Goal: Information Seeking & Learning: Learn about a topic

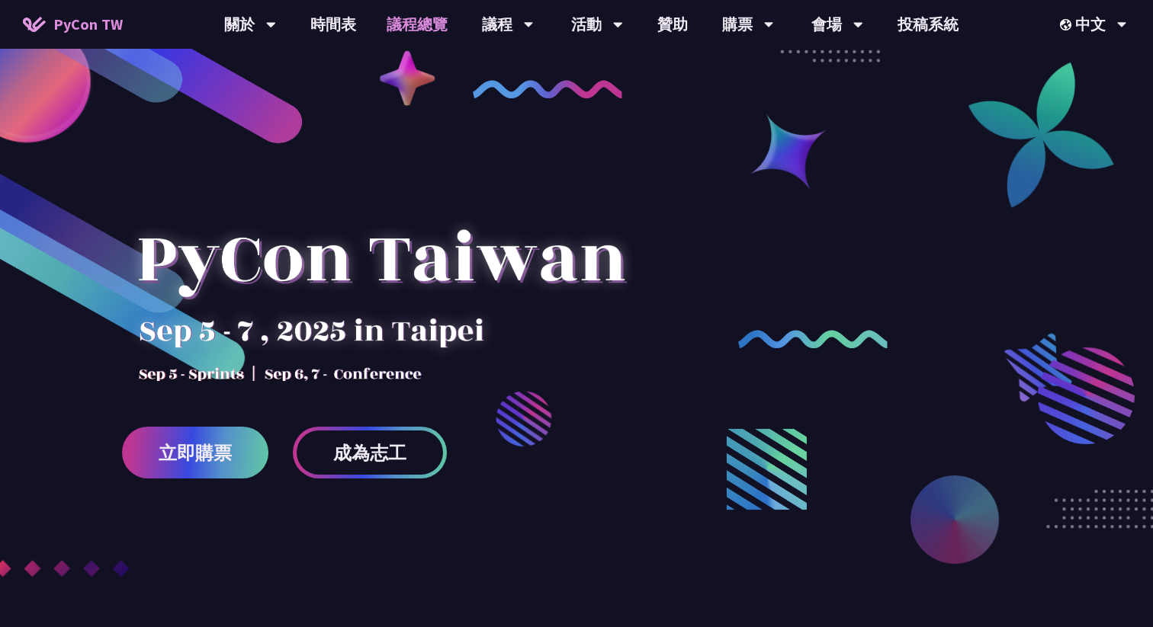
click at [424, 37] on link "議程總覽" at bounding box center [416, 24] width 91 height 49
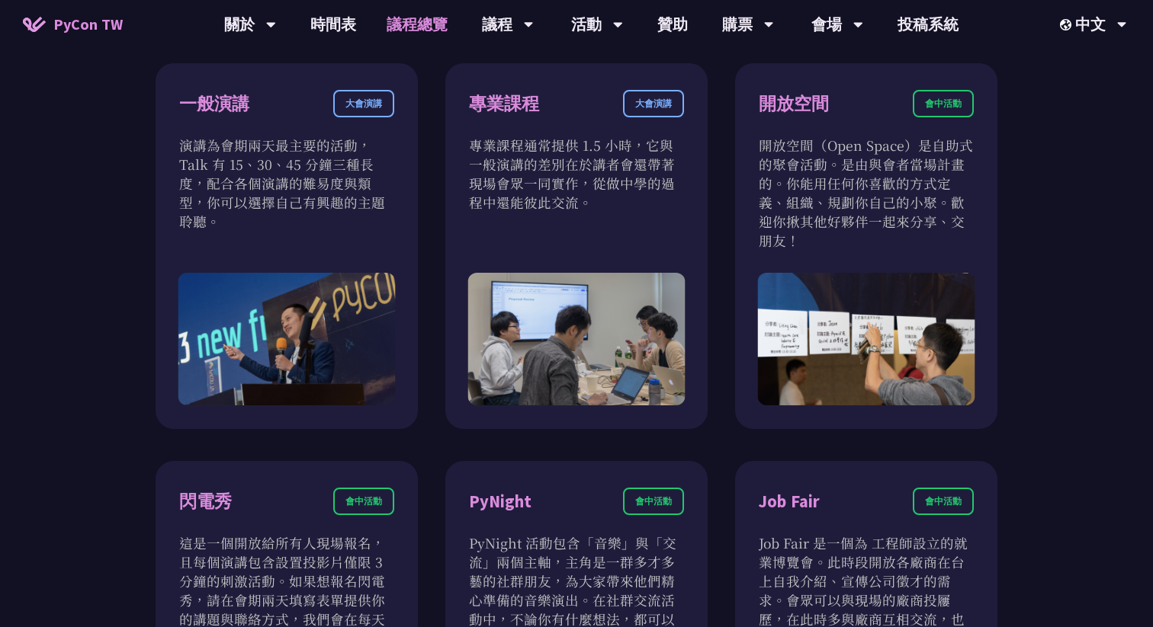
scroll to position [909, 0]
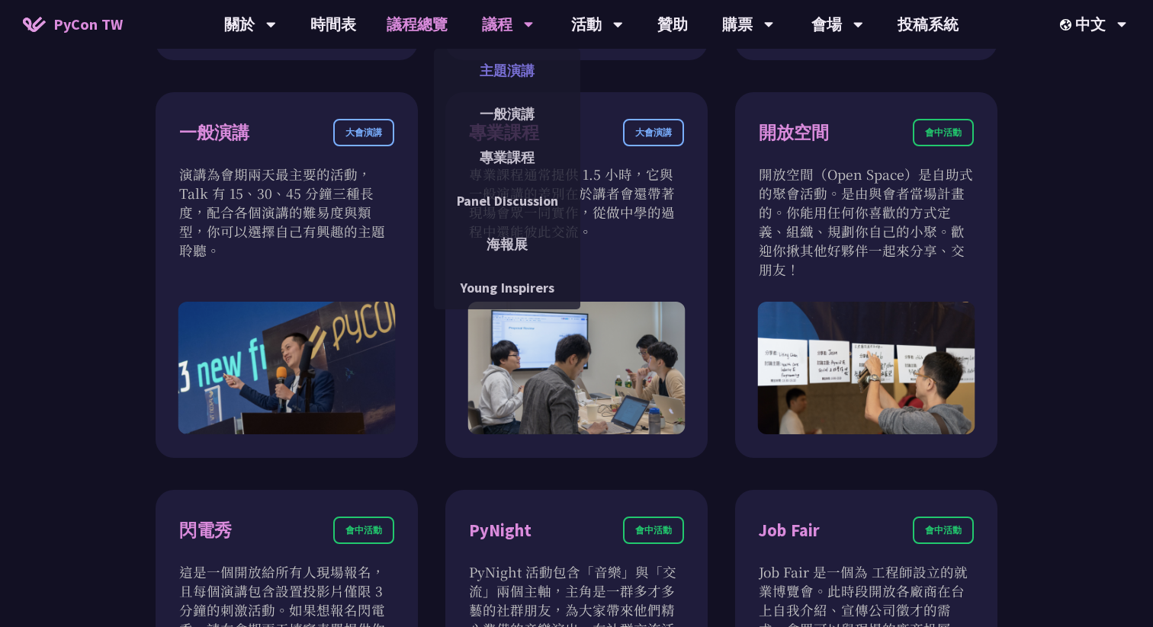
click at [512, 75] on link "主題演講" at bounding box center [507, 71] width 146 height 36
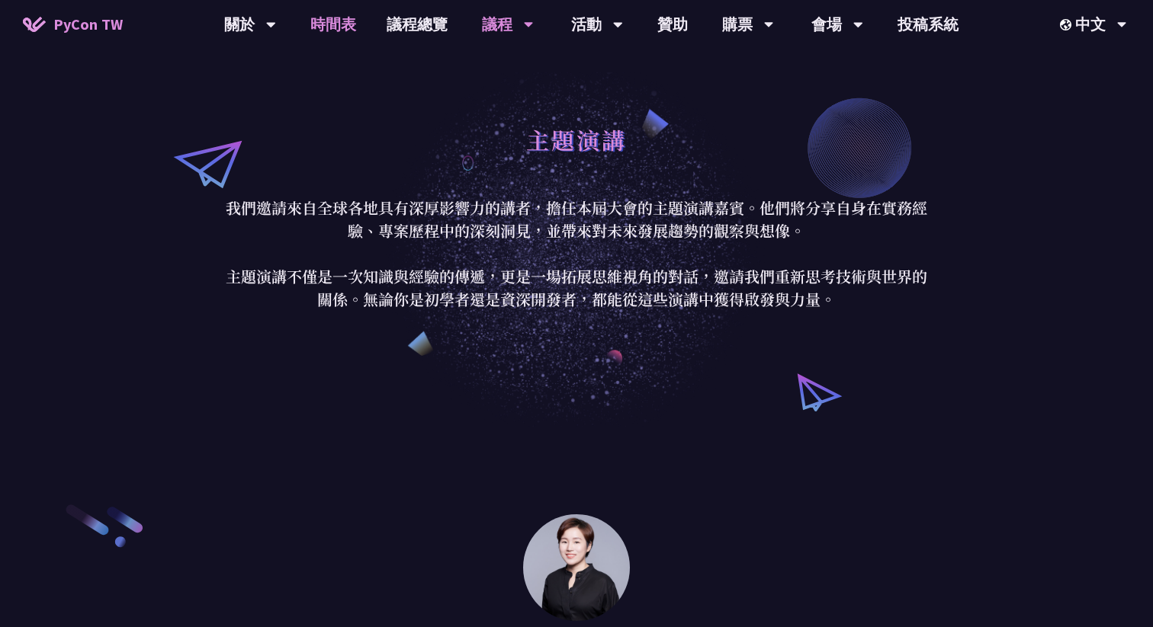
click at [347, 21] on link "時間表" at bounding box center [333, 24] width 76 height 49
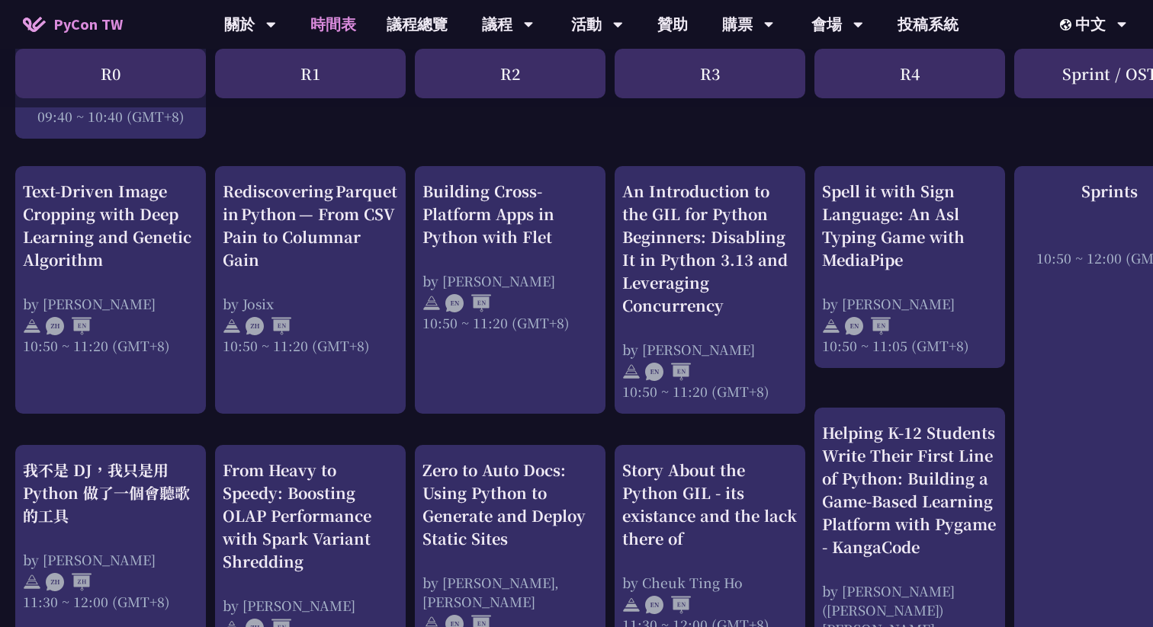
scroll to position [635, 0]
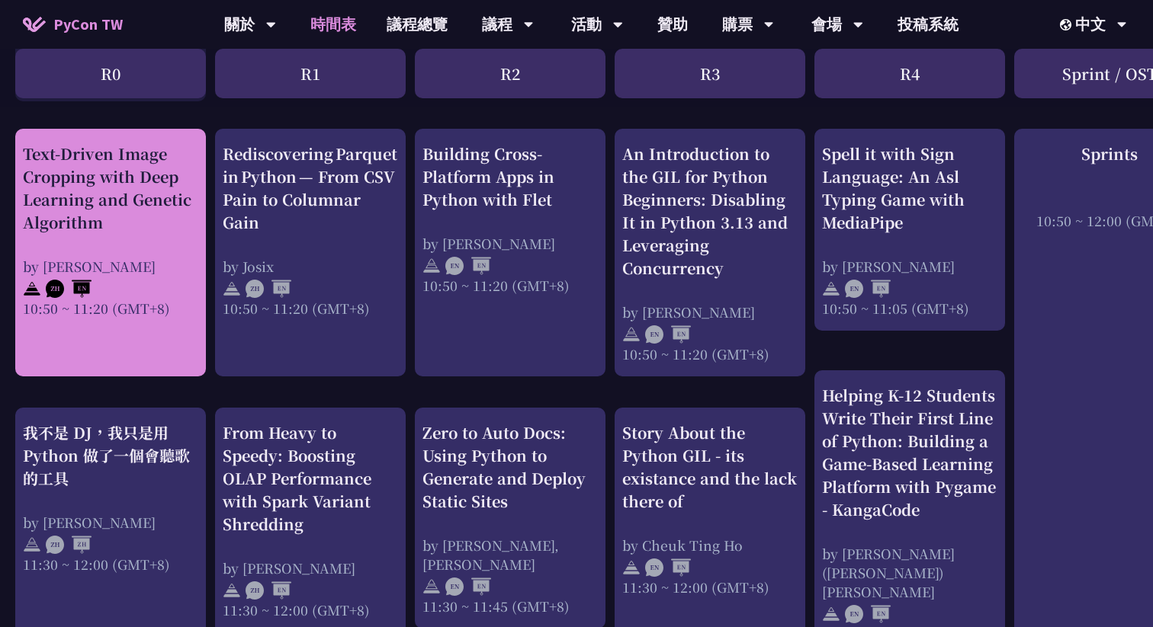
click at [158, 249] on div "Text-Driven Image Cropping with Deep Learning and Genetic Algorithm by [PERSON_…" at bounding box center [110, 230] width 175 height 175
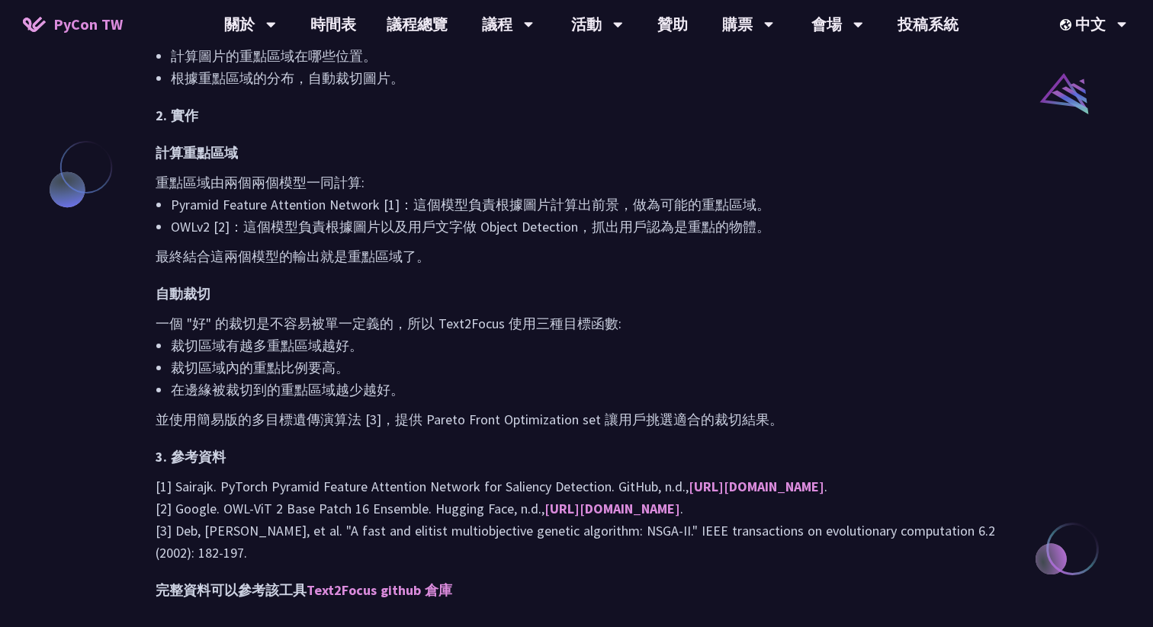
scroll to position [1259, 0]
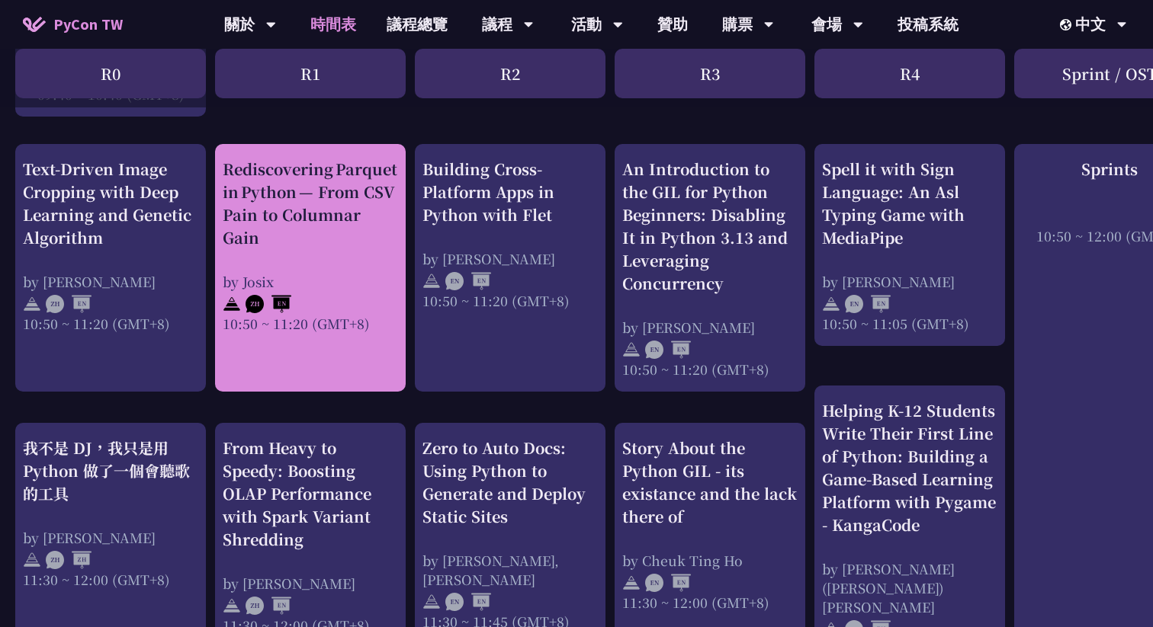
scroll to position [604, 0]
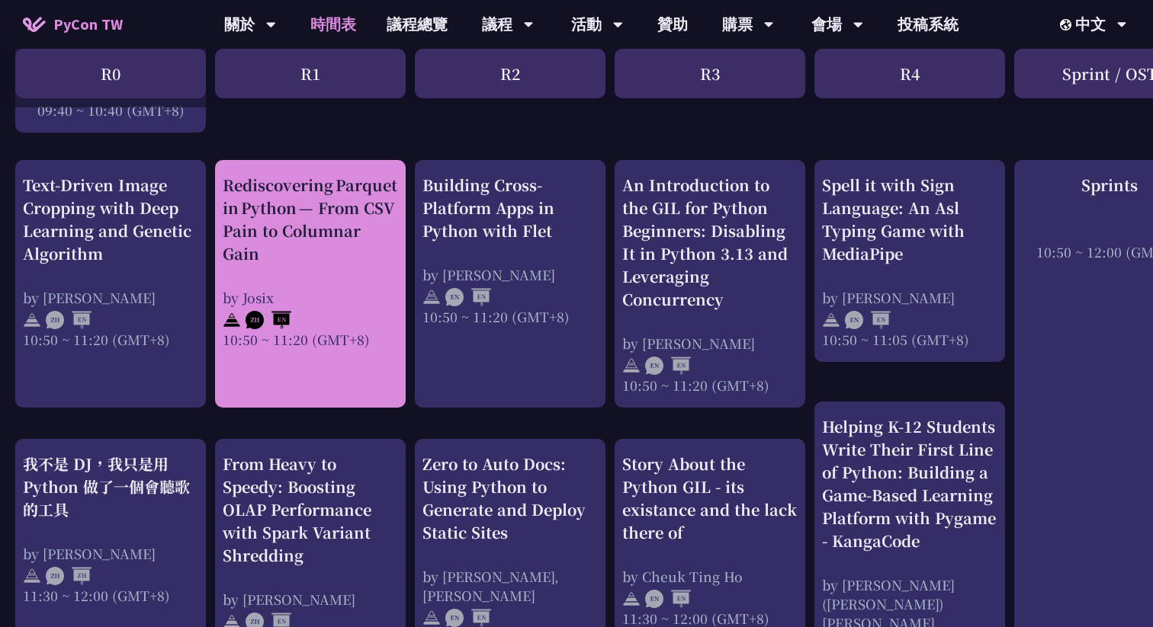
click at [344, 268] on div "Rediscovering Parquet in Python — From CSV Pain to Columnar Gain by [PERSON_NAM…" at bounding box center [310, 261] width 175 height 175
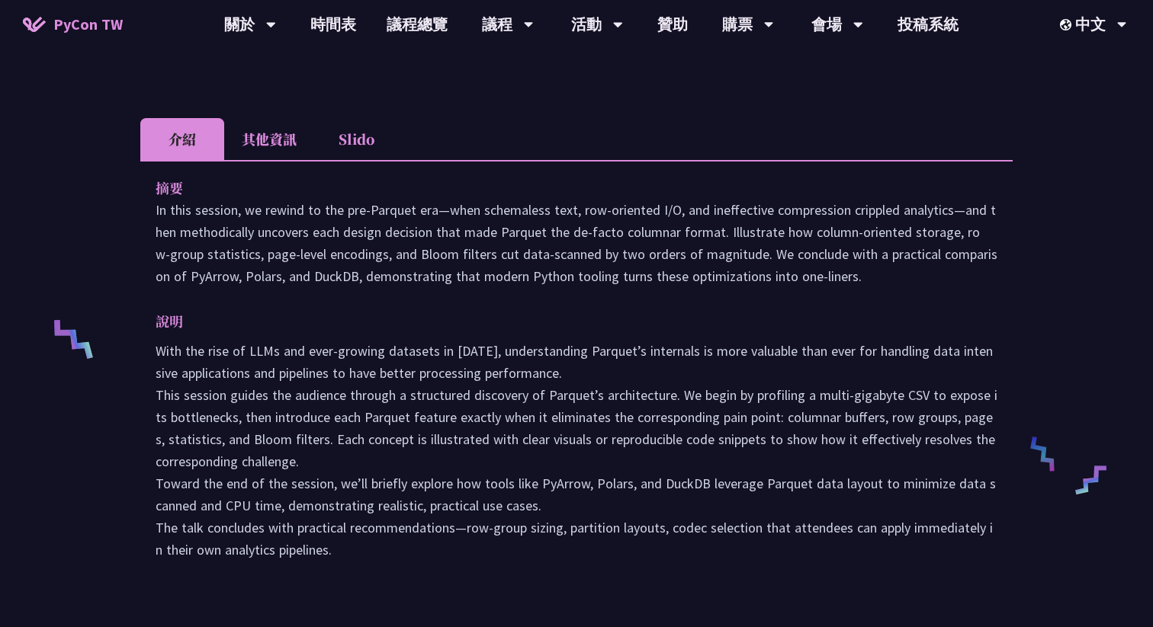
scroll to position [396, 0]
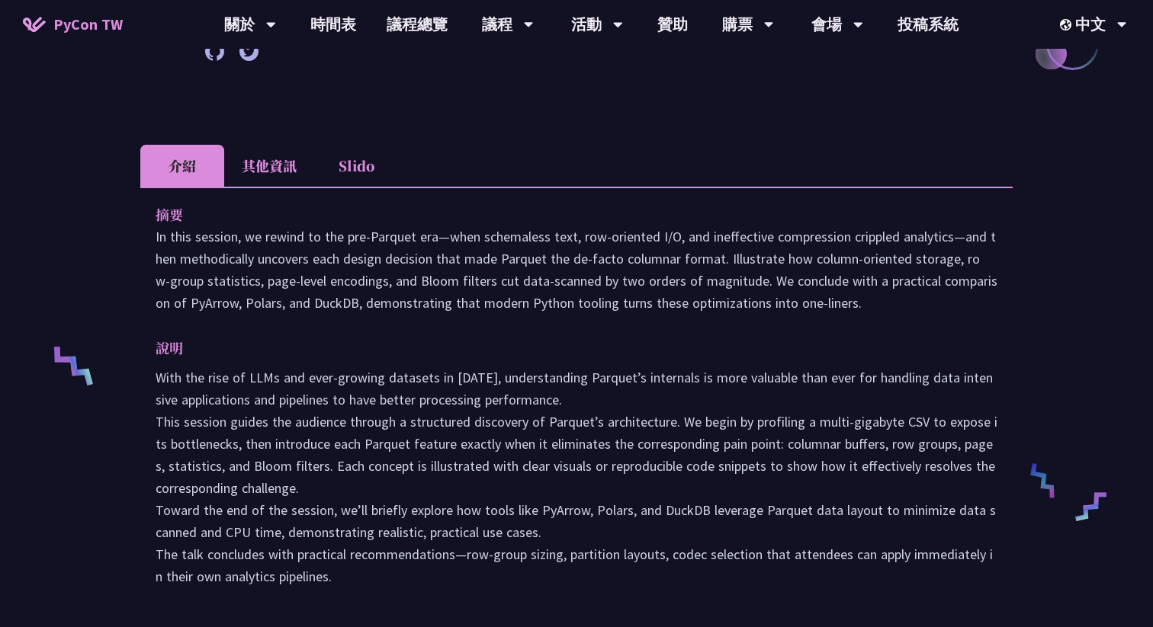
click at [273, 166] on li "其他資訊" at bounding box center [269, 166] width 90 height 42
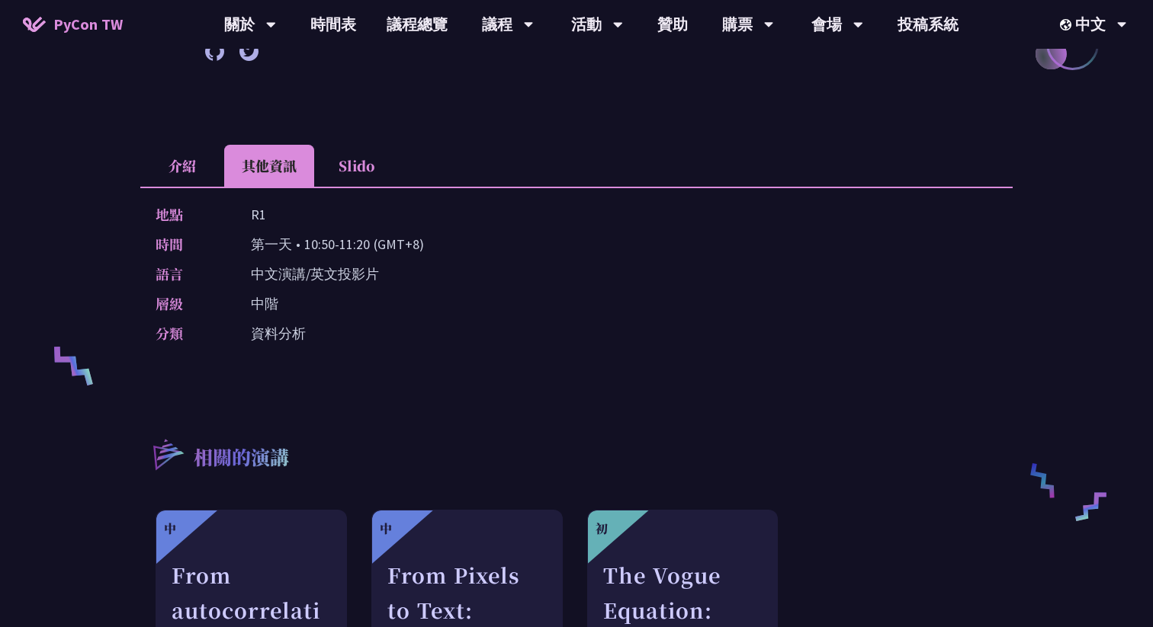
click at [204, 164] on li "介紹" at bounding box center [182, 166] width 84 height 42
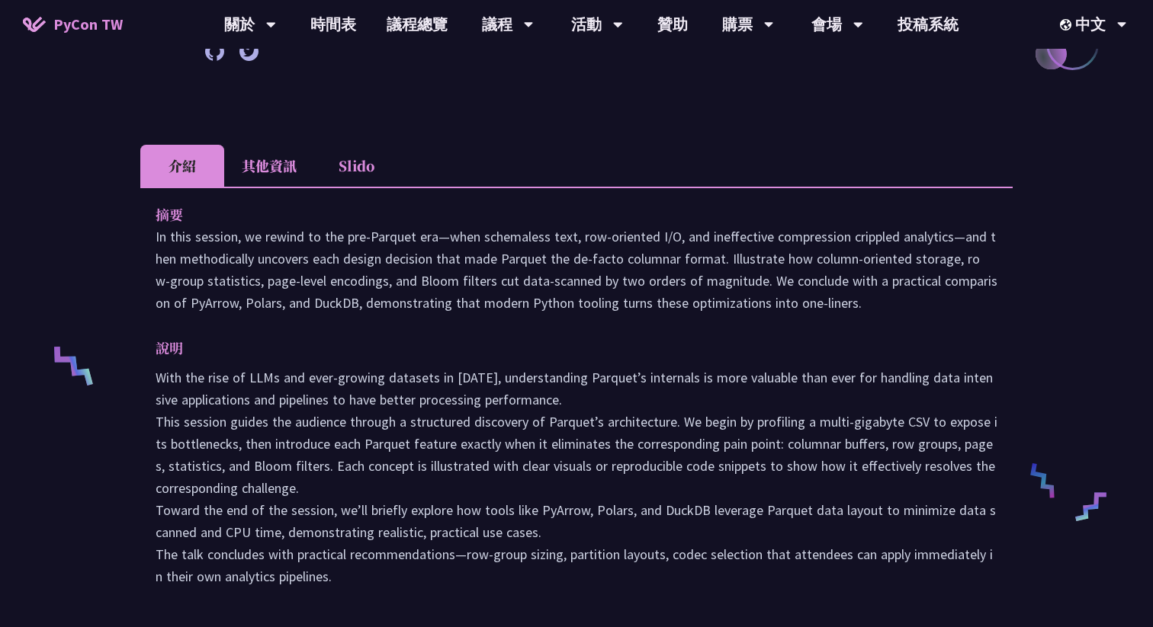
click at [247, 162] on li "其他資訊" at bounding box center [269, 166] width 90 height 42
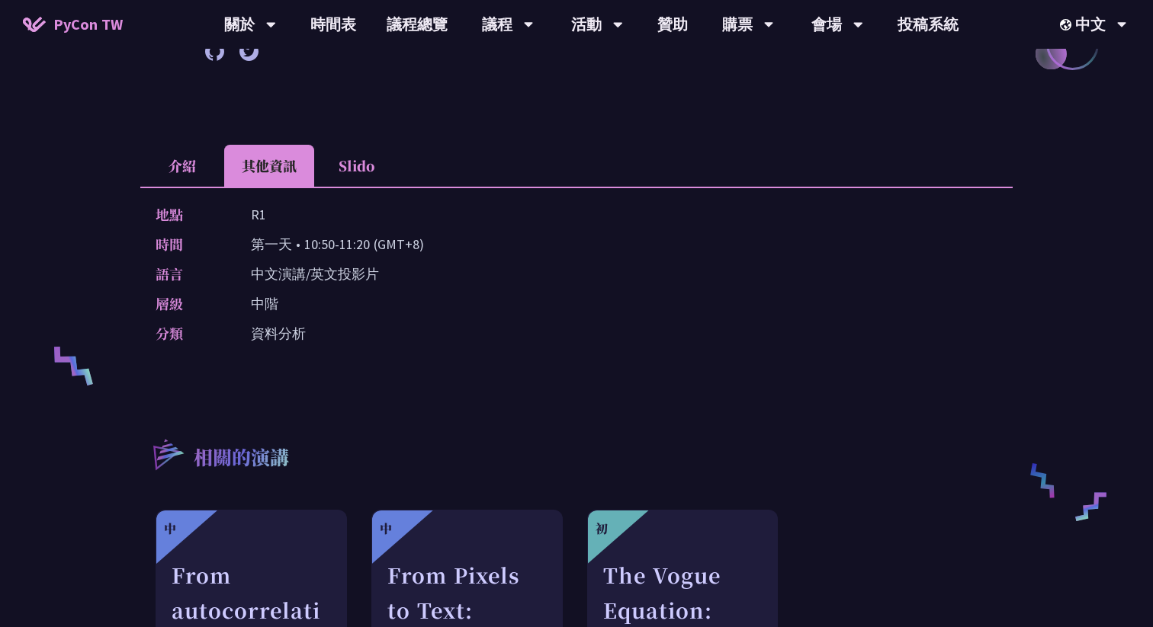
click at [187, 170] on li "介紹" at bounding box center [182, 166] width 84 height 42
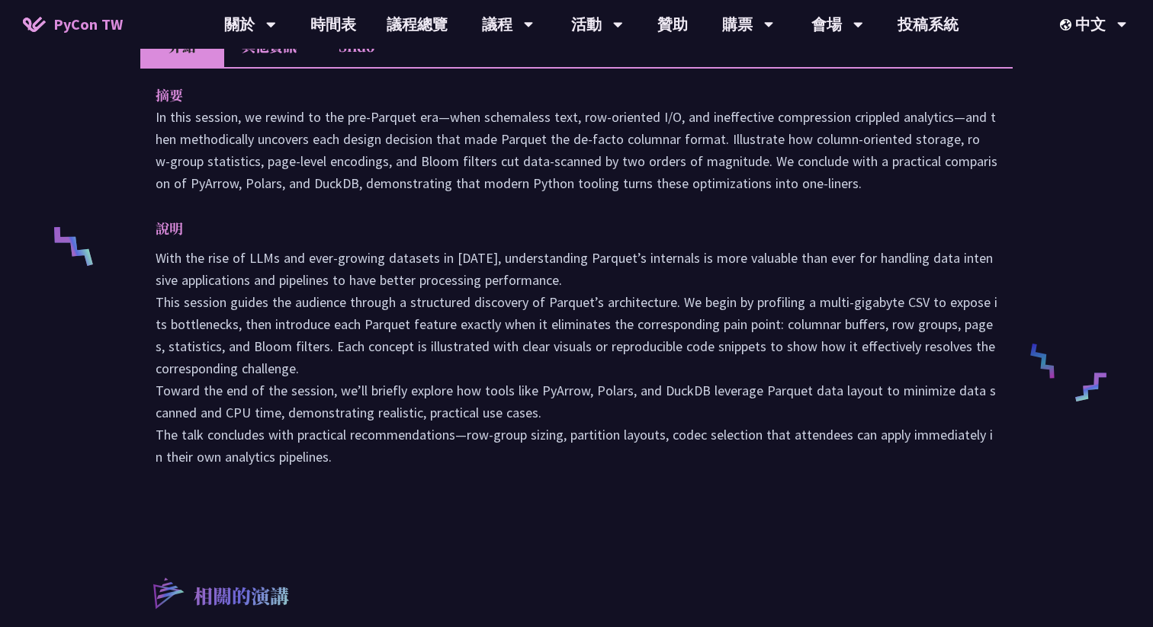
scroll to position [538, 0]
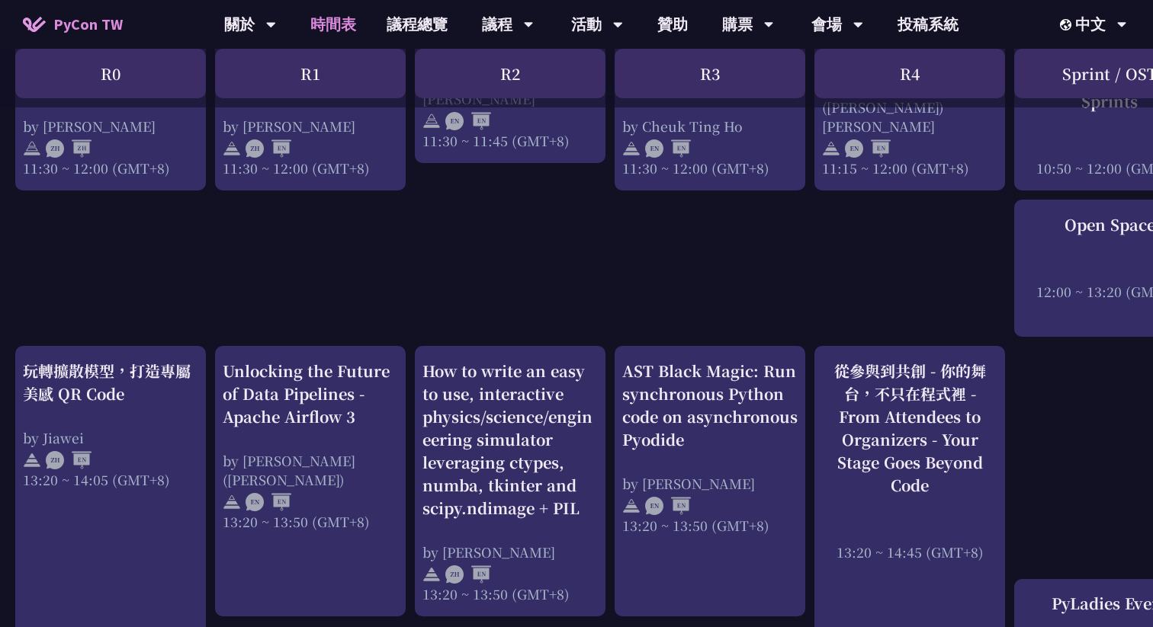
scroll to position [1144, 0]
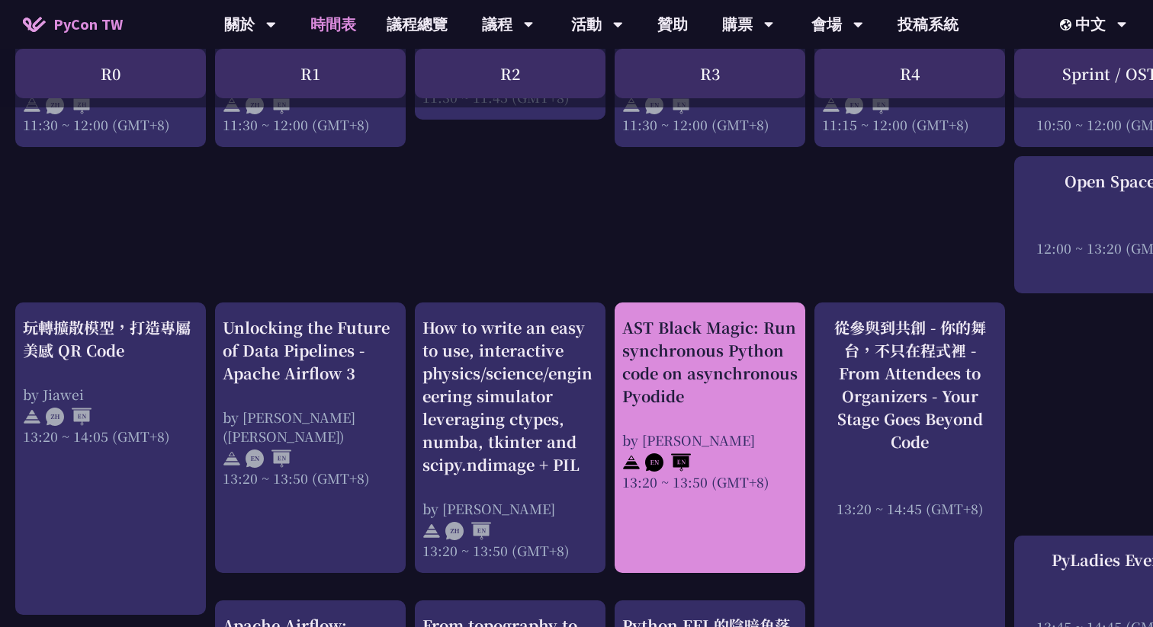
click at [694, 382] on div "AST Black Magic: Run synchronous Python code on asynchronous Pyodide" at bounding box center [709, 361] width 175 height 91
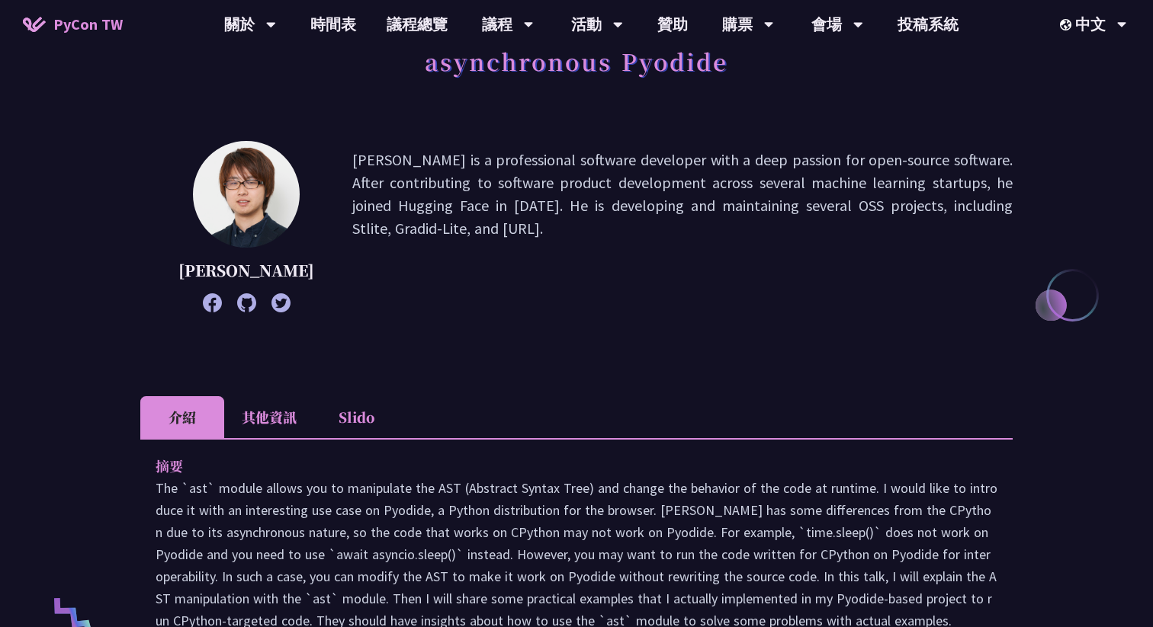
scroll to position [316, 0]
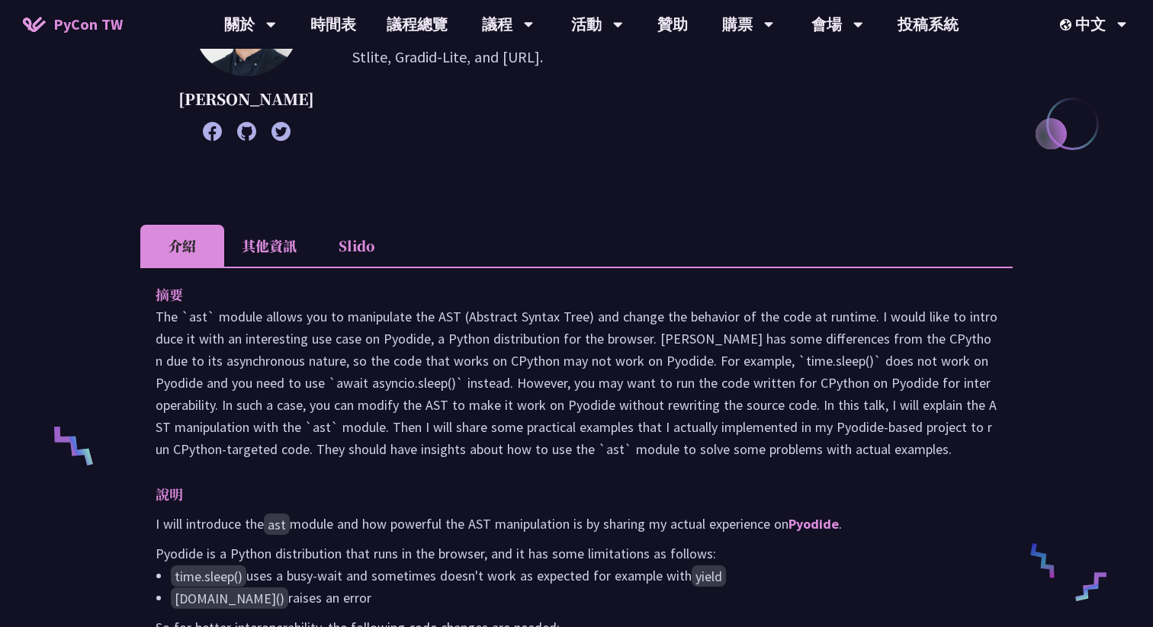
click at [265, 267] on li "其他資訊" at bounding box center [269, 246] width 90 height 42
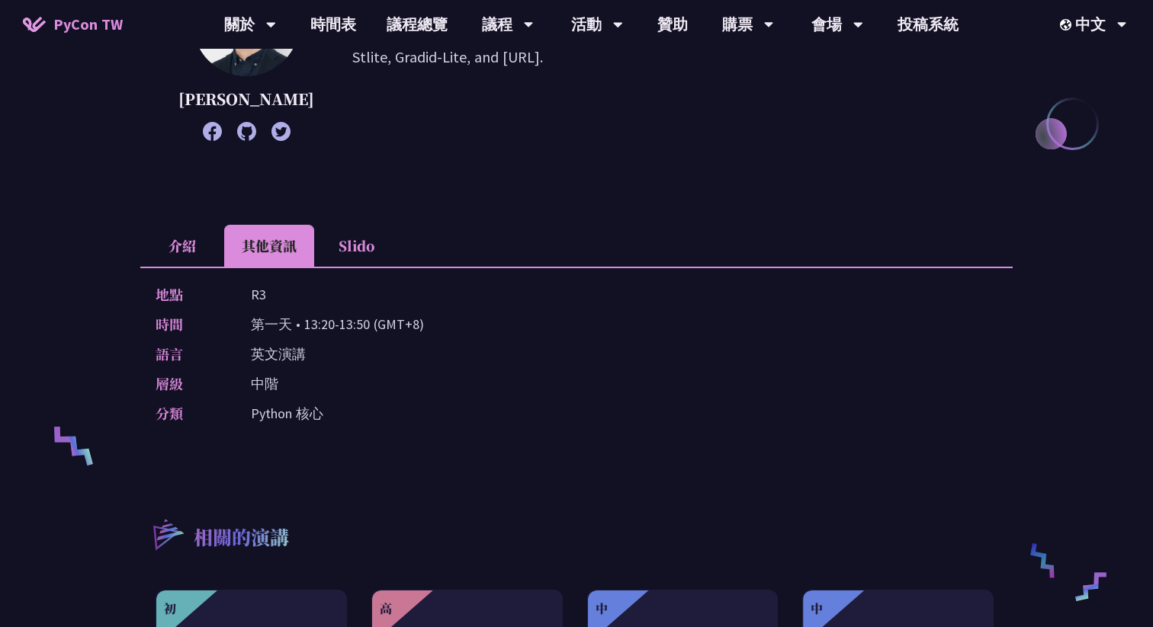
click at [187, 267] on li "介紹" at bounding box center [182, 246] width 84 height 42
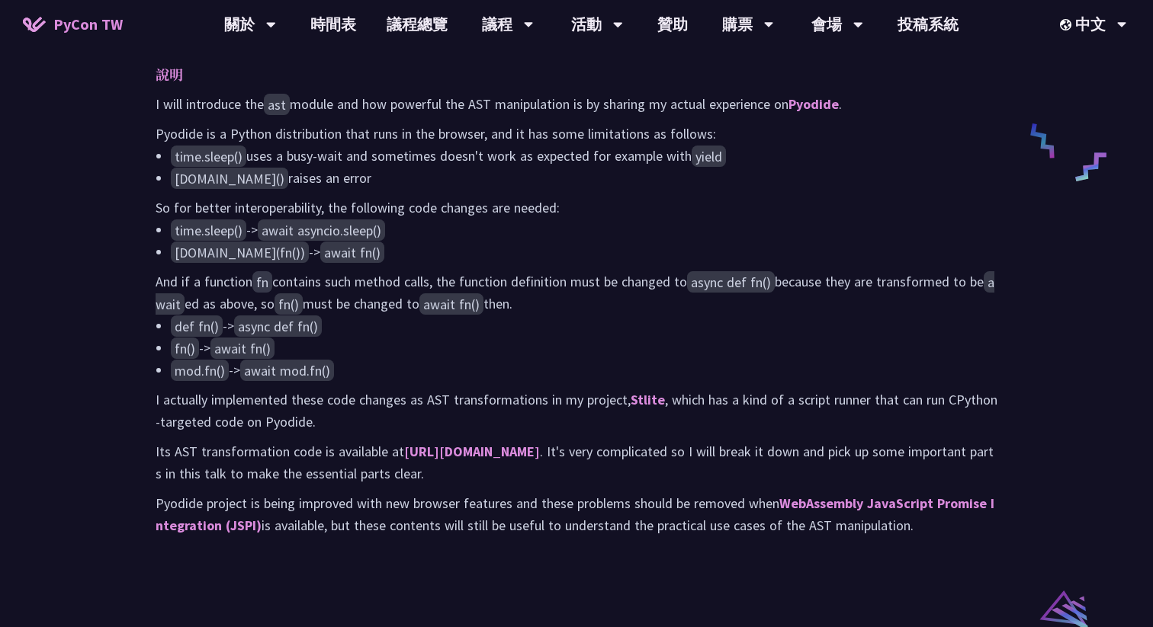
scroll to position [739, 0]
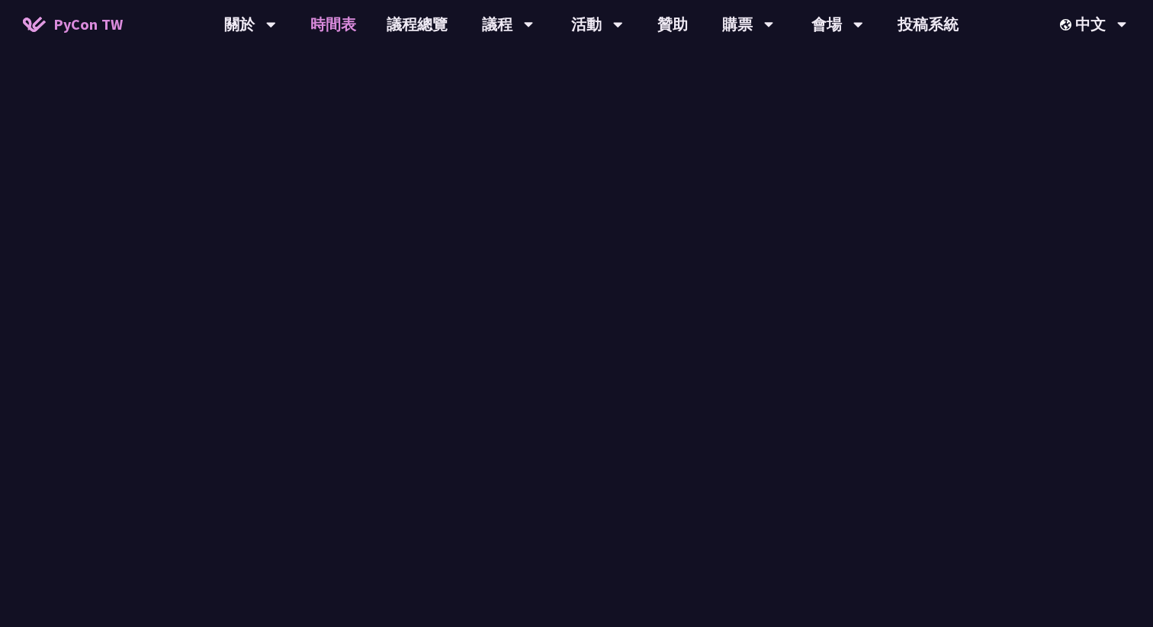
scroll to position [1144, 0]
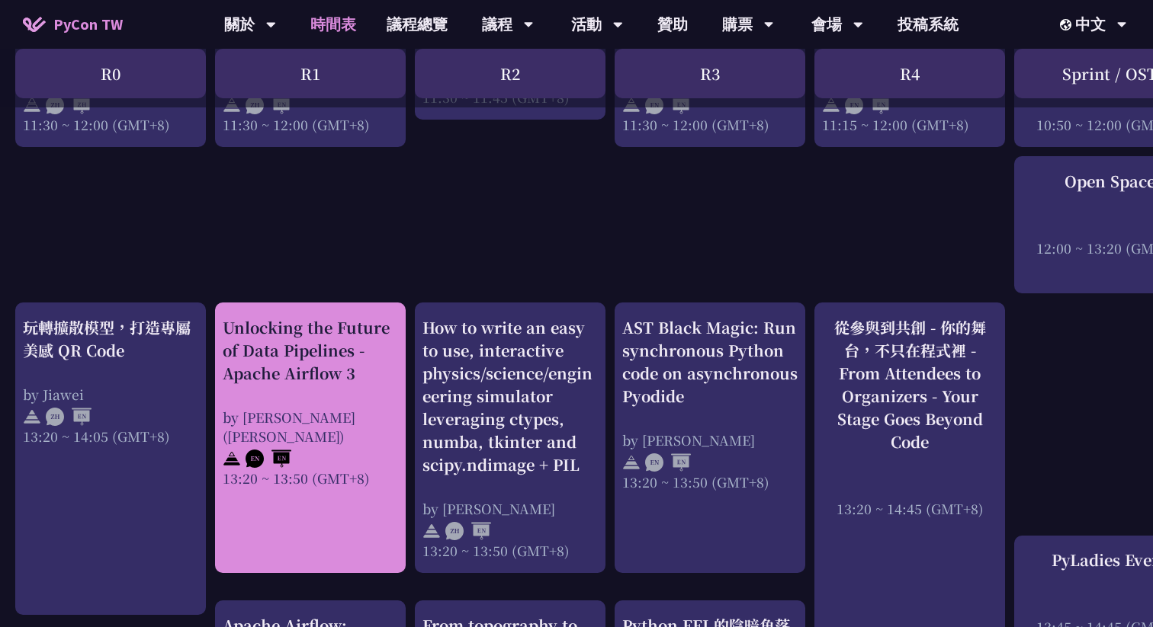
click at [323, 391] on div "Unlocking the Future of Data Pipelines - Apache Airflow 3 by [PERSON_NAME] ([PE…" at bounding box center [310, 402] width 175 height 172
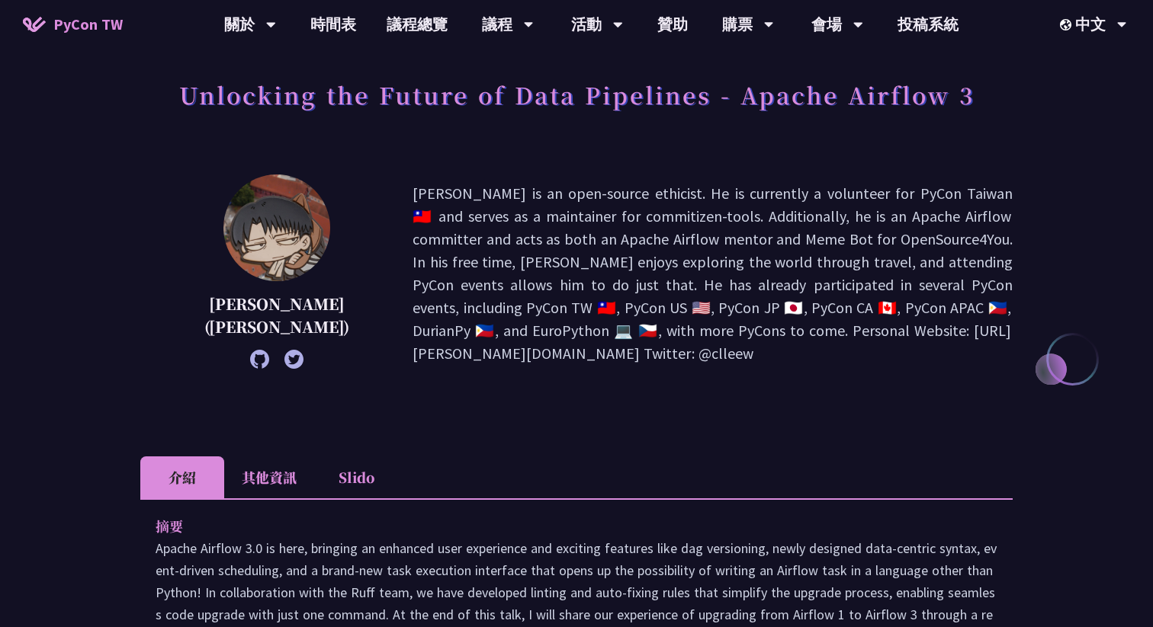
scroll to position [159, 0]
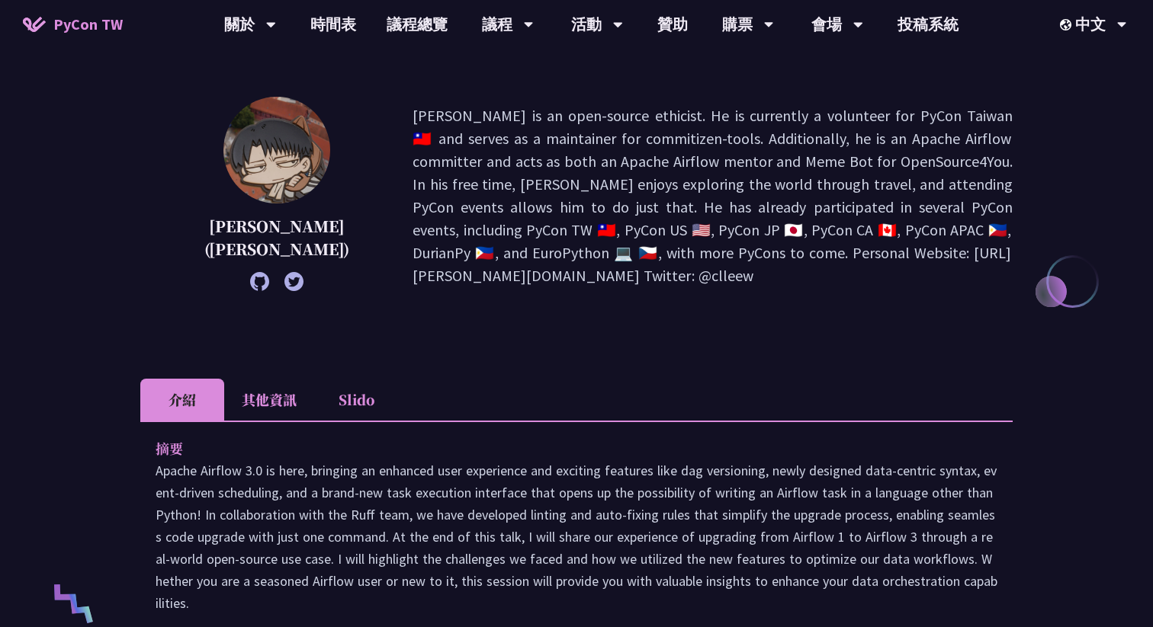
click at [271, 392] on li "其他資訊" at bounding box center [269, 400] width 90 height 42
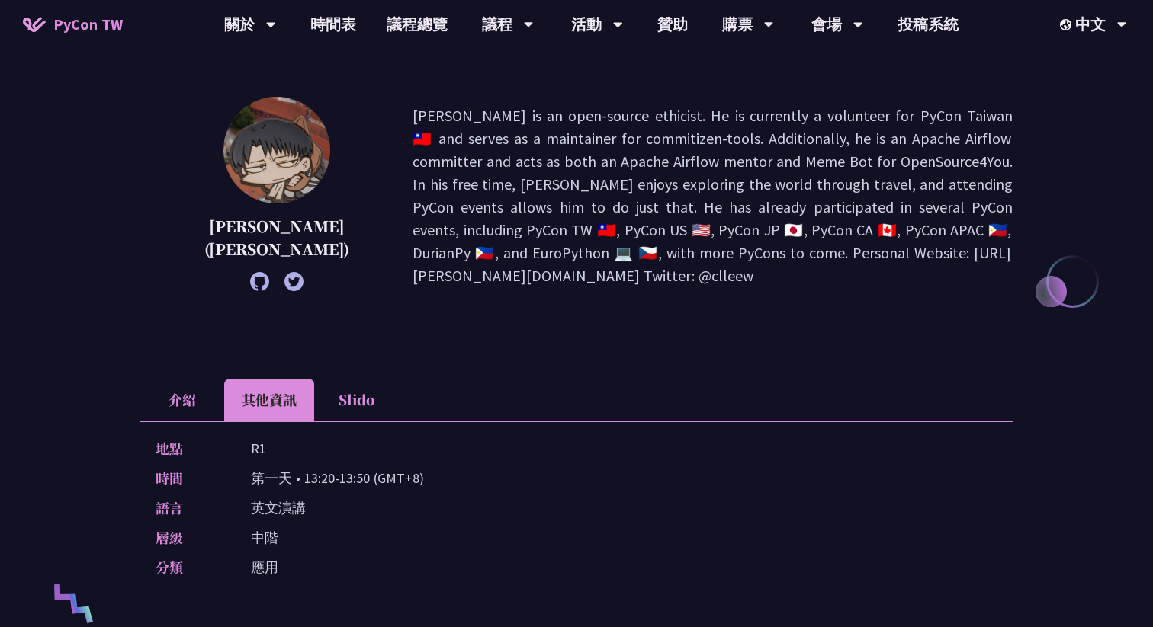
click at [204, 401] on li "介紹" at bounding box center [182, 400] width 84 height 42
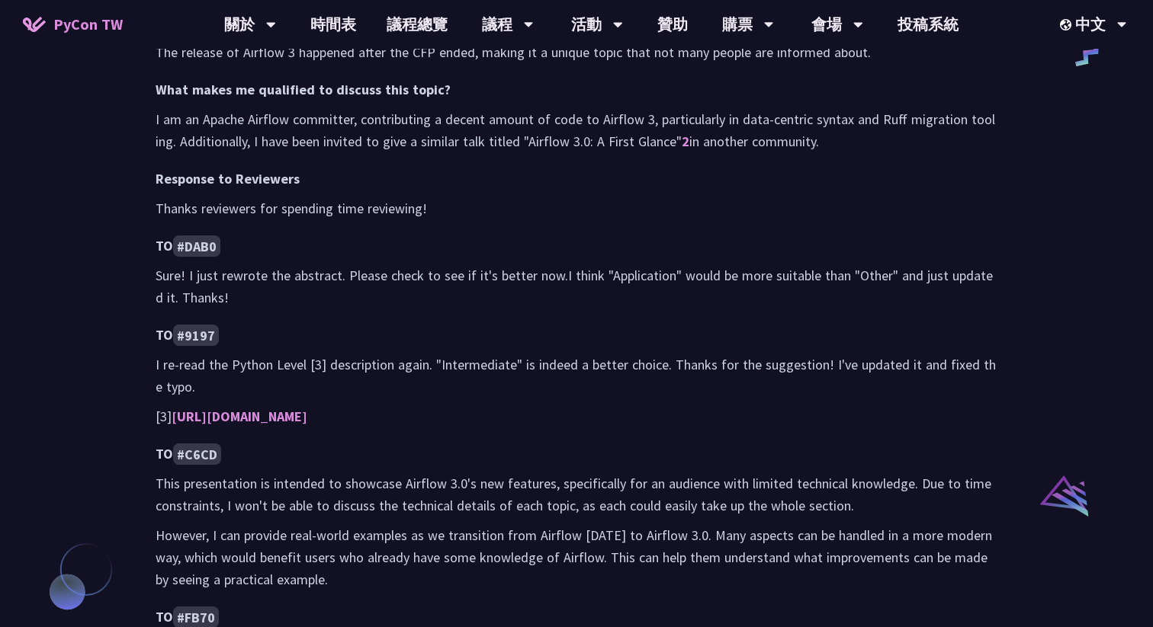
scroll to position [1144, 0]
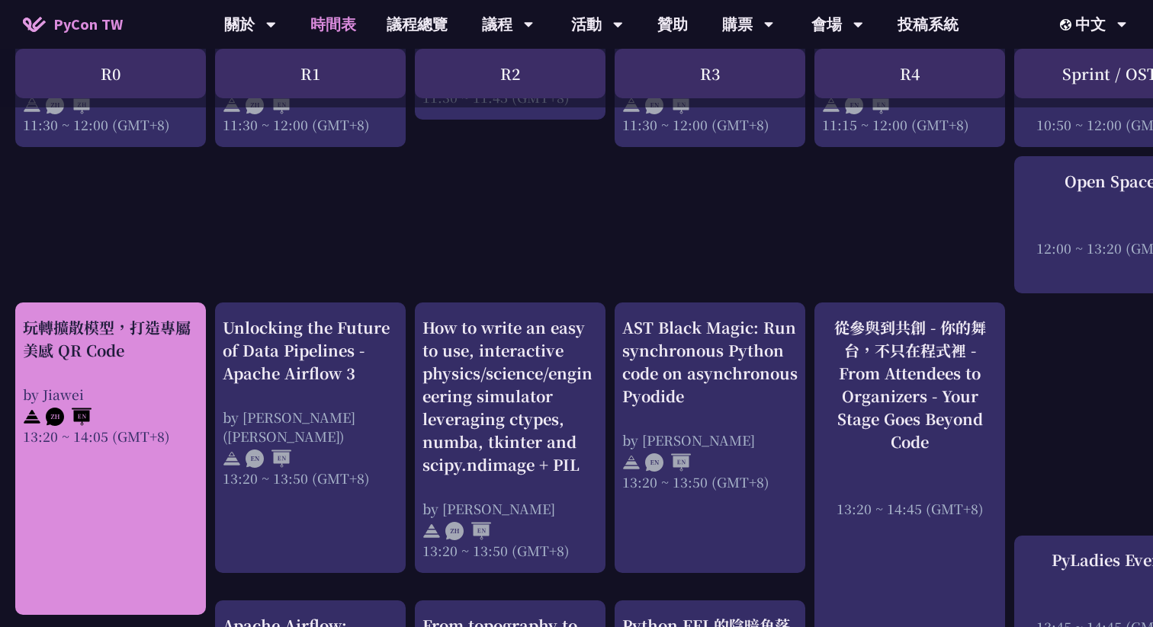
click at [152, 415] on div at bounding box center [110, 415] width 175 height 23
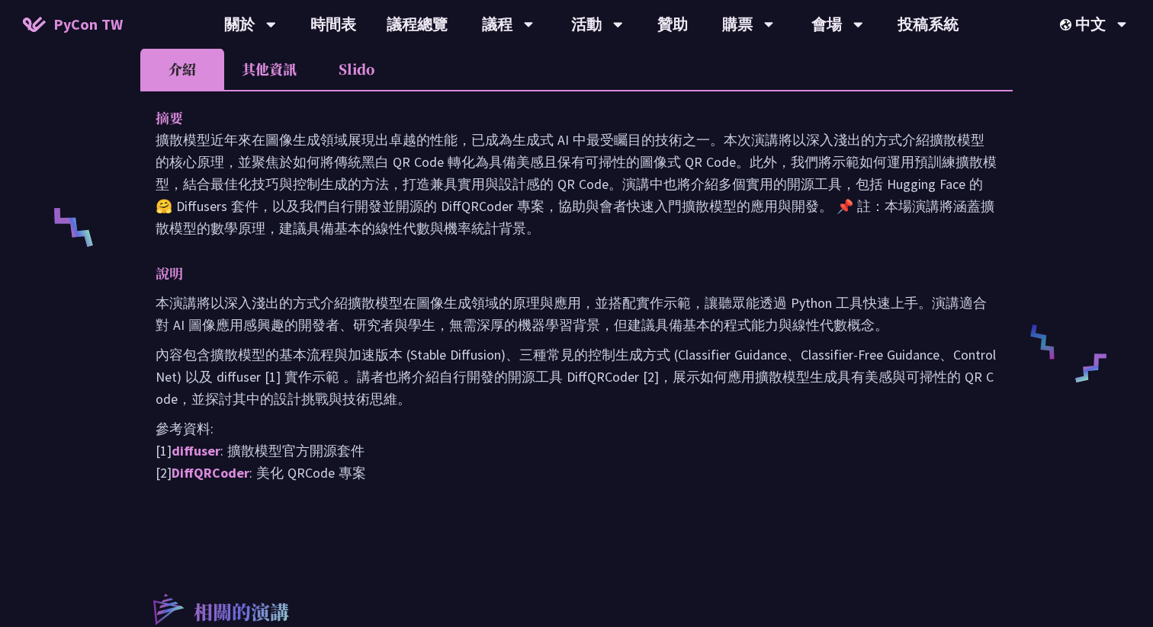
scroll to position [546, 0]
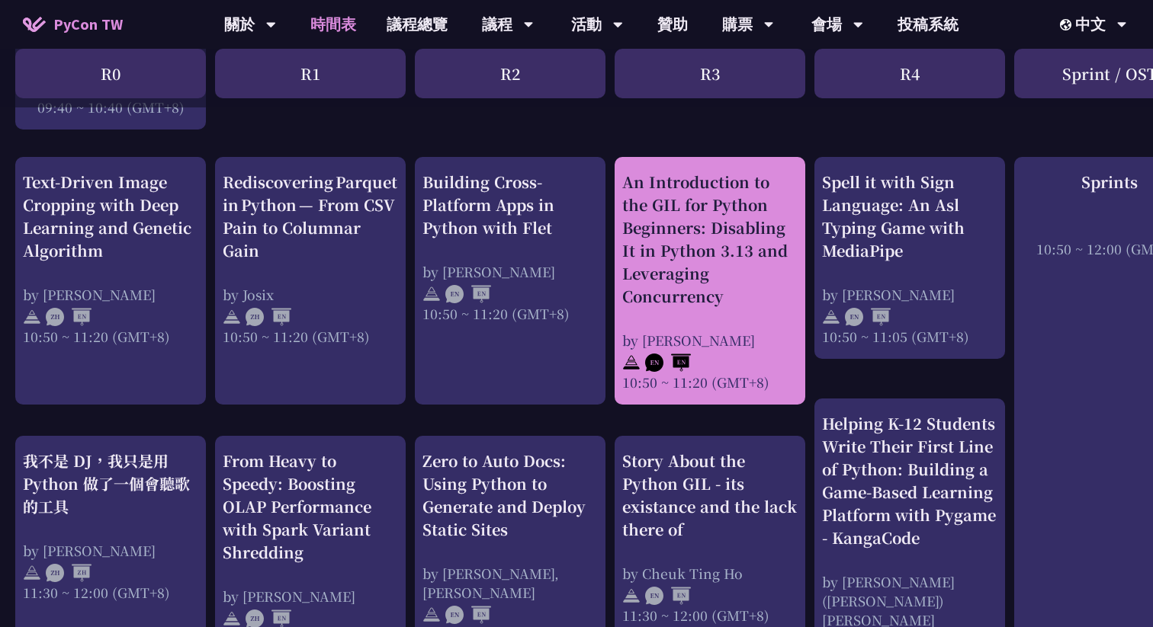
scroll to position [600, 0]
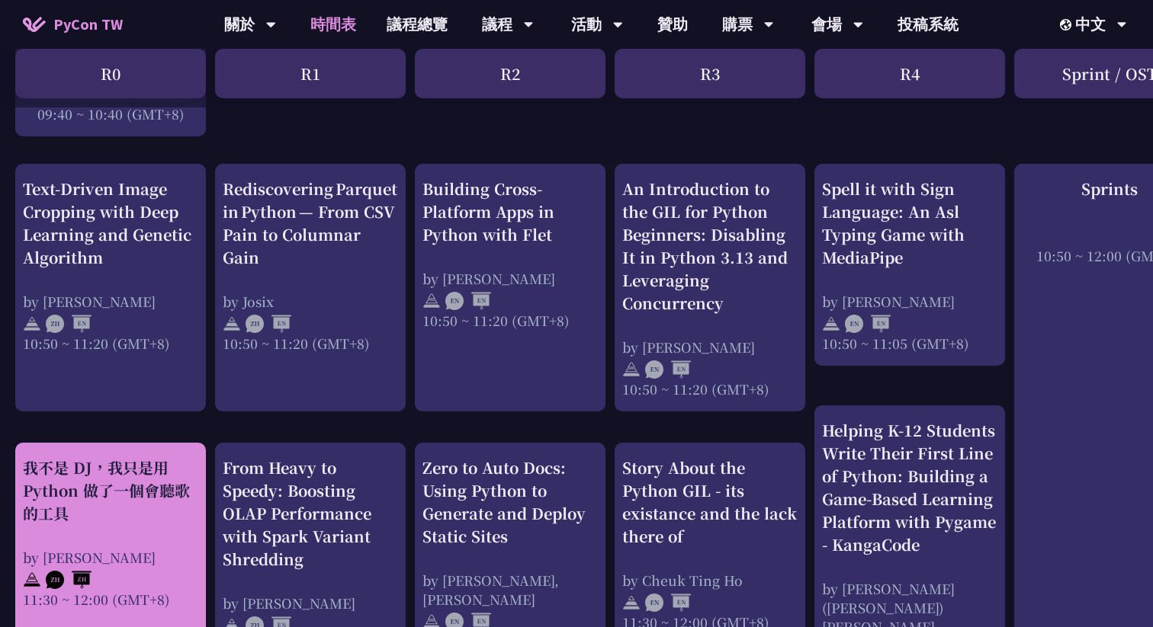
click at [117, 515] on div "我不是 DJ，我只是用 Python 做了一個會聽歌的工具" at bounding box center [110, 491] width 175 height 69
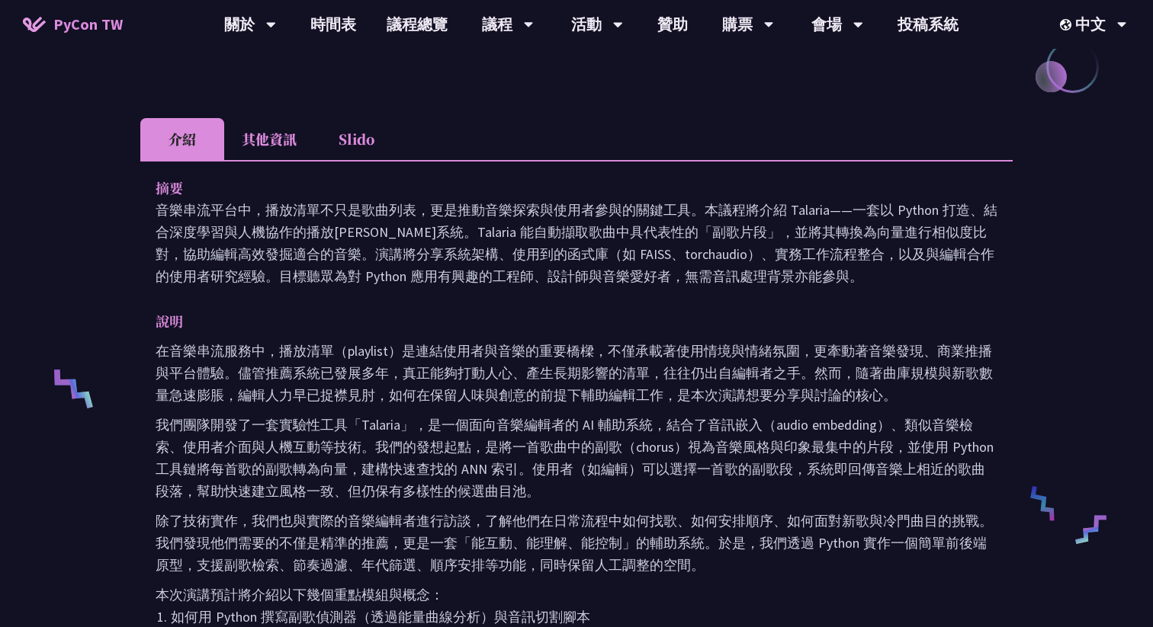
scroll to position [373, 0]
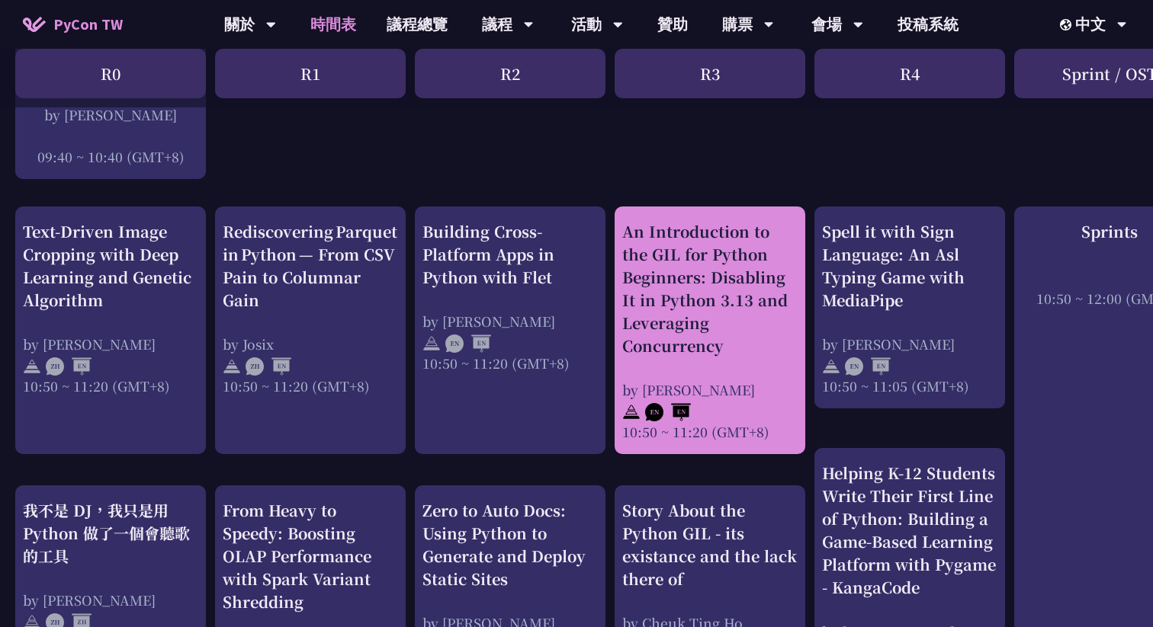
scroll to position [550, 0]
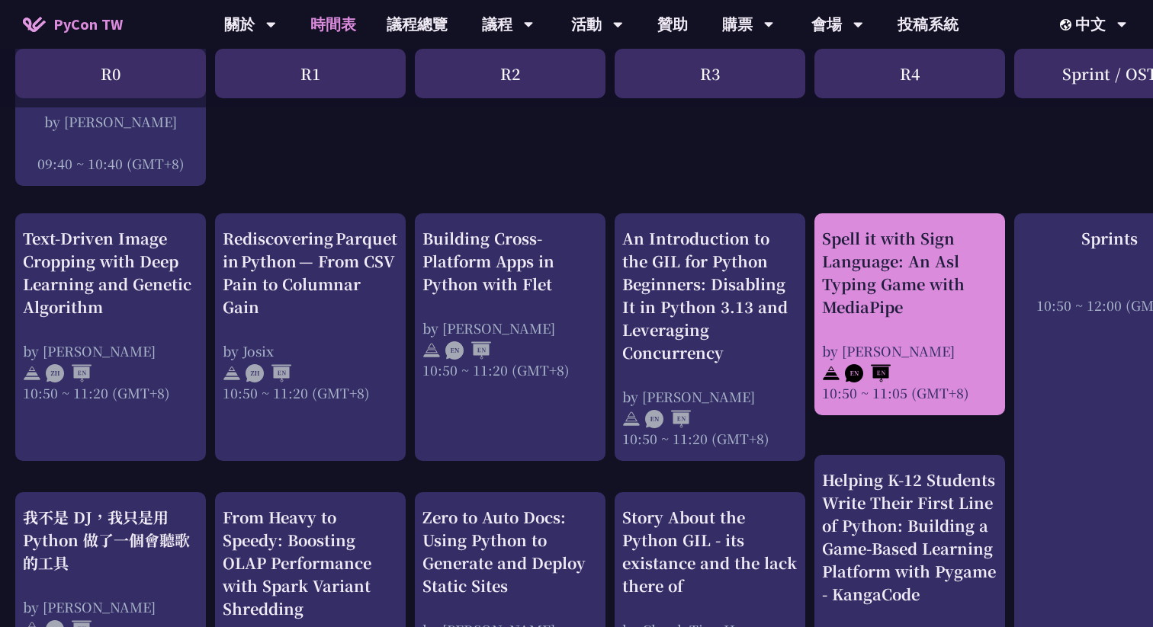
click at [952, 273] on div "Spell it with Sign Language: An Asl Typing Game with MediaPipe" at bounding box center [909, 272] width 175 height 91
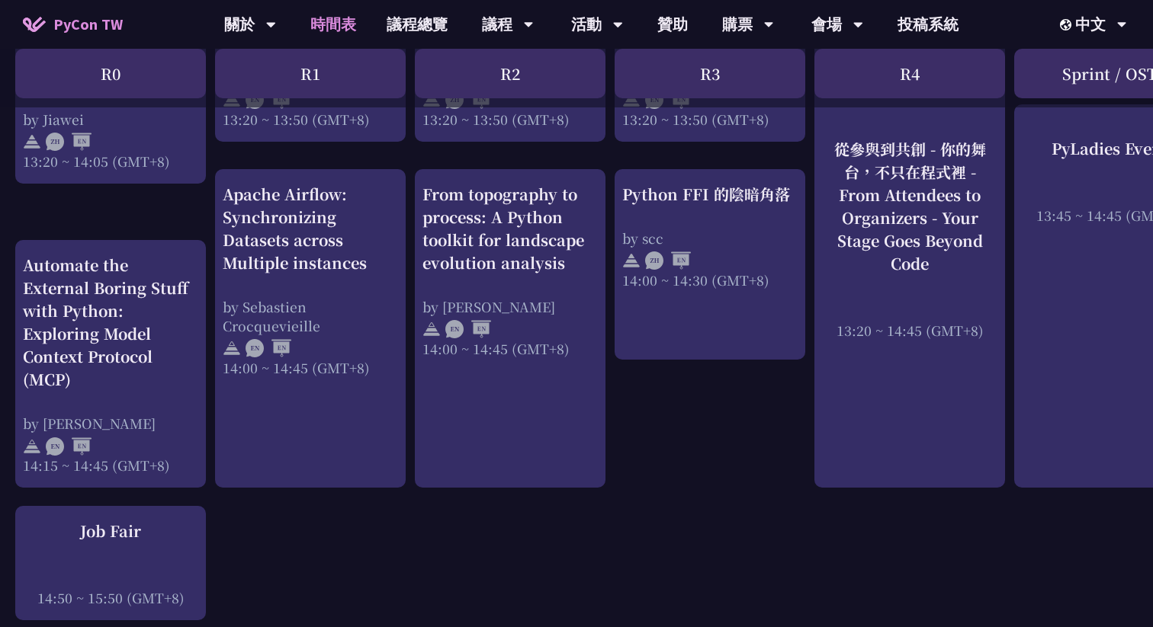
scroll to position [1549, 0]
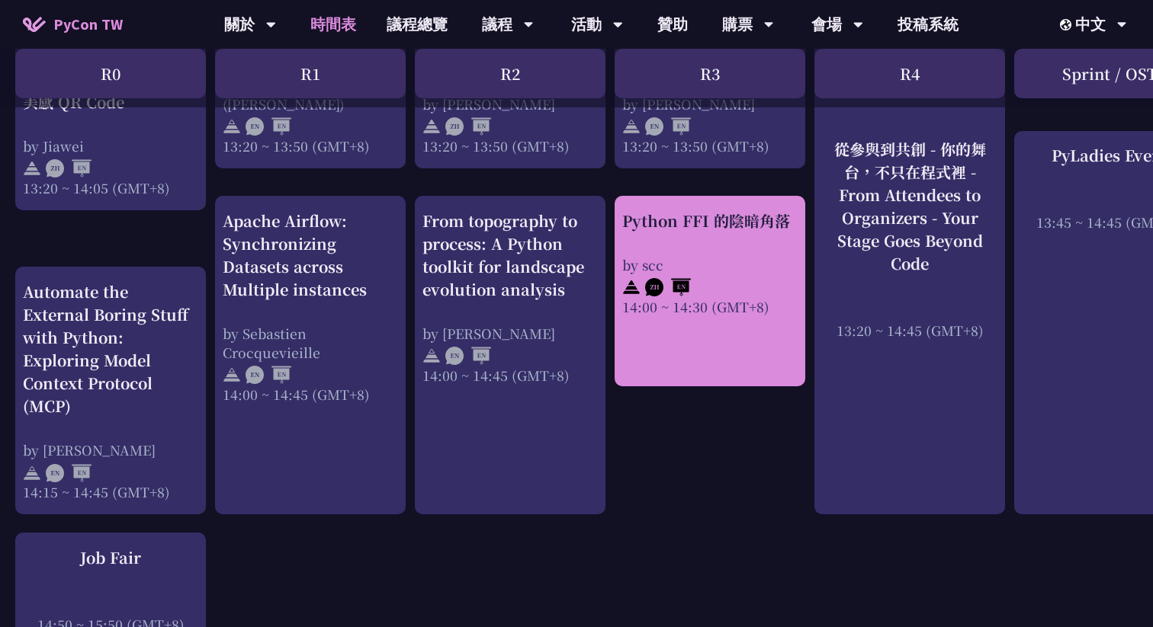
click at [749, 302] on div "14:00 ~ 14:30 (GMT+8)" at bounding box center [709, 306] width 175 height 19
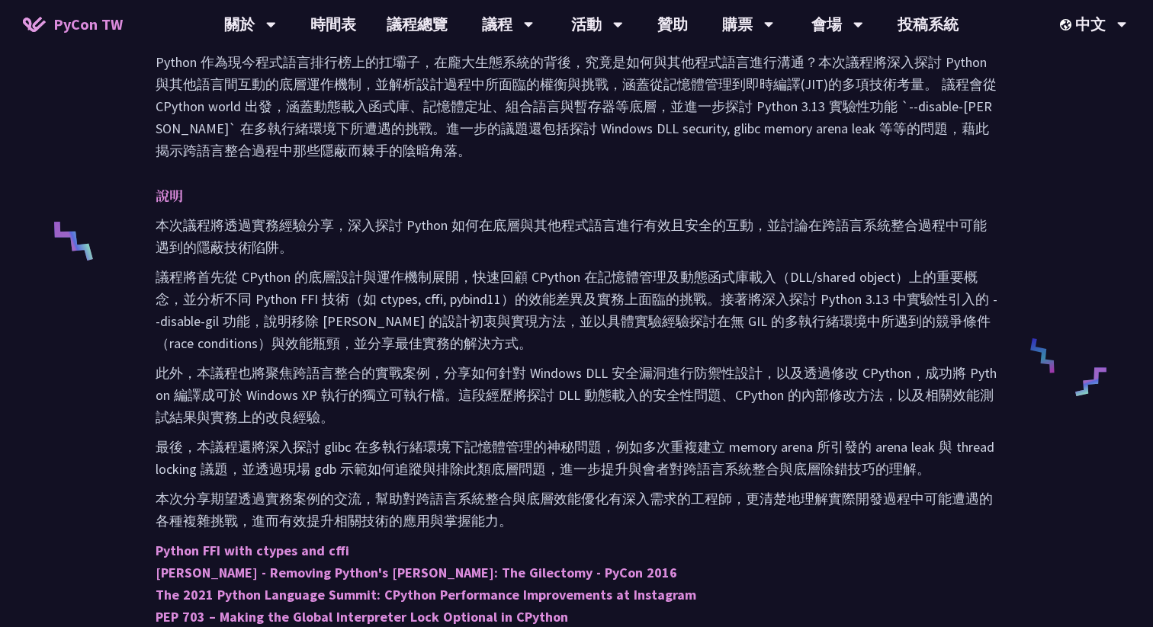
scroll to position [531, 0]
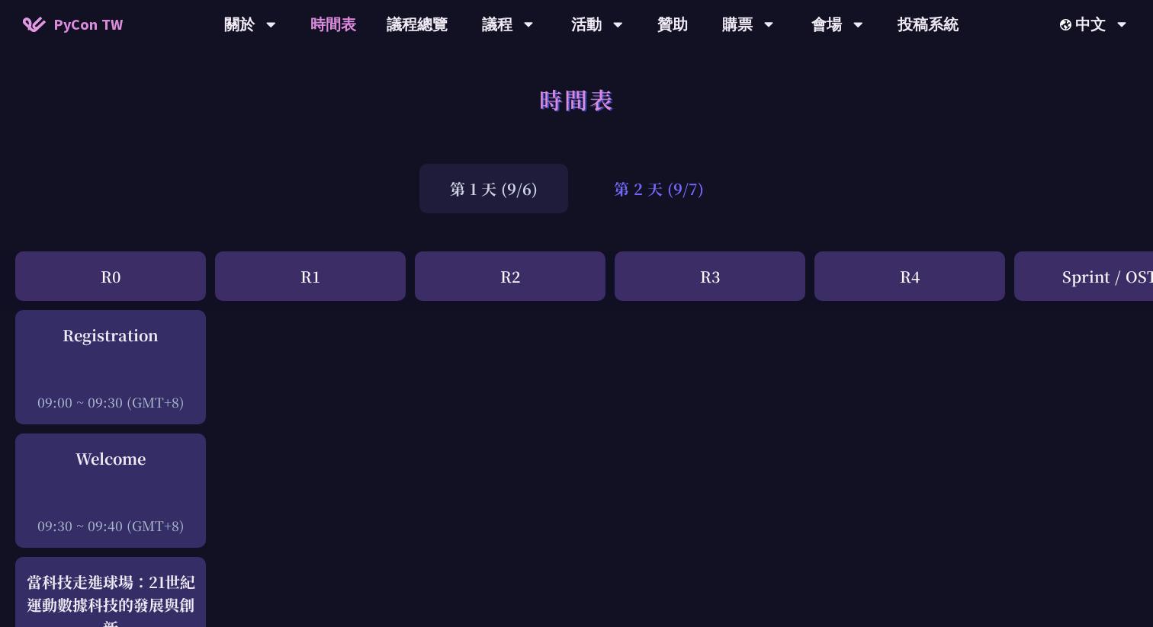
click at [612, 175] on div "第 2 天 (9/7)" at bounding box center [658, 189] width 151 height 50
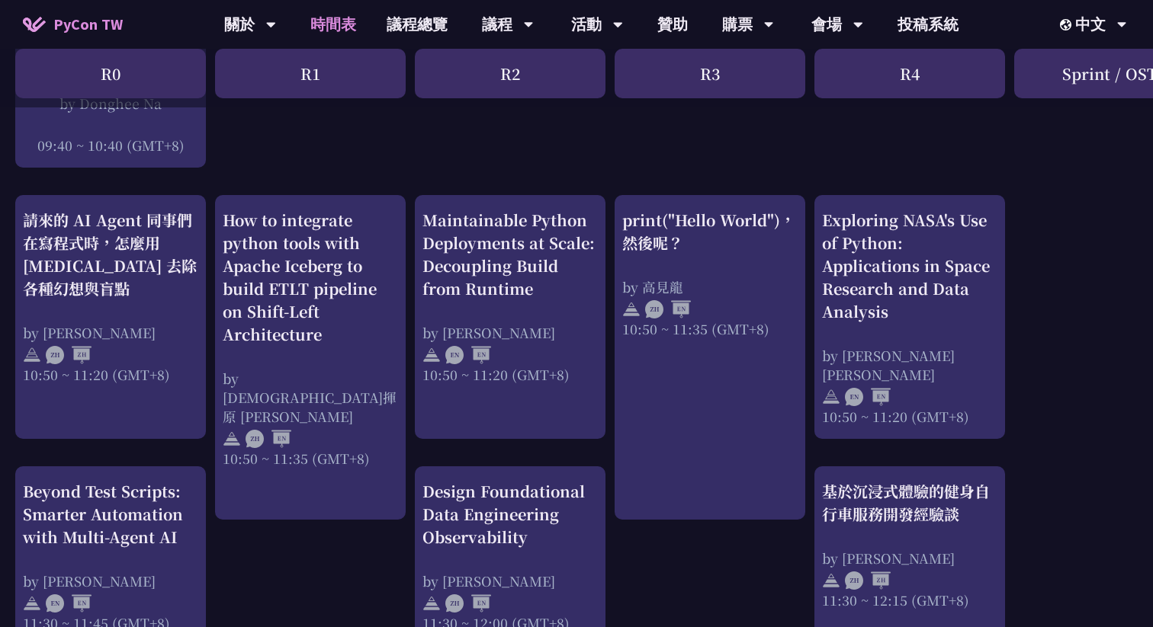
scroll to position [560, 0]
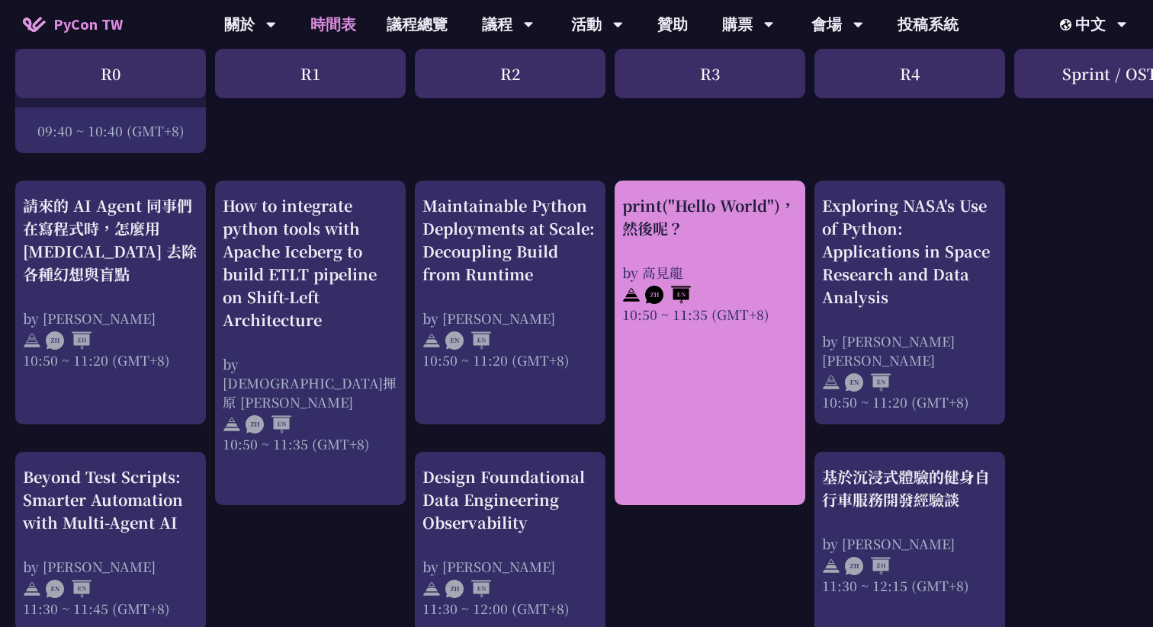
click at [711, 351] on div "print("Hello World")，然後呢？ by [PERSON_NAME] 10:50 ~ 11:35 (GMT+8)" at bounding box center [709, 343] width 191 height 325
click at [688, 428] on div "print("Hello World")，然後呢？ by [PERSON_NAME] 10:50 ~ 11:35 (GMT+8)" at bounding box center [709, 343] width 191 height 325
click at [705, 255] on div "print("Hello World")，然後呢？ by [PERSON_NAME] 10:50 ~ 11:35 (GMT+8)" at bounding box center [709, 259] width 175 height 130
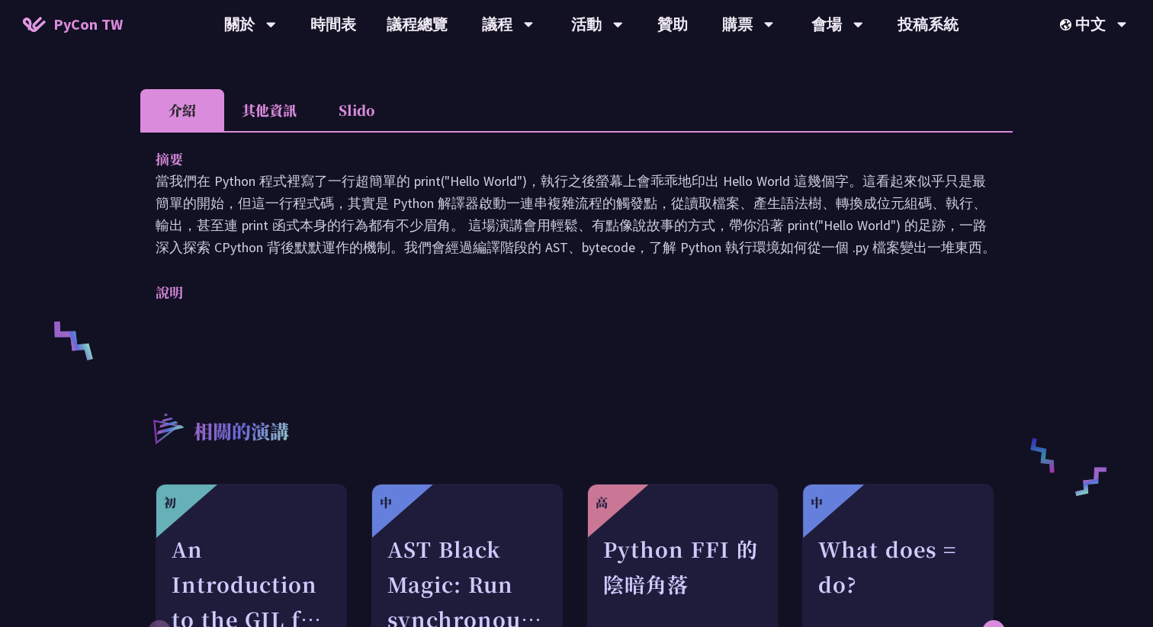
scroll to position [425, 0]
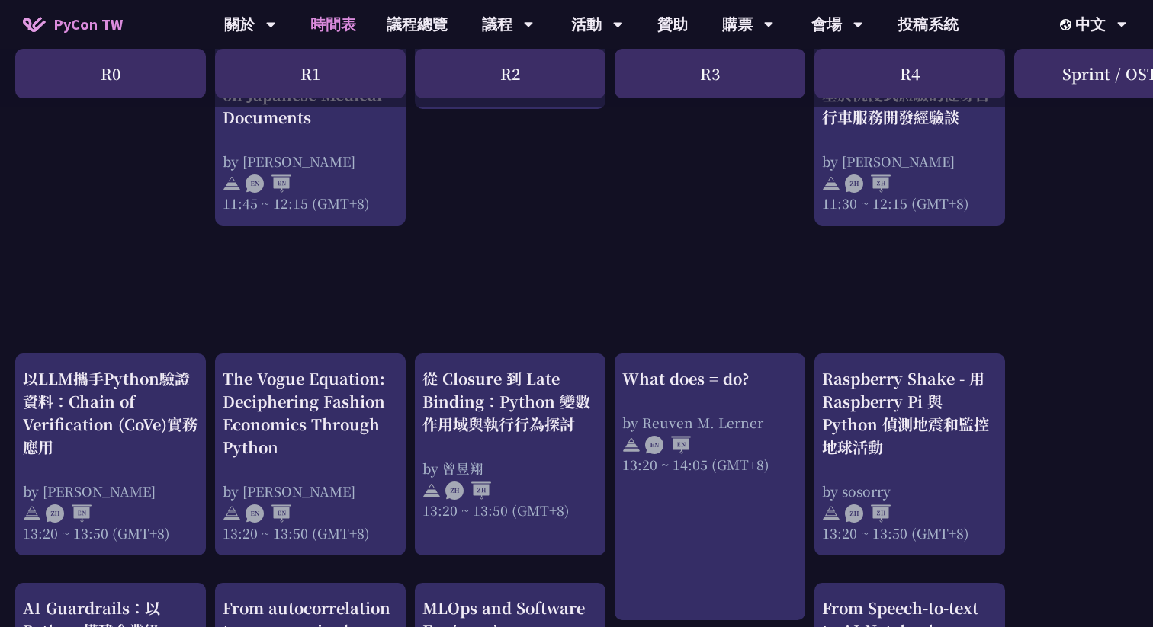
scroll to position [1212, 0]
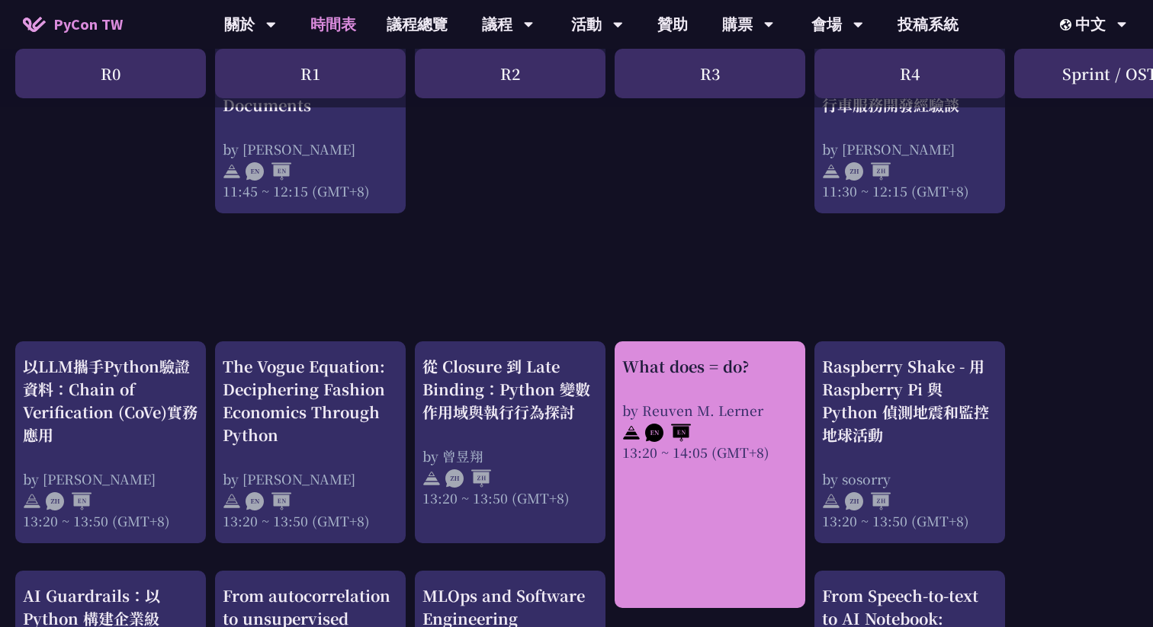
click at [736, 387] on div "What does = do? by [PERSON_NAME] 13:20 ~ 14:05 (GMT+8)" at bounding box center [709, 408] width 175 height 107
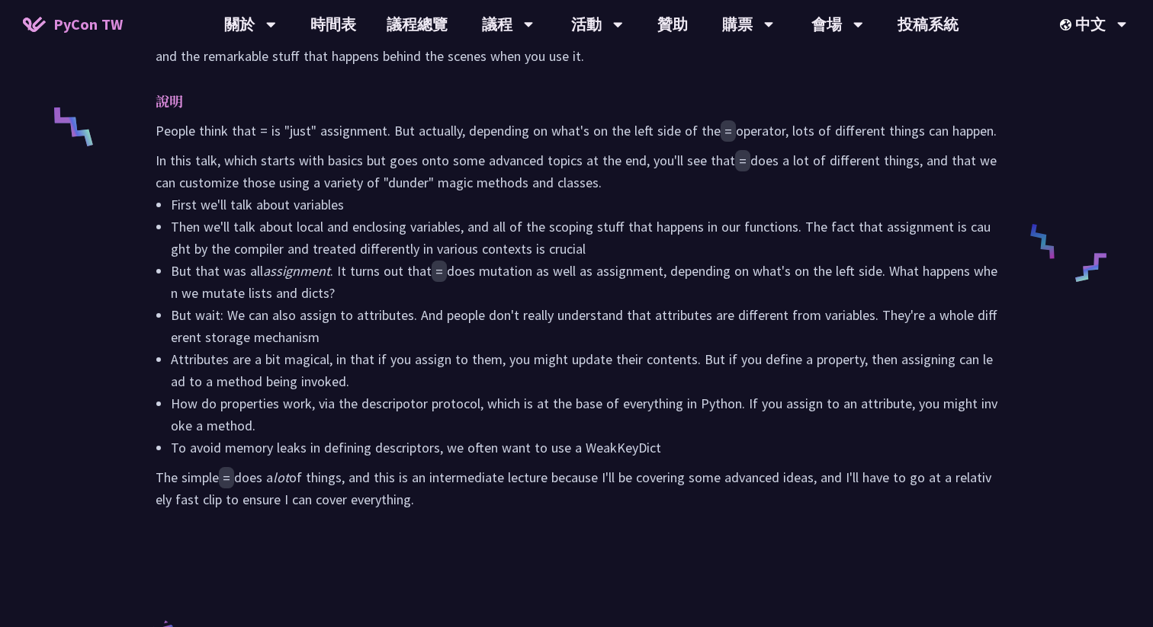
scroll to position [637, 0]
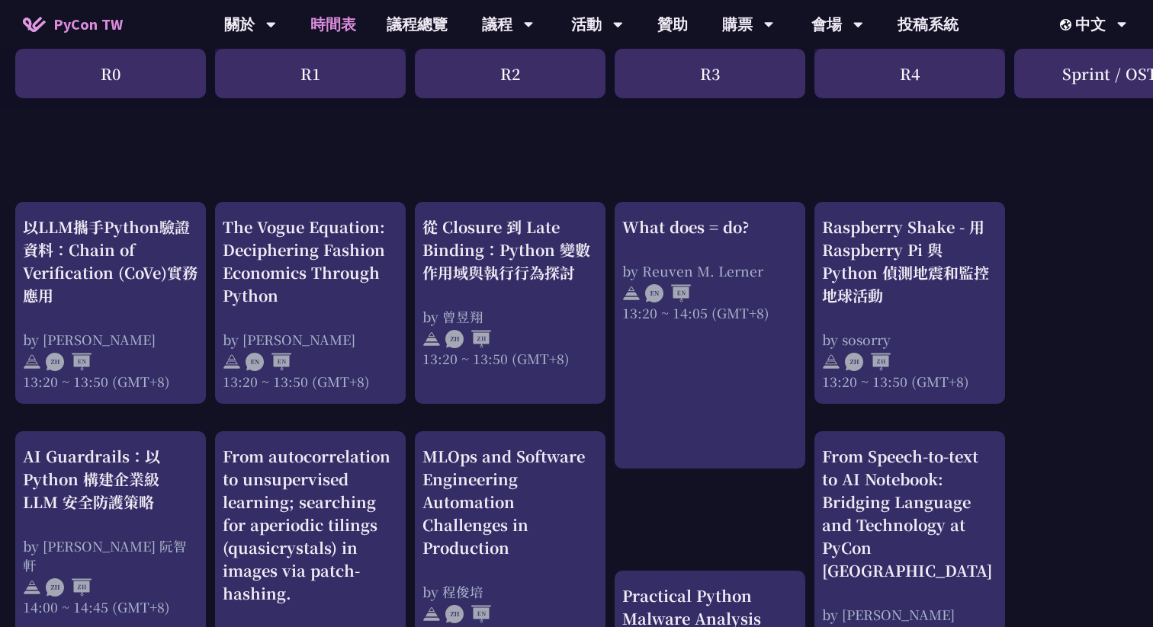
scroll to position [1273, 0]
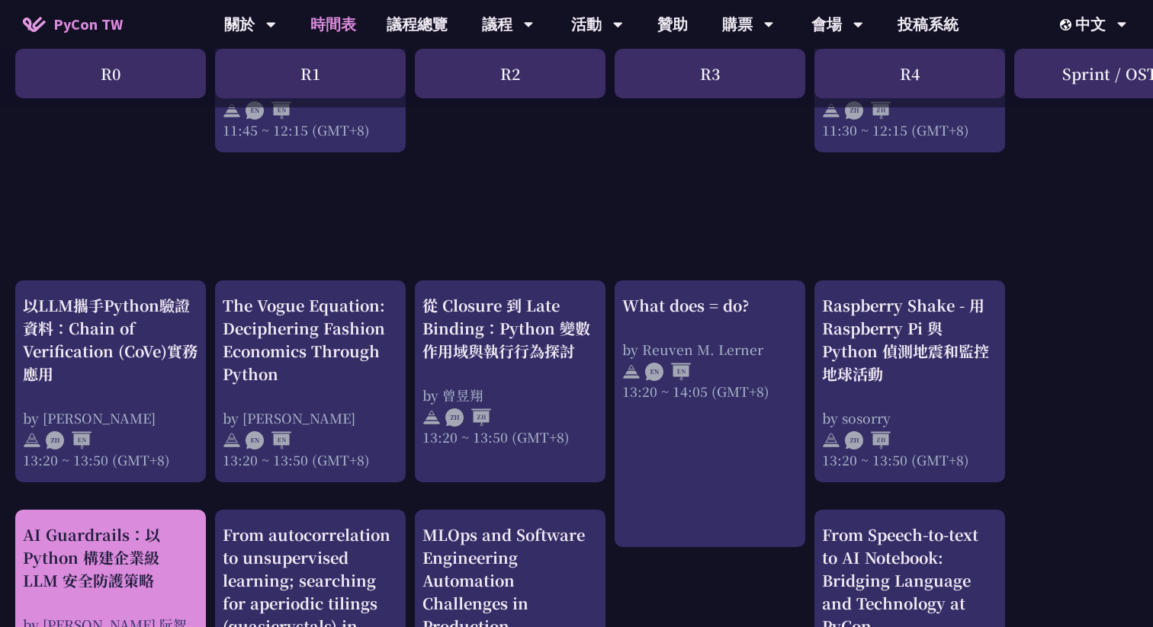
click at [155, 563] on div "AI Guardrails：以 Python 構建企業級 LLM 安全防護策略" at bounding box center [110, 558] width 175 height 69
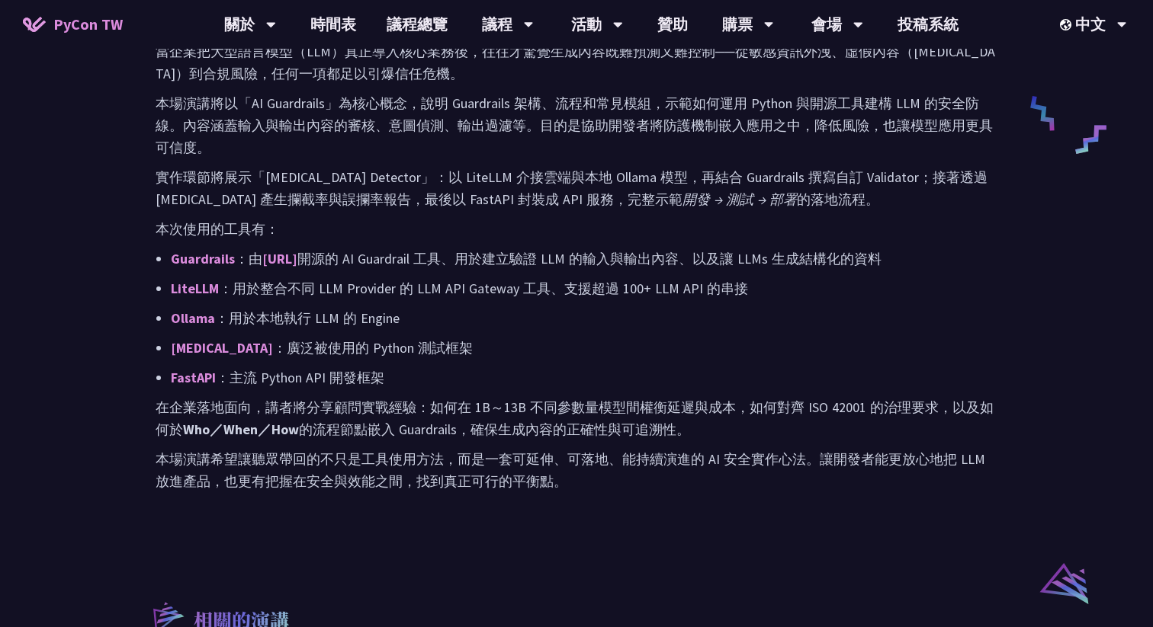
scroll to position [765, 0]
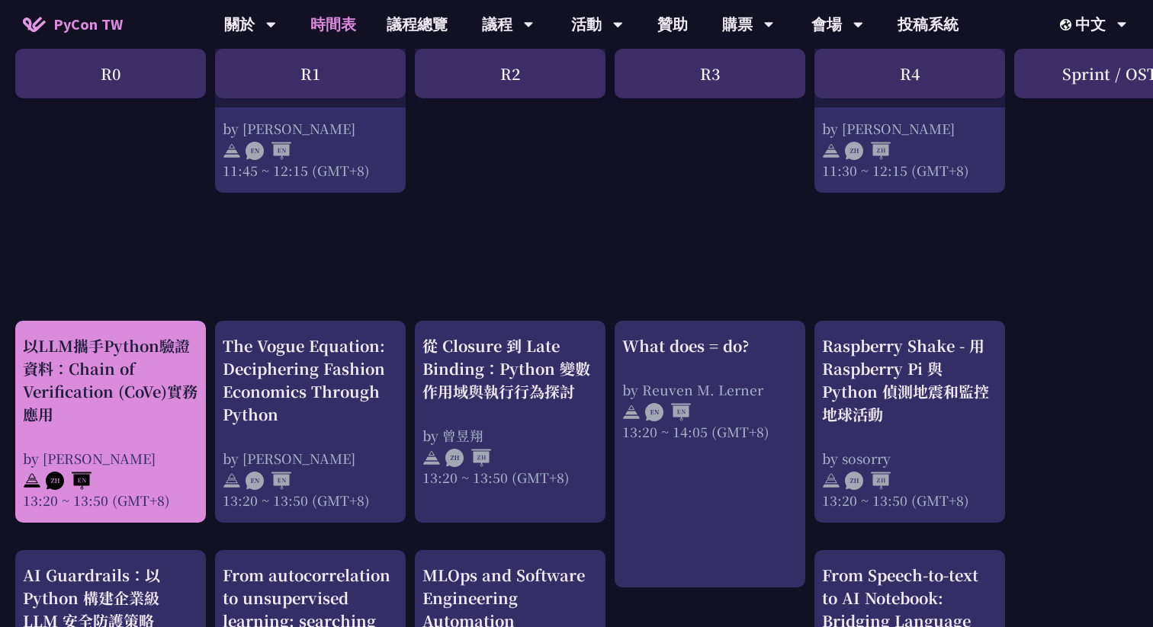
scroll to position [1221, 0]
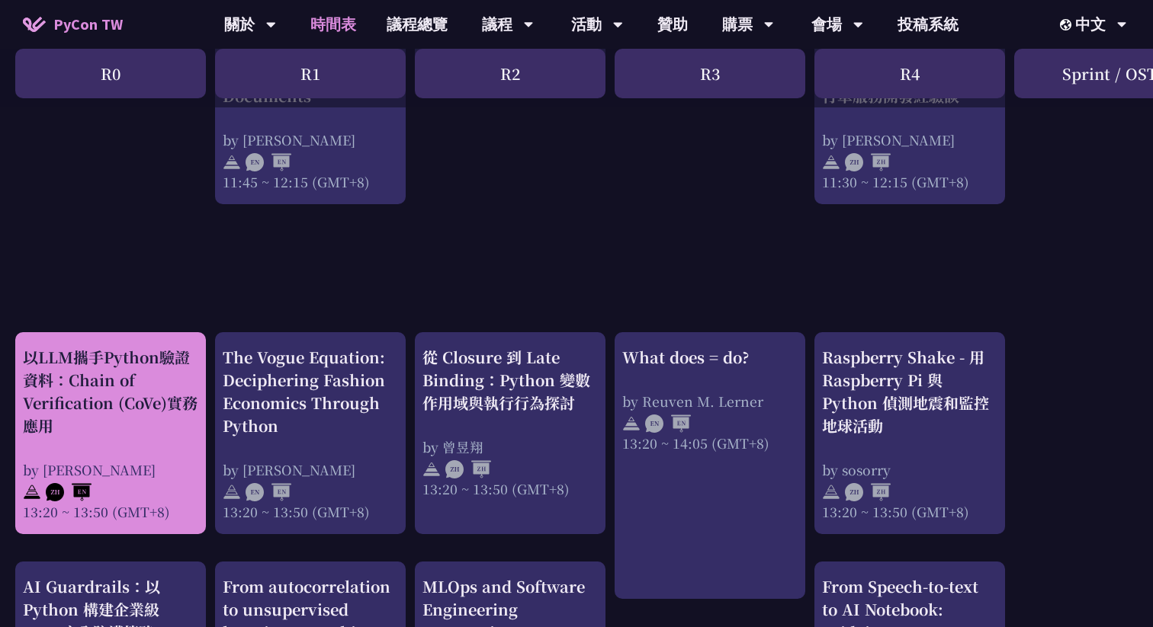
click at [157, 413] on div "以LLM攜手Python驗證資料：Chain of Verification (CoVe)實務應用" at bounding box center [110, 391] width 175 height 91
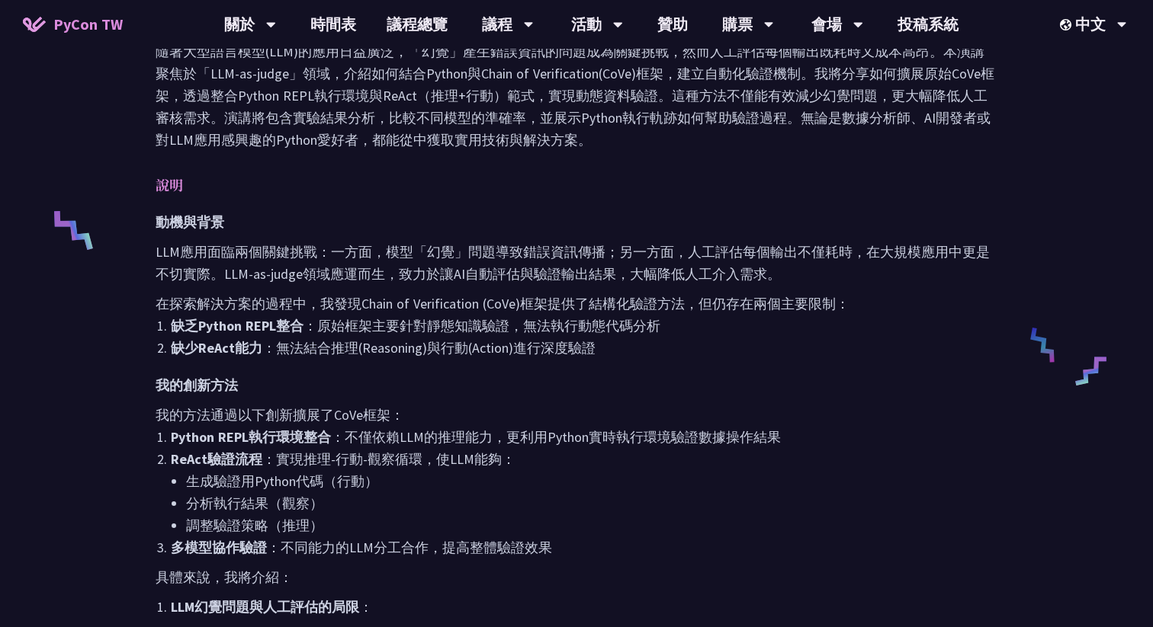
scroll to position [534, 0]
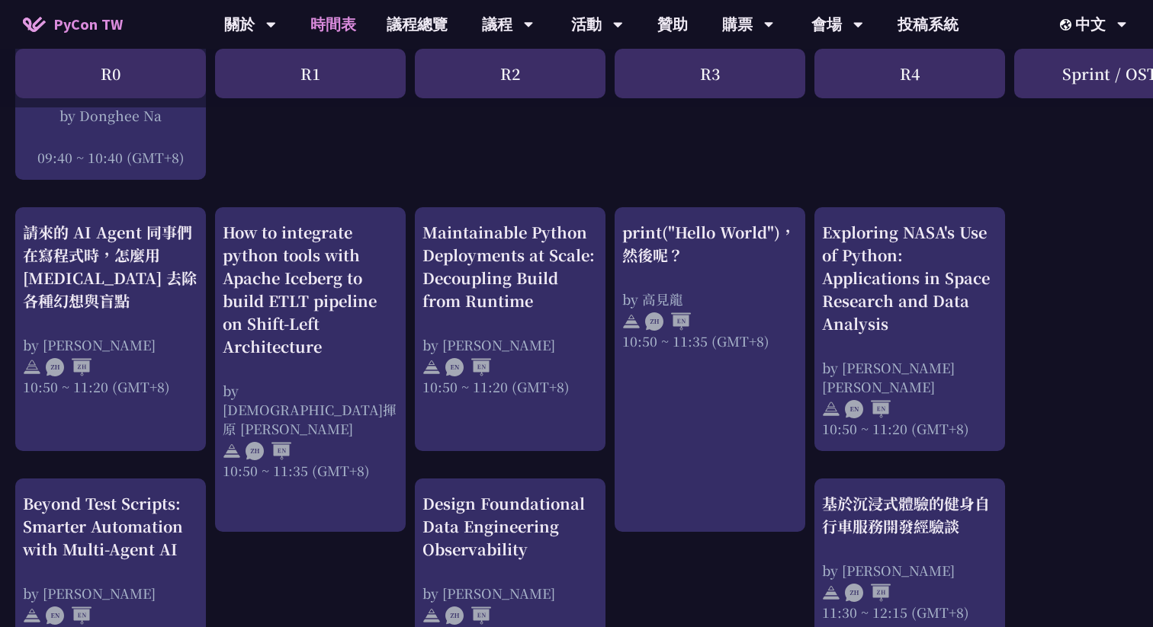
scroll to position [533, 0]
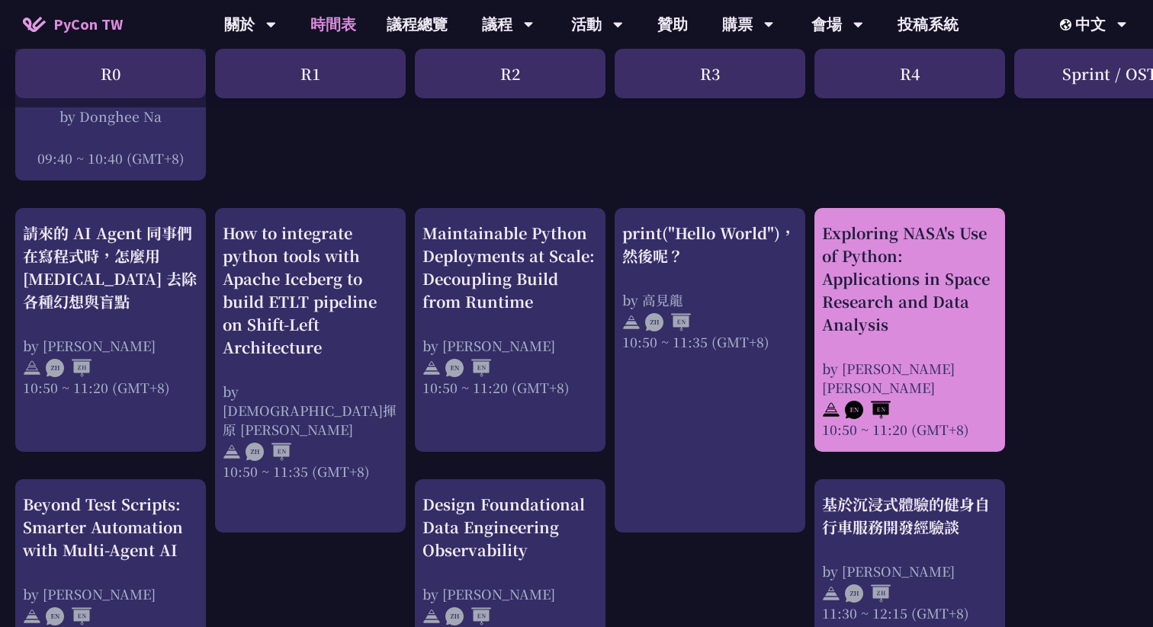
click at [954, 322] on div "Exploring NASA's Use of Python: Applications in Space Research and Data Analysis" at bounding box center [909, 279] width 175 height 114
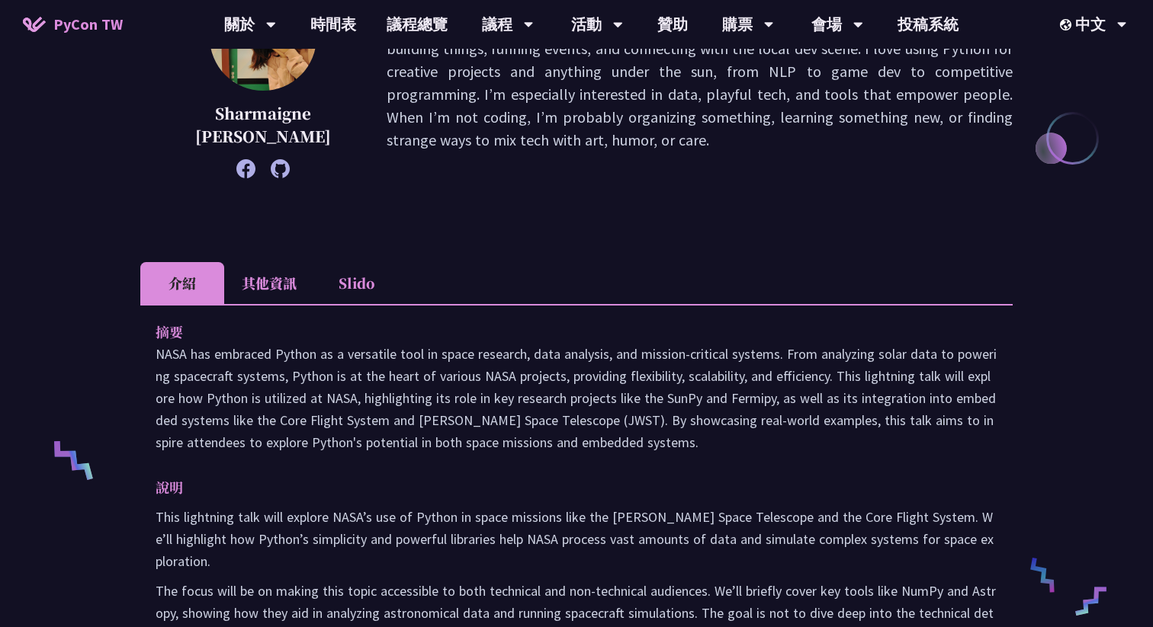
scroll to position [306, 0]
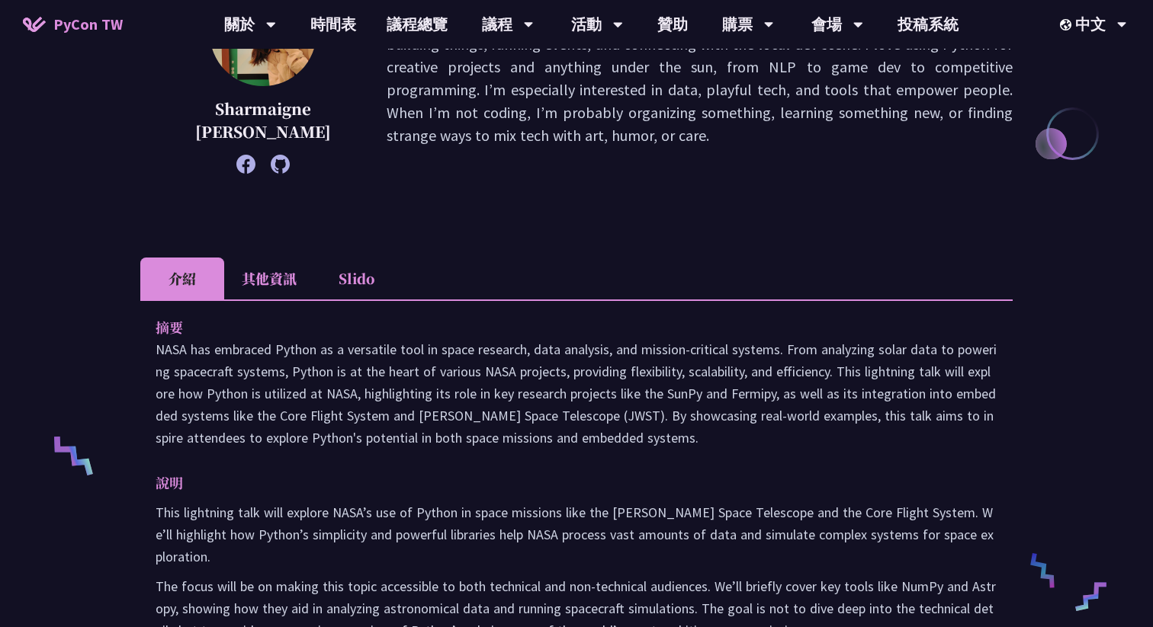
click at [252, 277] on li "其他資訊" at bounding box center [269, 279] width 90 height 42
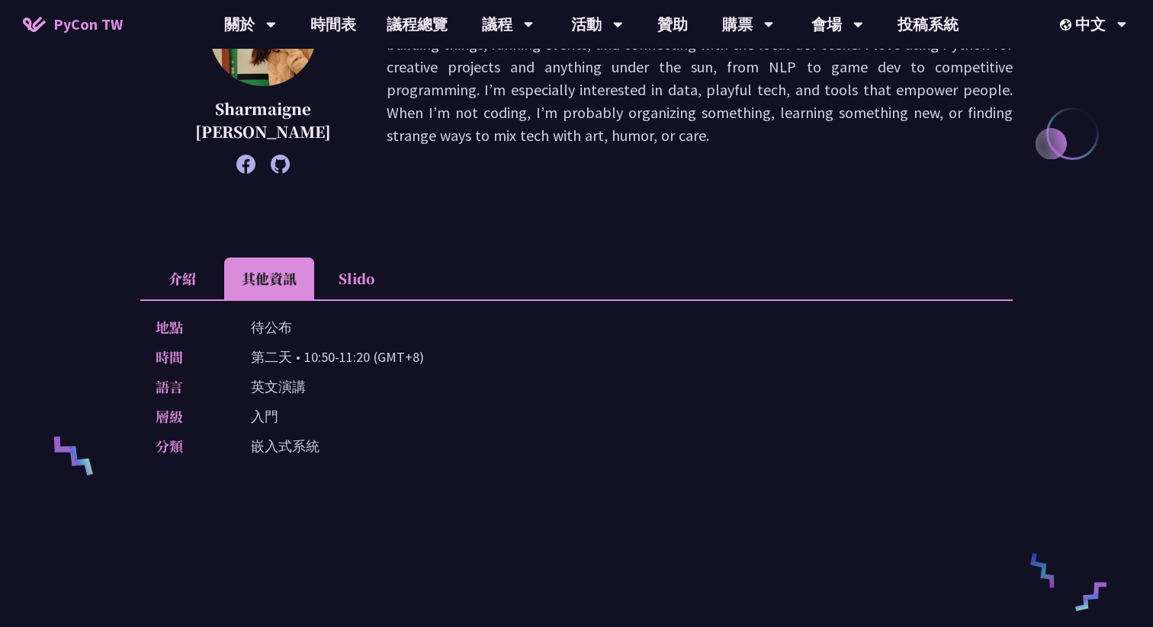
click at [191, 279] on li "介紹" at bounding box center [182, 279] width 84 height 42
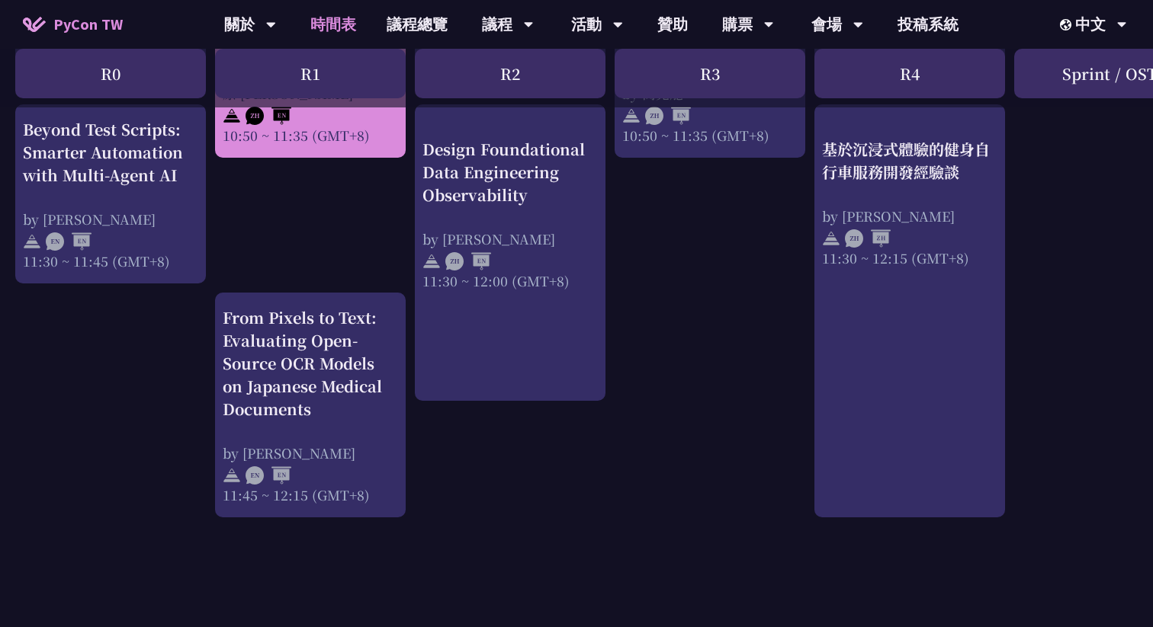
scroll to position [924, 0]
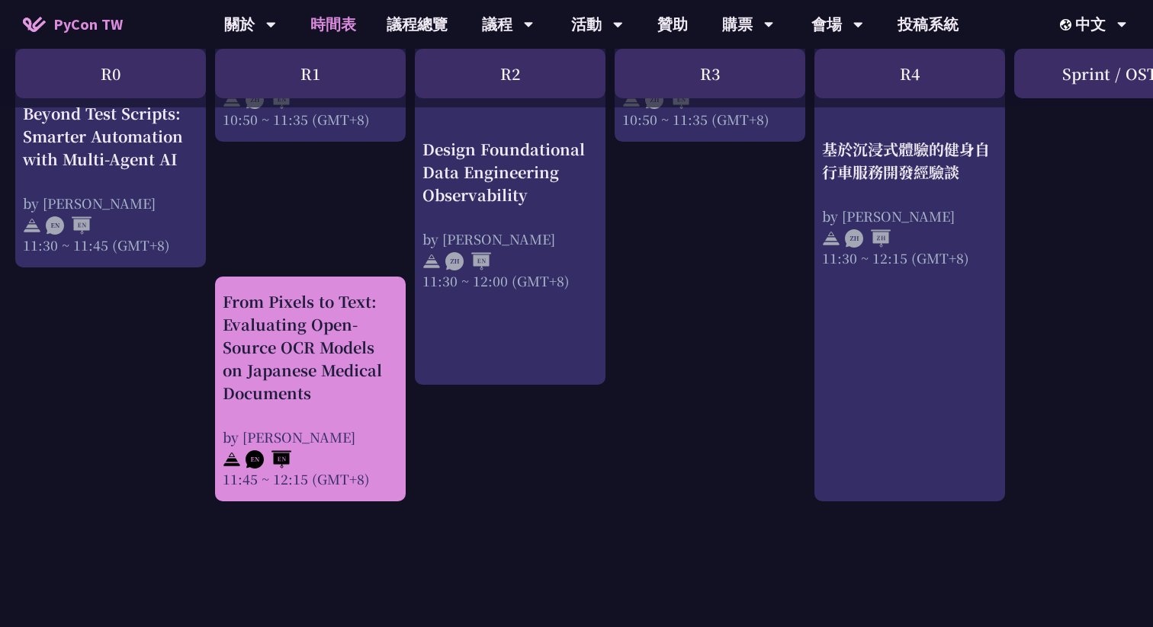
click at [372, 348] on div "From Pixels to Text: Evaluating Open-Source OCR Models on Japanese Medical Docu…" at bounding box center [310, 347] width 175 height 114
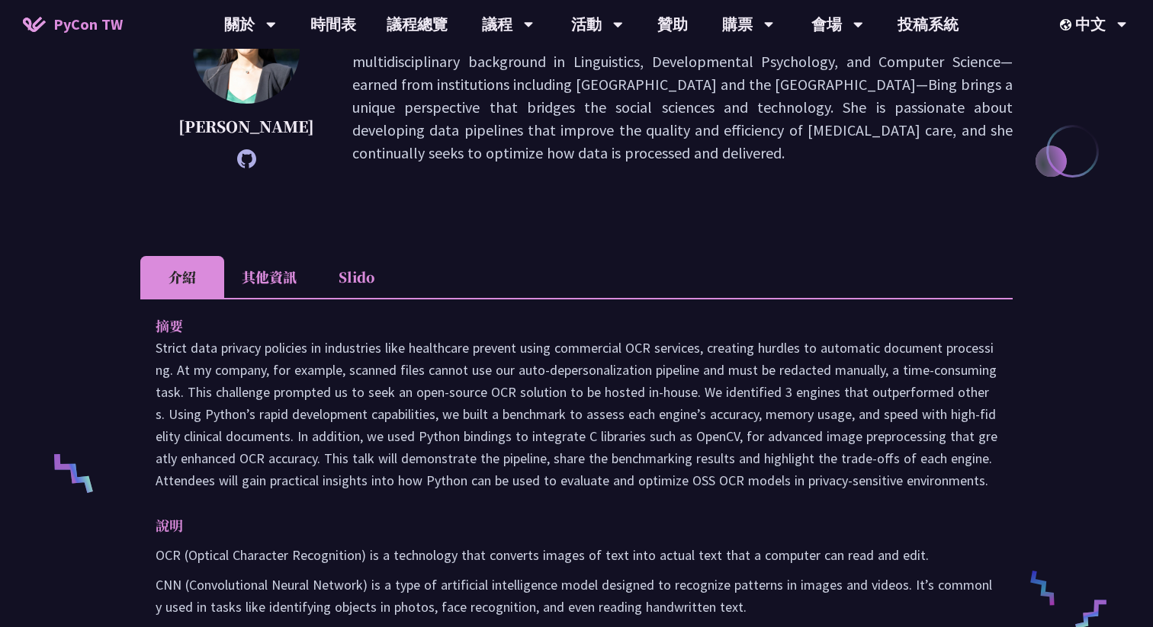
scroll to position [330, 0]
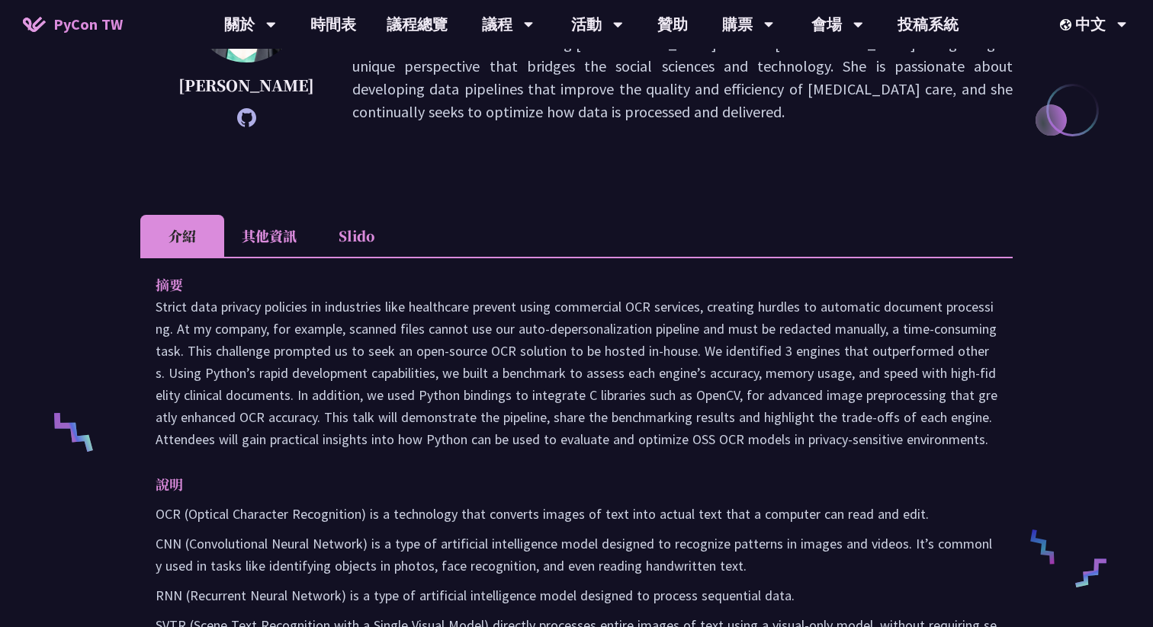
click at [249, 237] on li "其他資訊" at bounding box center [269, 236] width 90 height 42
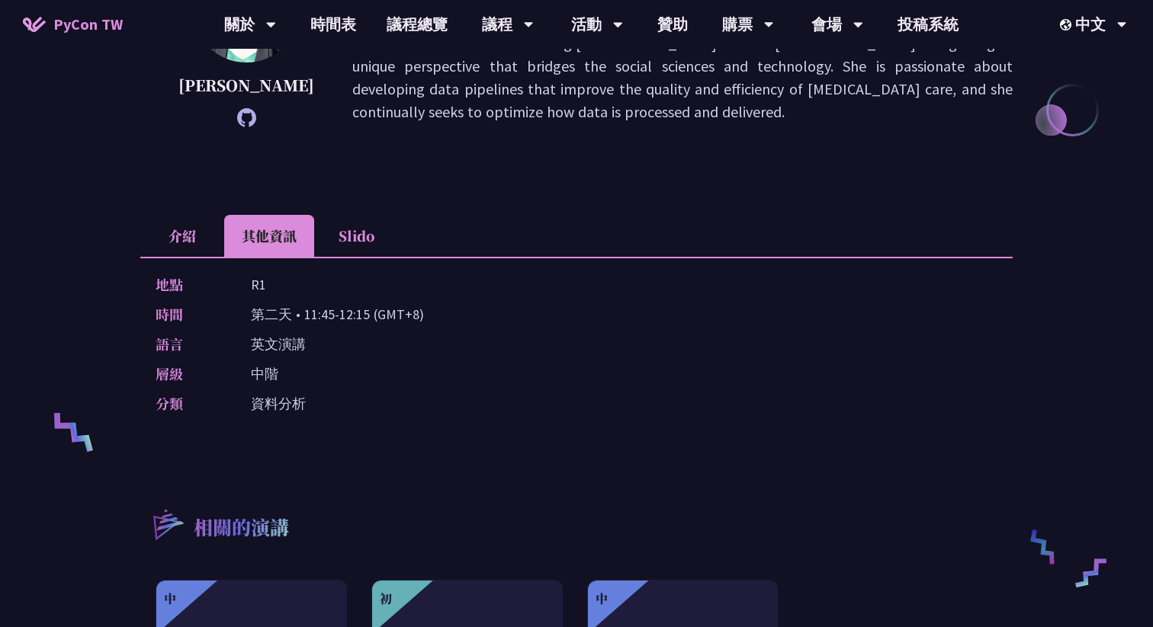
click at [196, 236] on li "介紹" at bounding box center [182, 236] width 84 height 42
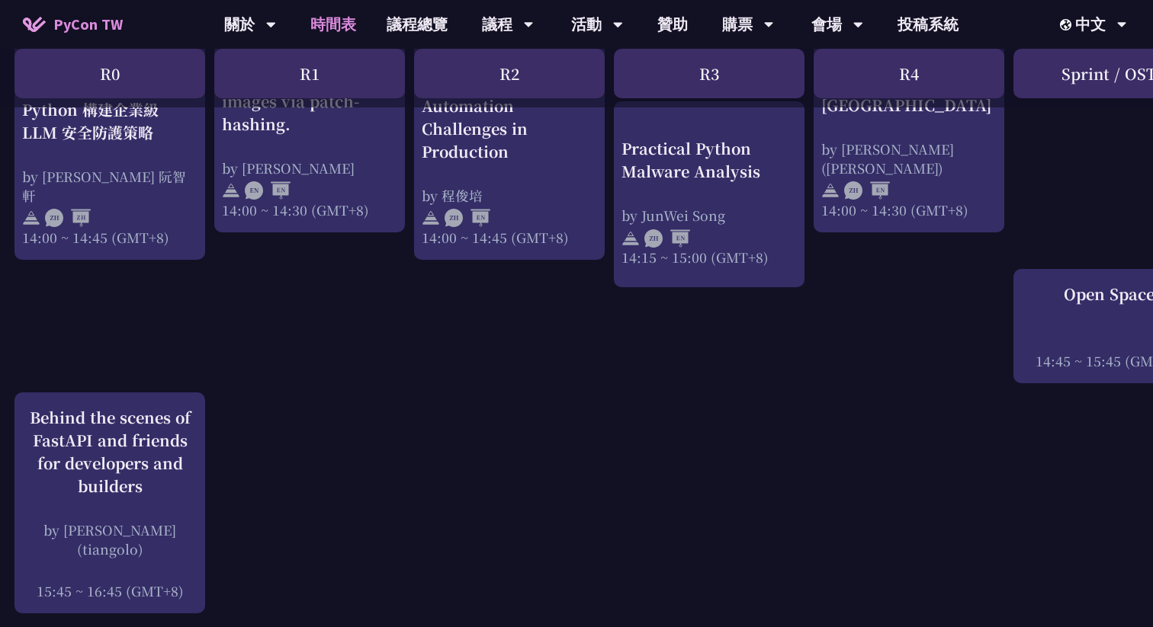
scroll to position [1854, 1]
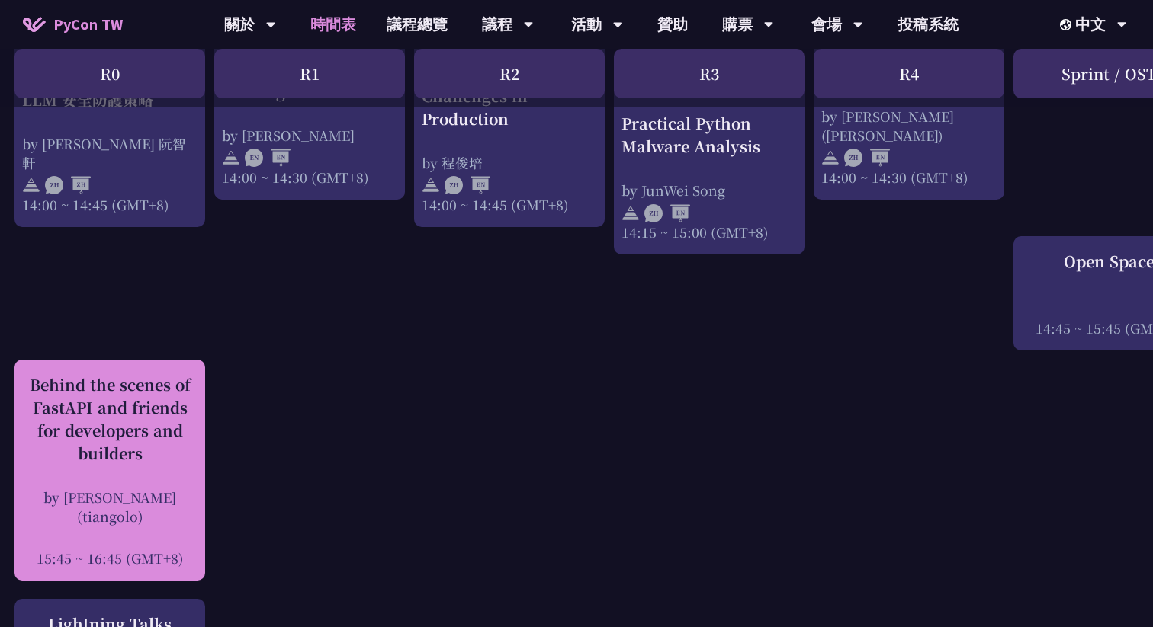
click at [172, 445] on div "Behind the scenes of FastAPI and friends for developers and builders" at bounding box center [109, 419] width 175 height 91
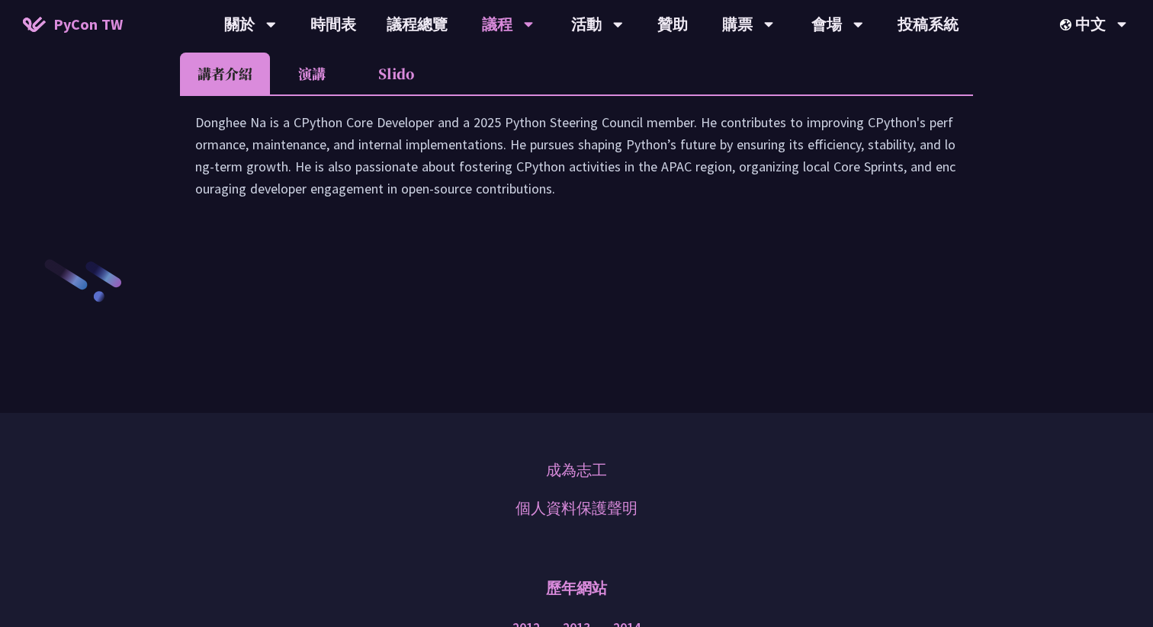
scroll to position [2214, 0]
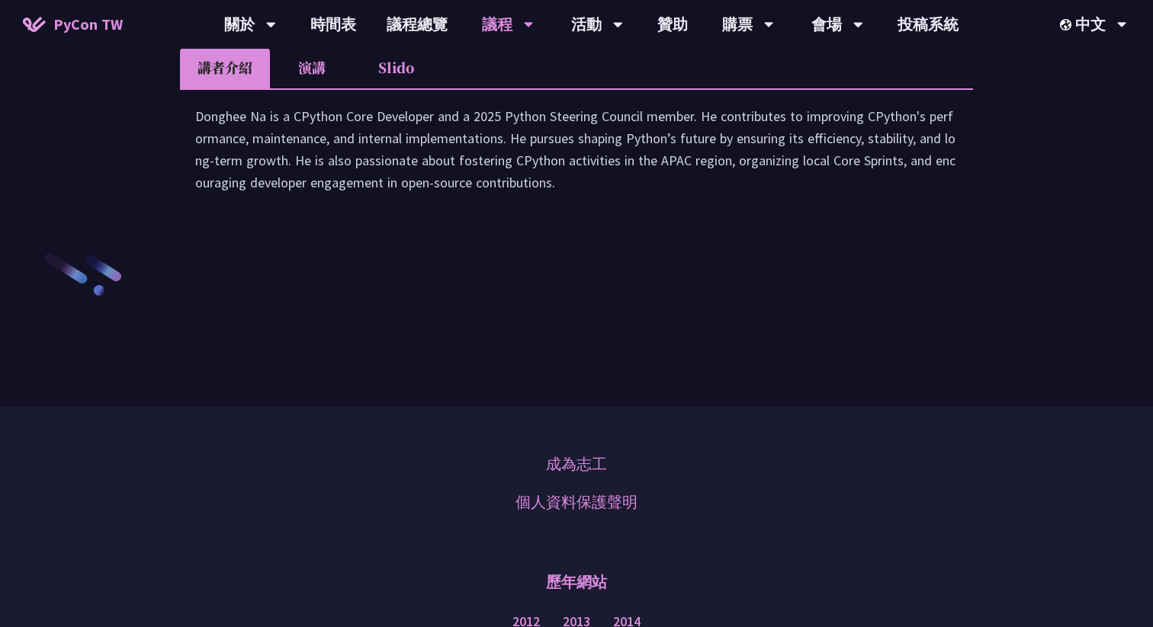
click at [306, 88] on li "演講" at bounding box center [312, 67] width 84 height 42
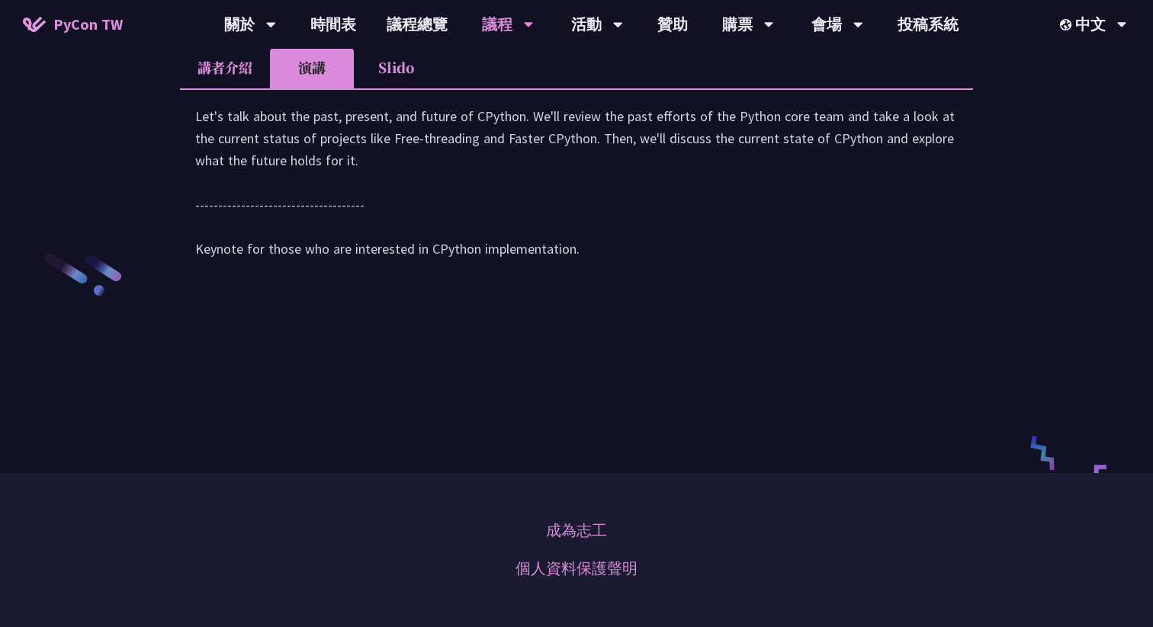
click at [243, 88] on li "講者介紹" at bounding box center [225, 67] width 90 height 42
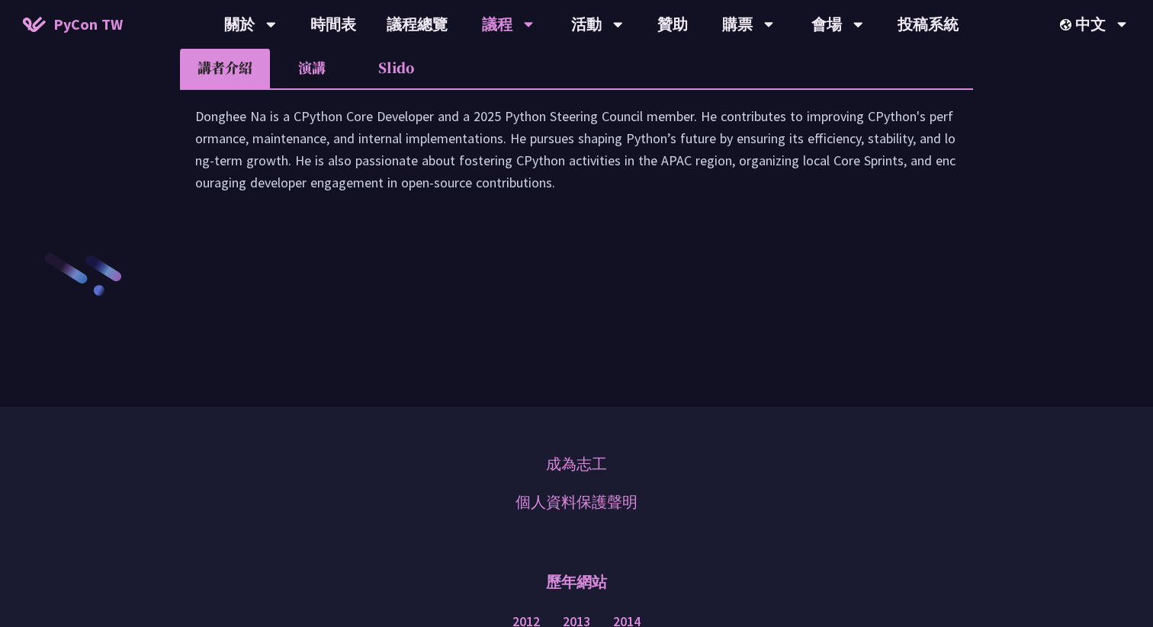
click at [322, 88] on li "演講" at bounding box center [312, 67] width 84 height 42
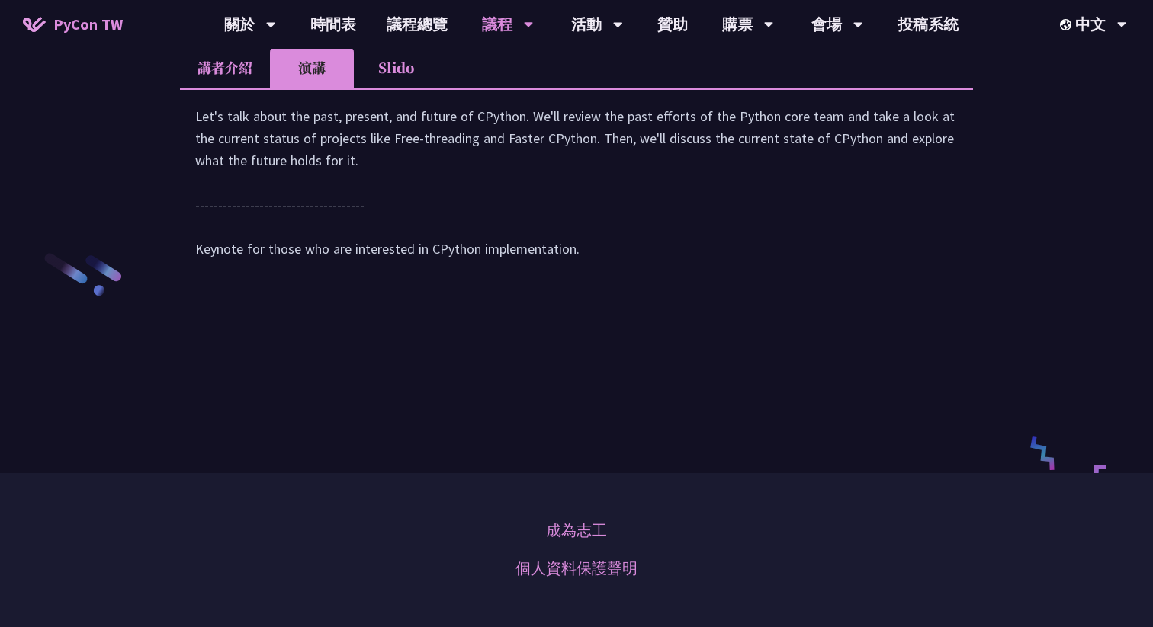
click at [224, 251] on div "Let's talk about the past, present, and future of CPython. We'll review the pas…" at bounding box center [576, 189] width 793 height 202
click at [226, 88] on li "講者介紹" at bounding box center [225, 67] width 90 height 42
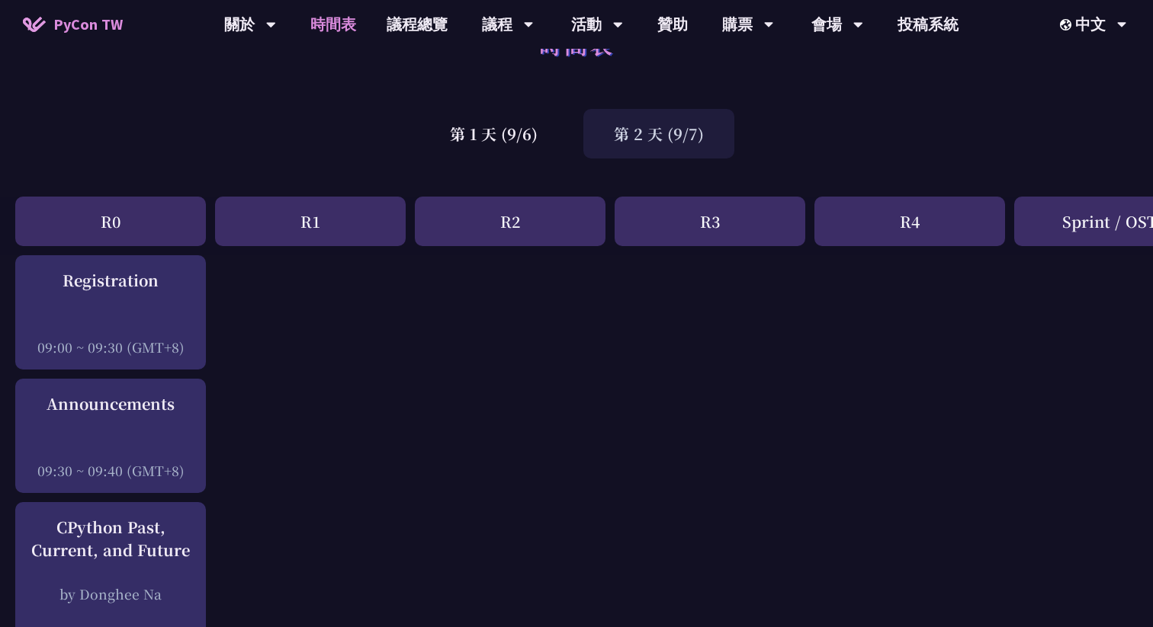
scroll to position [10, 0]
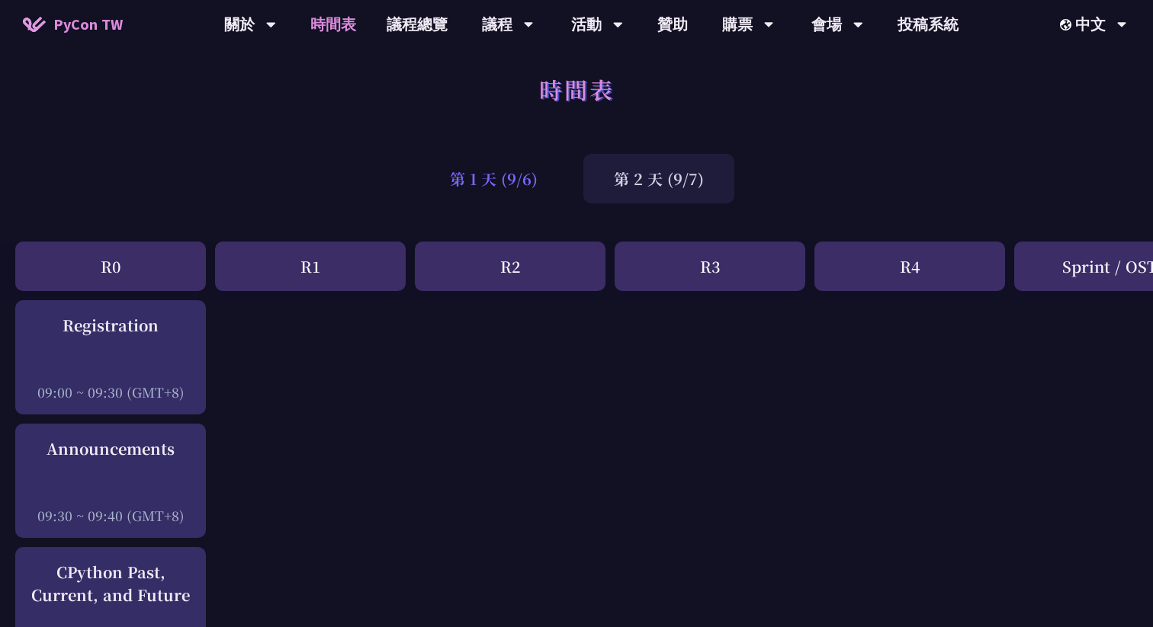
click at [503, 182] on div "第 1 天 (9/6)" at bounding box center [493, 179] width 149 height 50
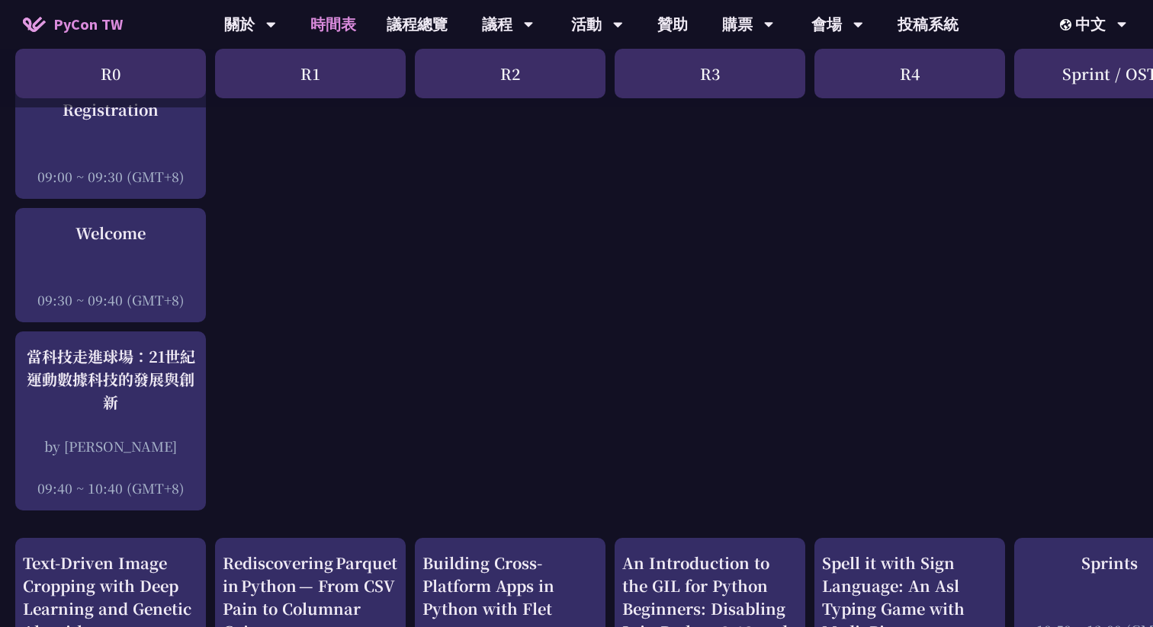
scroll to position [245, 0]
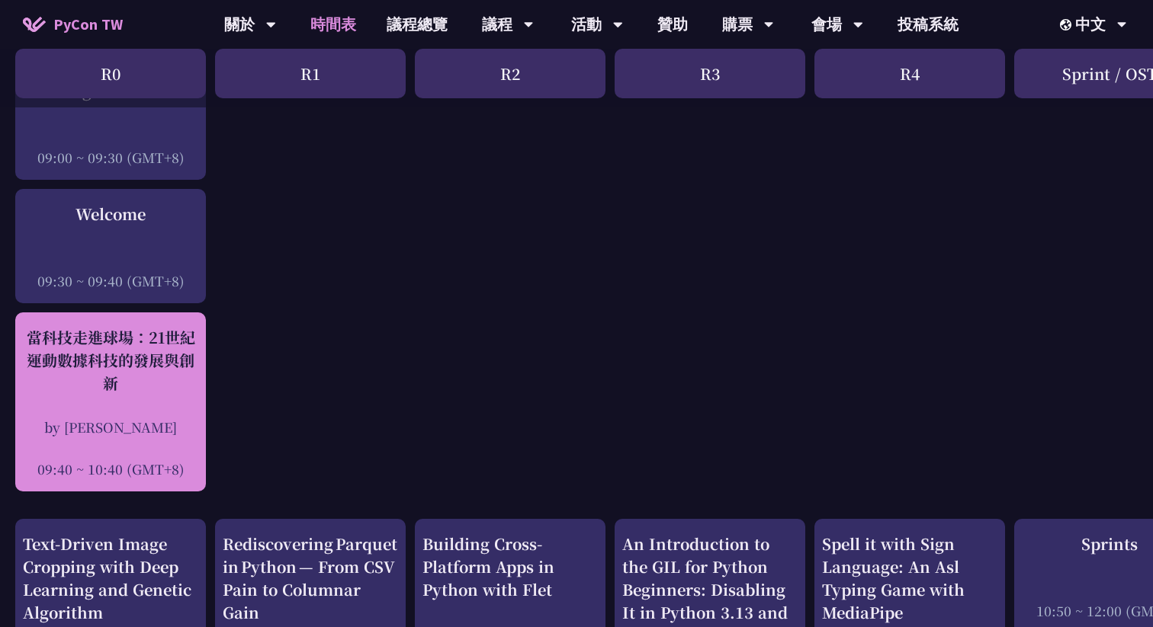
click at [141, 371] on div "當科技走進球場：21世紀運動數據科技的發展與創新" at bounding box center [110, 360] width 175 height 69
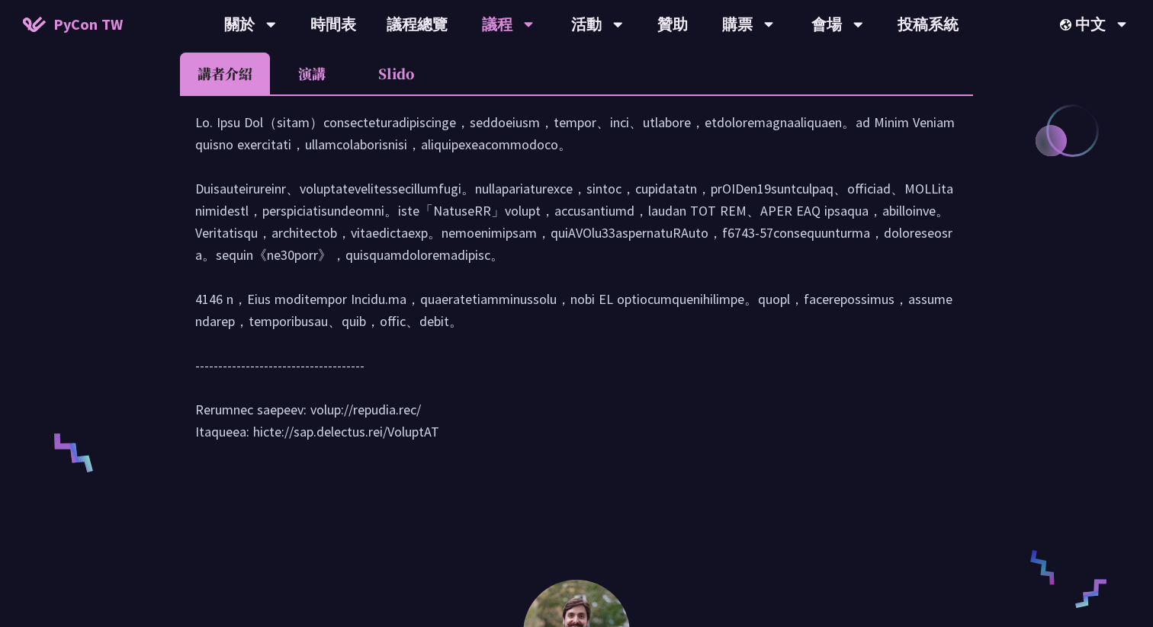
scroll to position [671, 0]
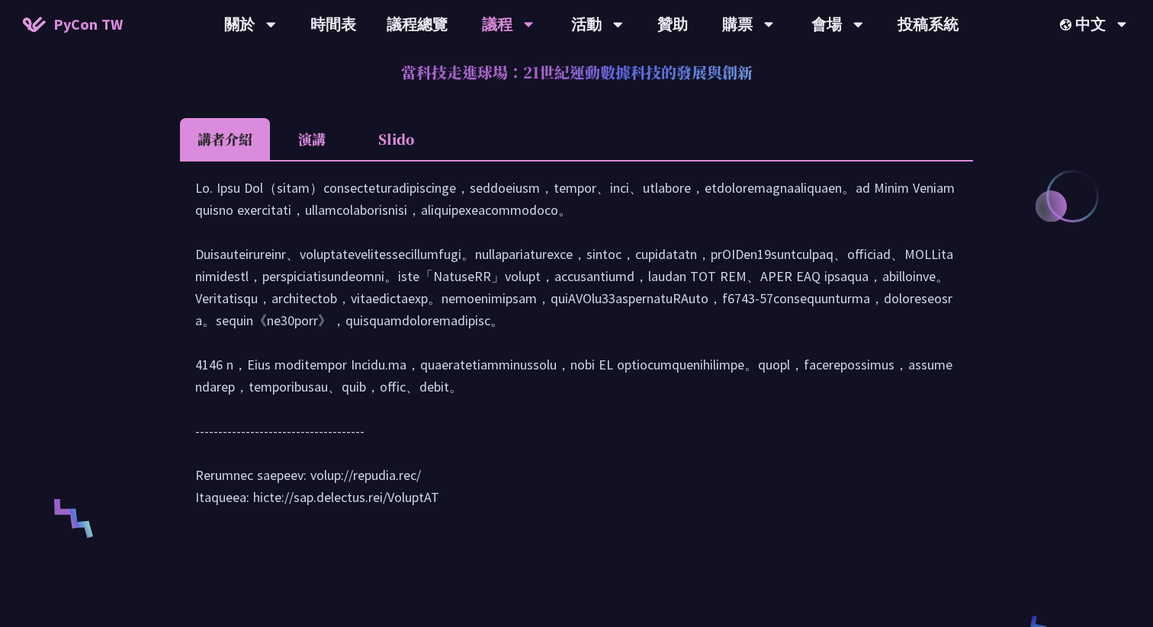
click at [328, 139] on li "演講" at bounding box center [312, 139] width 84 height 42
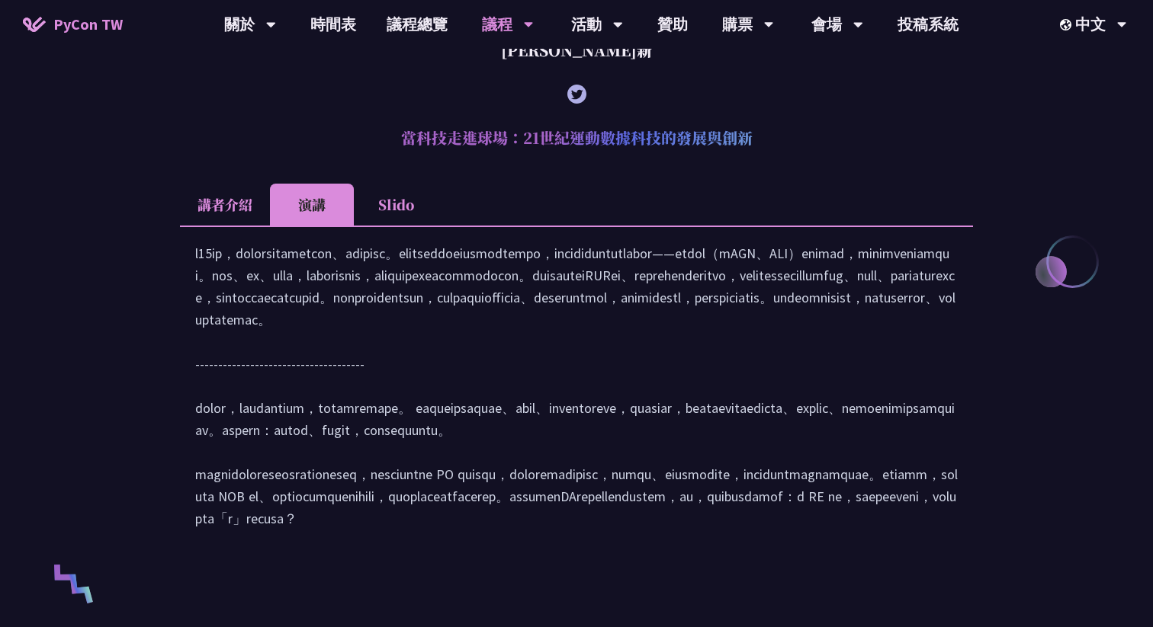
scroll to position [603, 0]
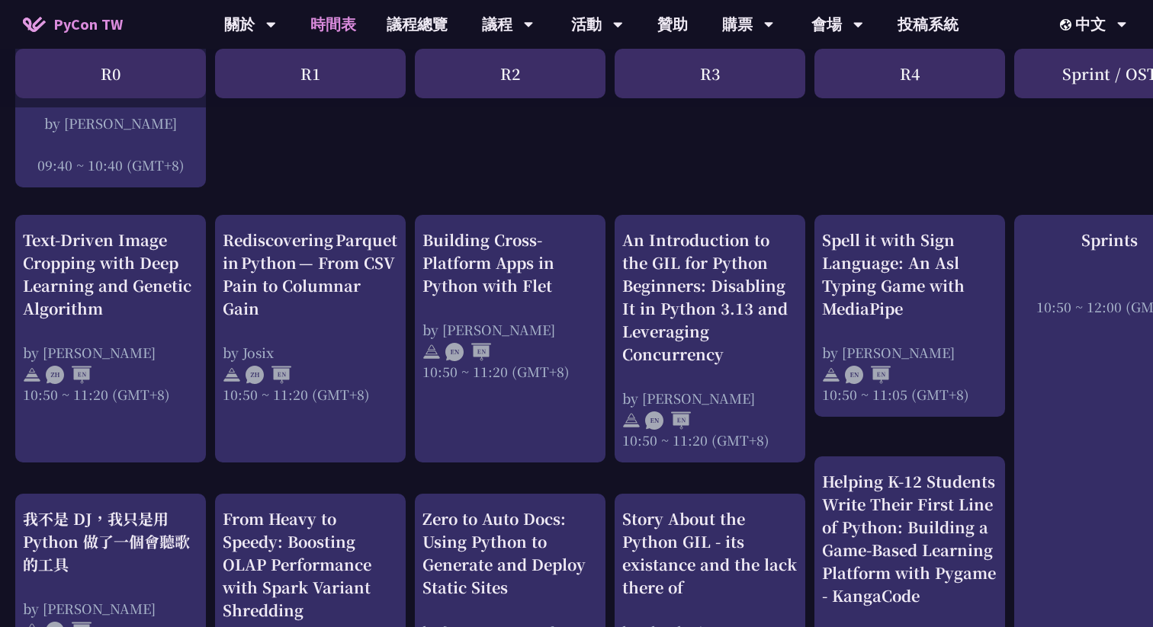
scroll to position [550, 0]
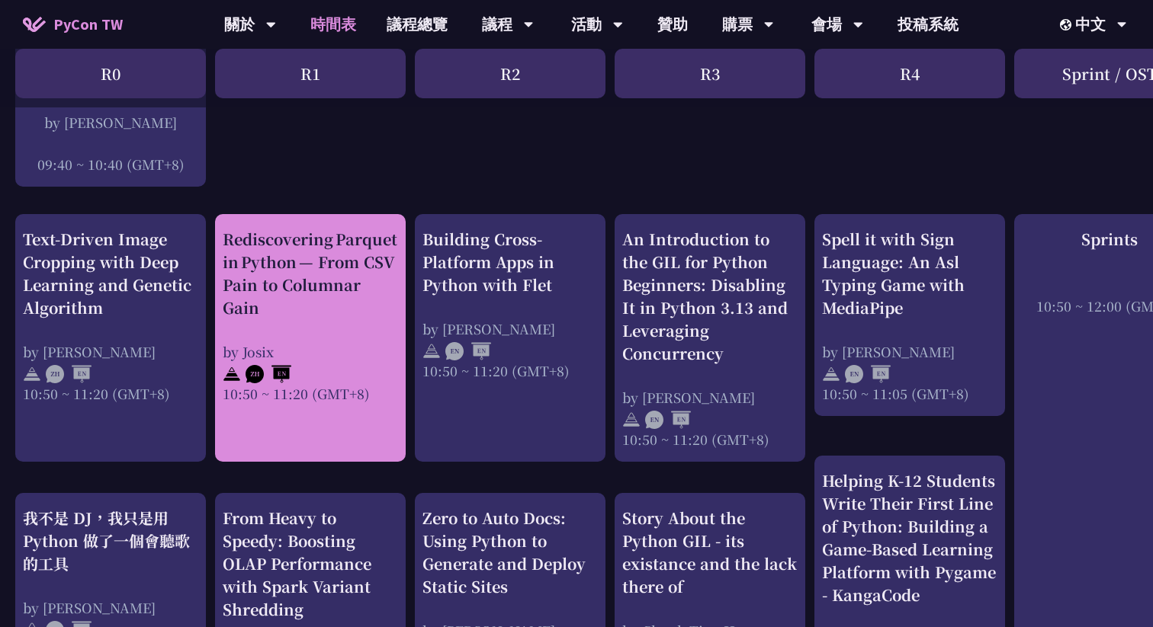
click at [354, 284] on div "Rediscovering Parquet in Python — From CSV Pain to Columnar Gain" at bounding box center [310, 273] width 175 height 91
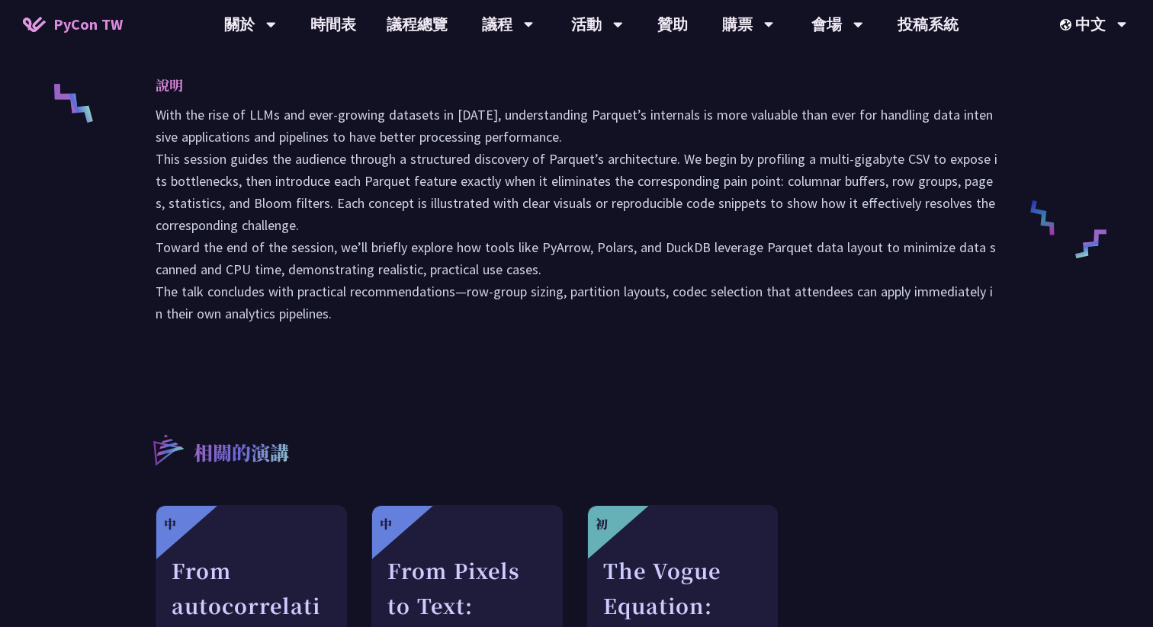
scroll to position [658, 0]
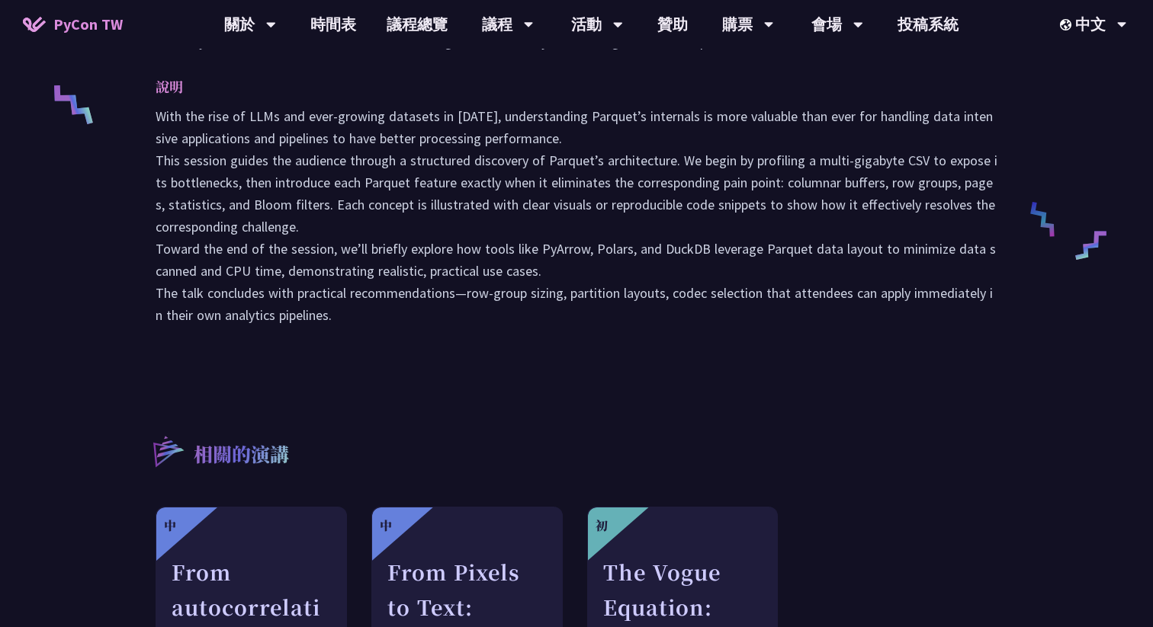
scroll to position [550, 0]
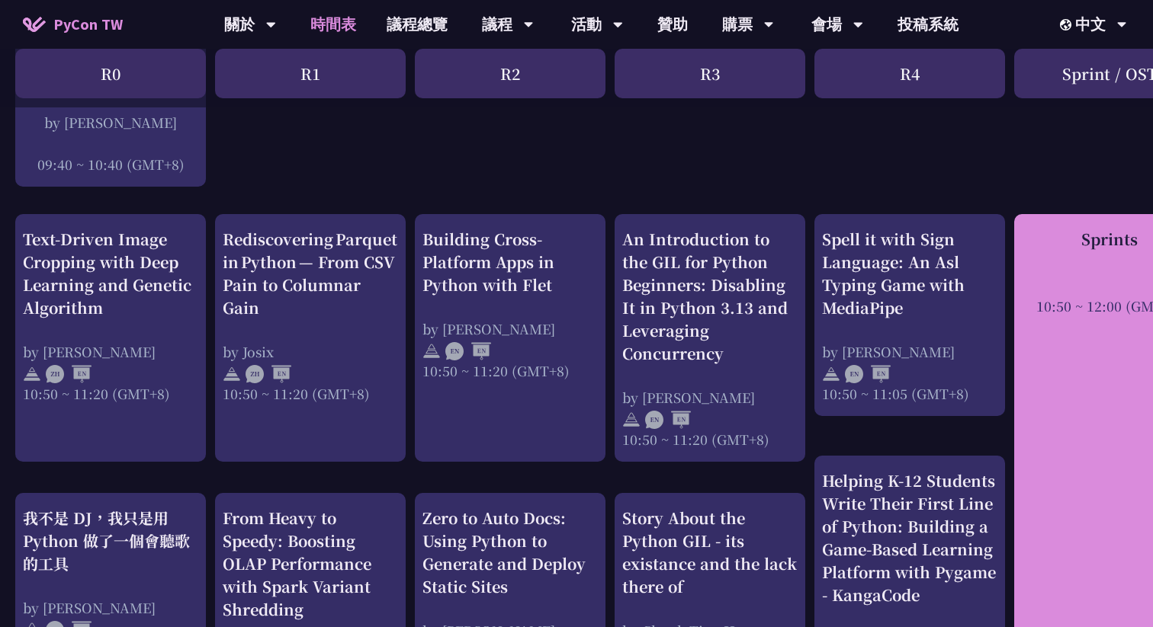
click at [1100, 316] on div "Sprints 10:50 ~ 12:00 (GMT+8)" at bounding box center [1109, 478] width 191 height 528
click at [1094, 316] on div "Sprints 10:50 ~ 12:00 (GMT+8)" at bounding box center [1109, 478] width 191 height 528
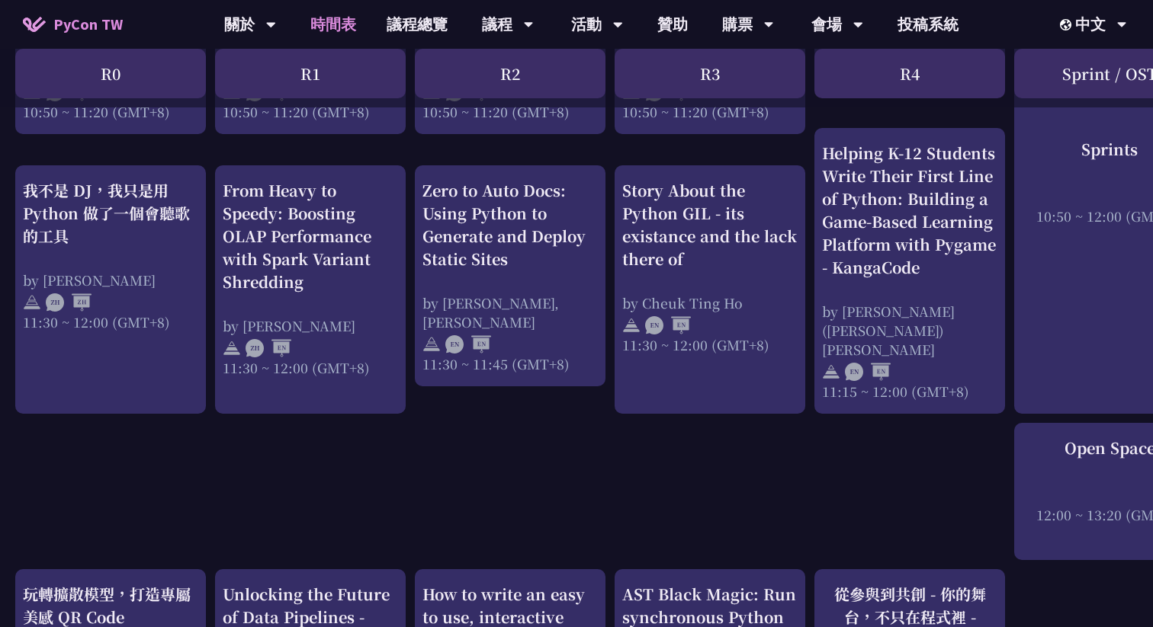
scroll to position [882, 0]
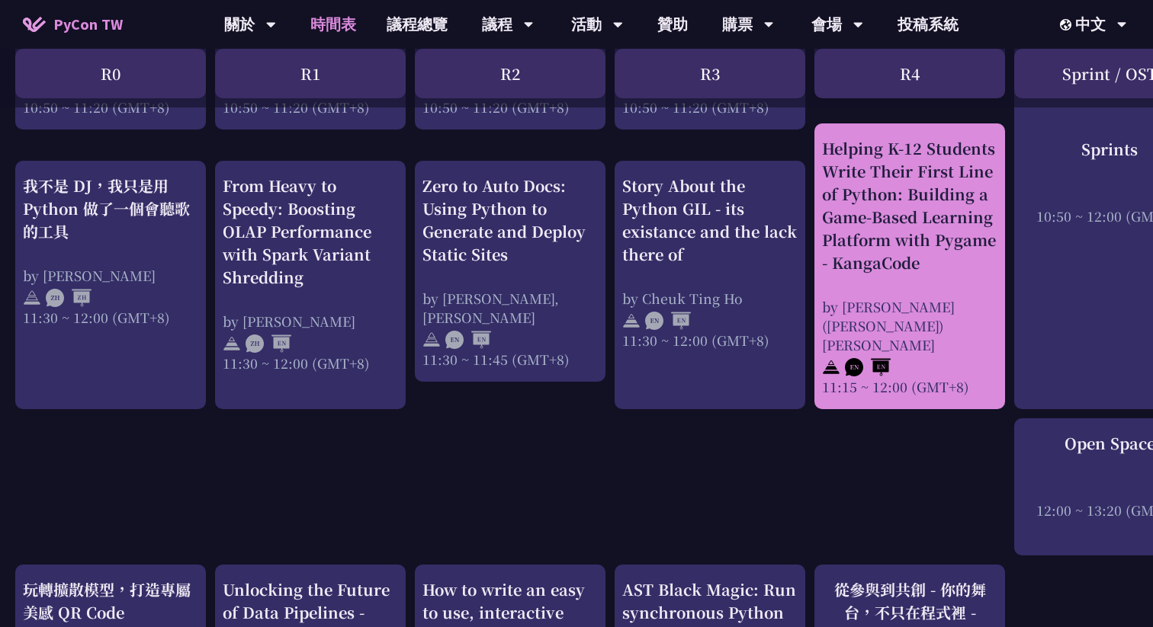
click at [961, 228] on div "Helping K-12 Students Write Their First Line of Python: Building a Game-Based L…" at bounding box center [909, 205] width 175 height 137
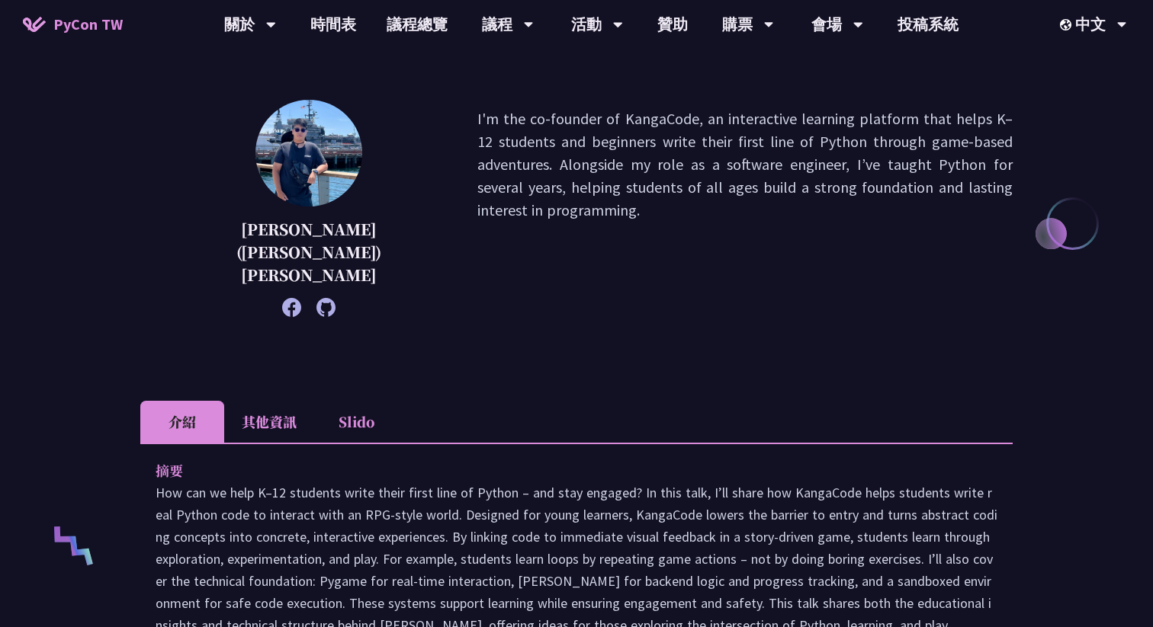
scroll to position [225, 0]
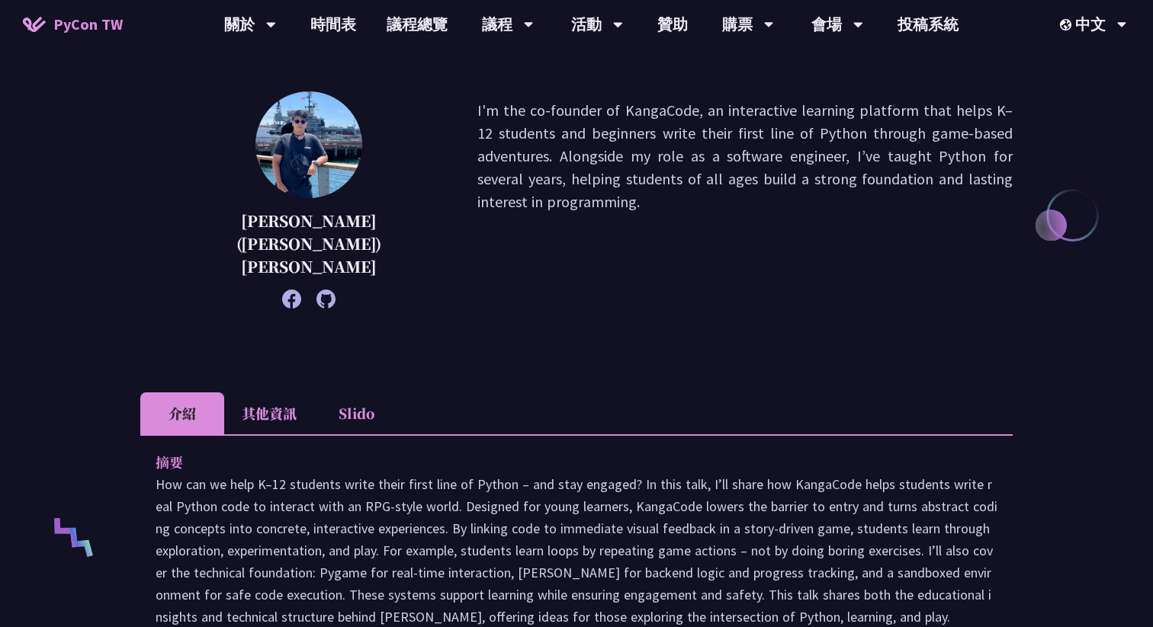
click at [261, 393] on li "其他資訊" at bounding box center [269, 414] width 90 height 42
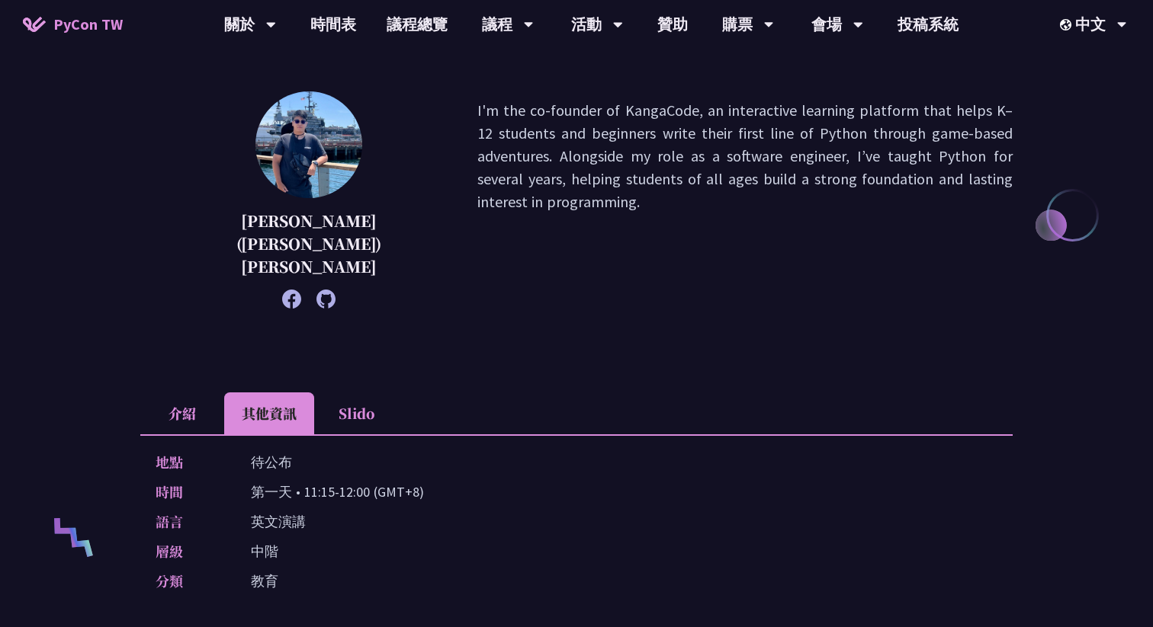
click at [204, 393] on li "介紹" at bounding box center [182, 414] width 84 height 42
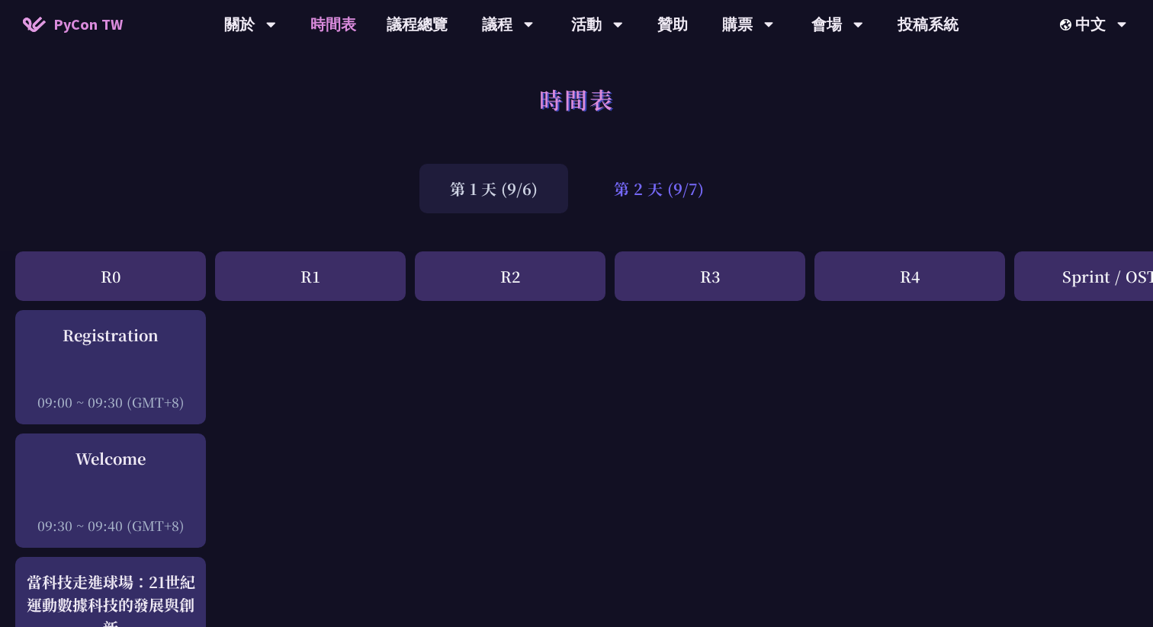
click at [653, 189] on div "第 2 天 (9/7)" at bounding box center [658, 189] width 151 height 50
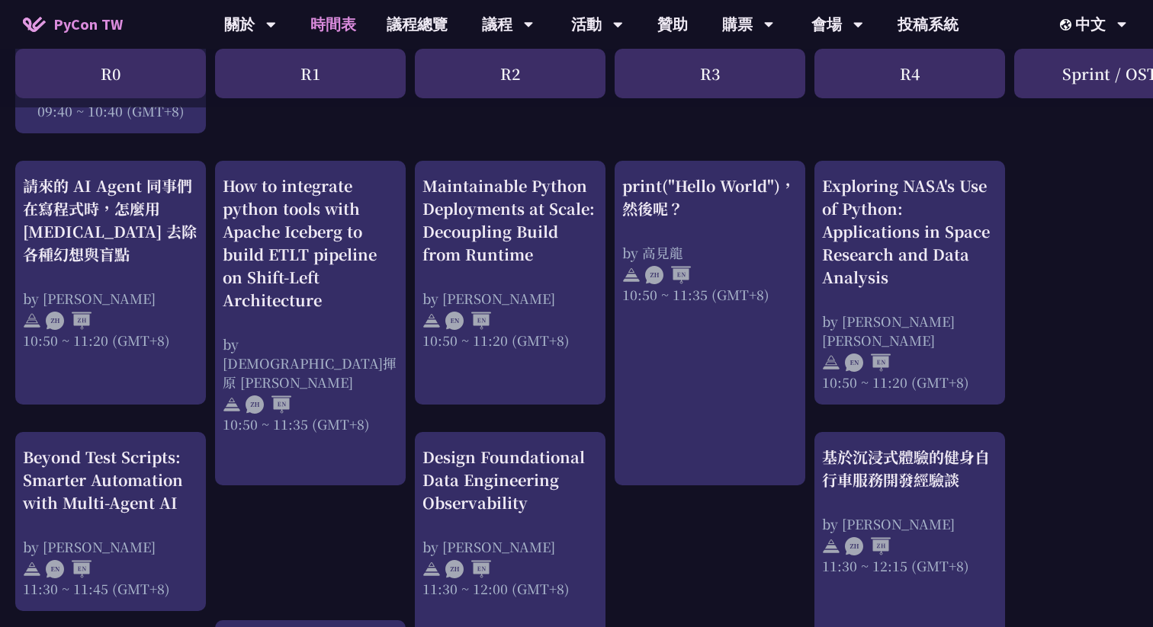
scroll to position [581, 0]
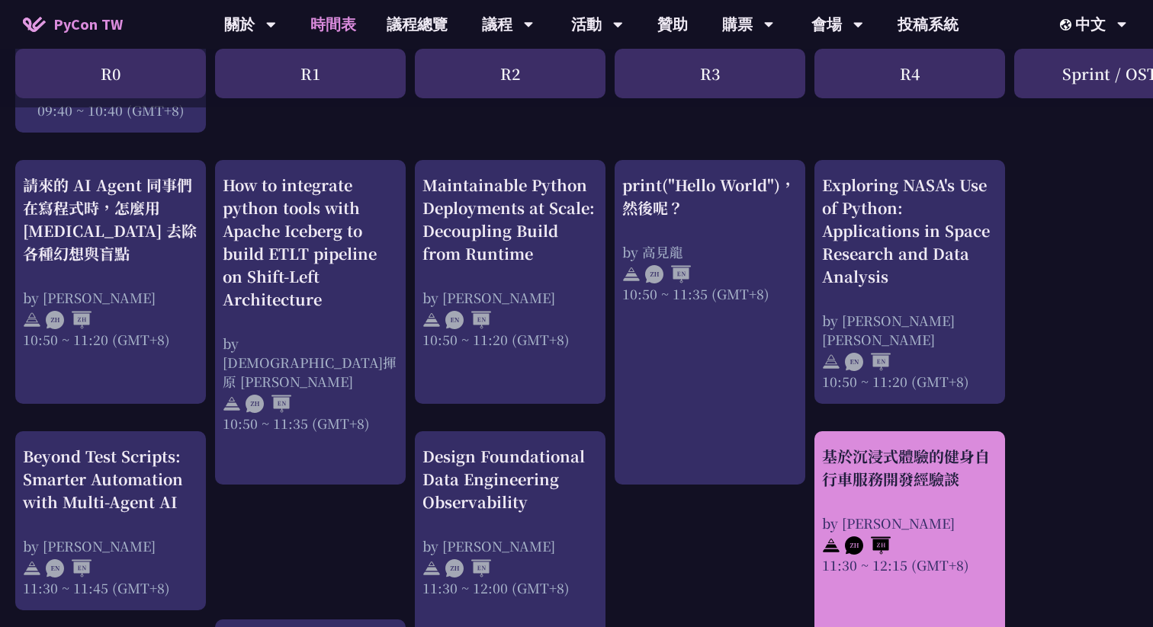
click at [938, 501] on div "基於沉浸式體驗的健身自行車服務開發經驗談 by [PERSON_NAME] 11:30 ~ 12:15 (GMT+8)" at bounding box center [909, 510] width 175 height 130
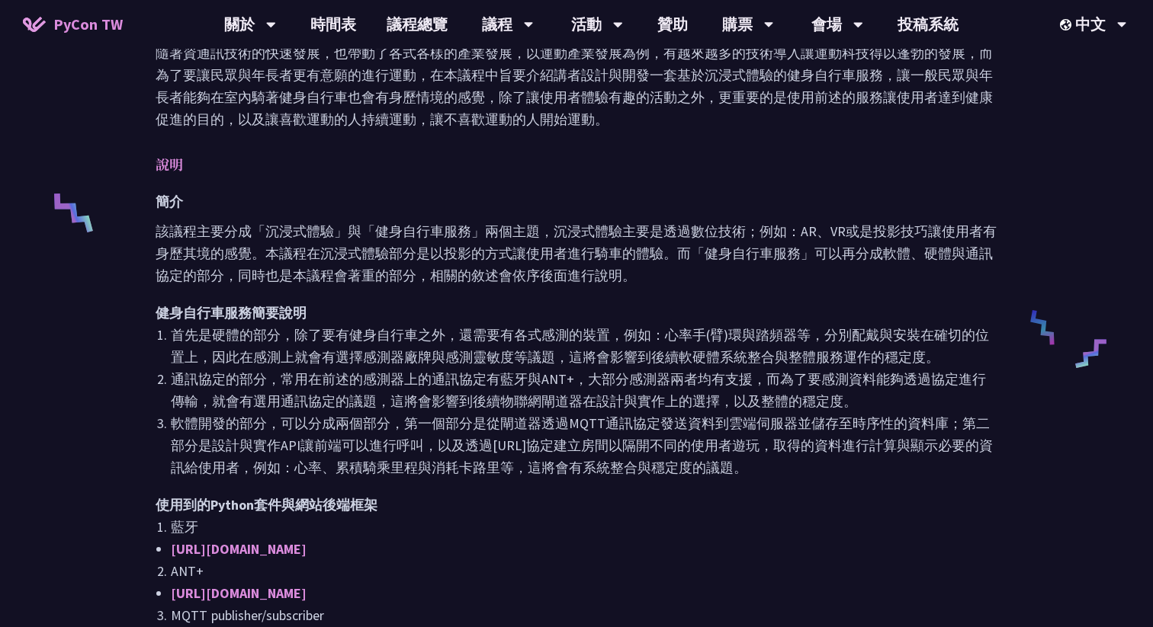
scroll to position [534, 0]
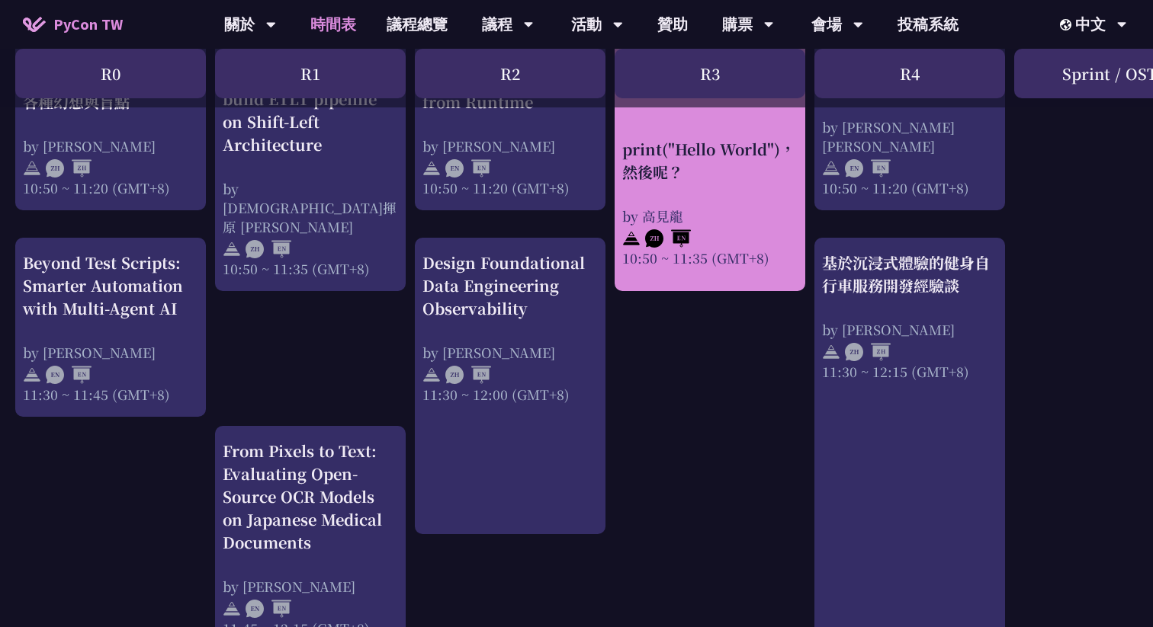
scroll to position [776, 0]
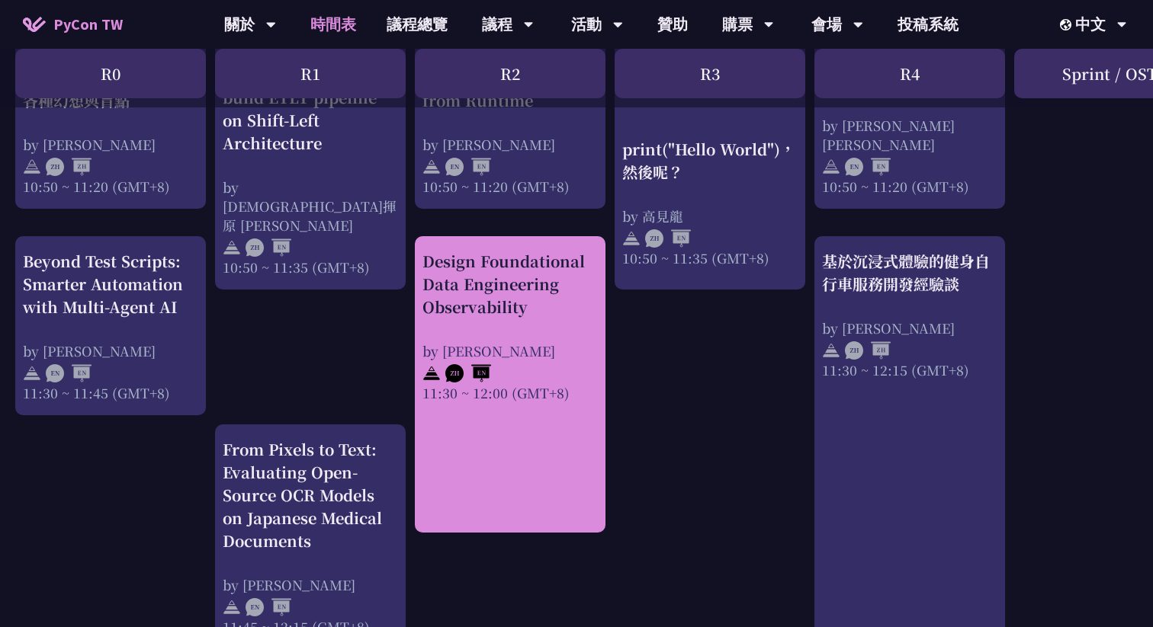
click at [548, 438] on div "Design Foundational Data Engineering Observability by [PERSON_NAME] 11:30 ~ 12:…" at bounding box center [510, 384] width 191 height 297
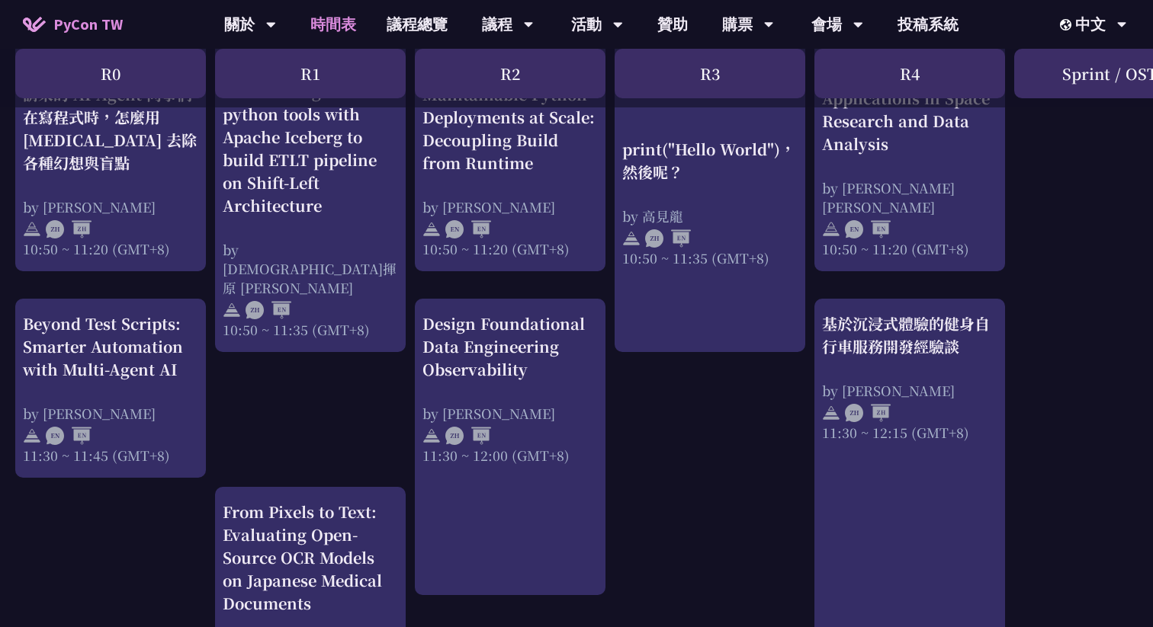
scroll to position [663, 0]
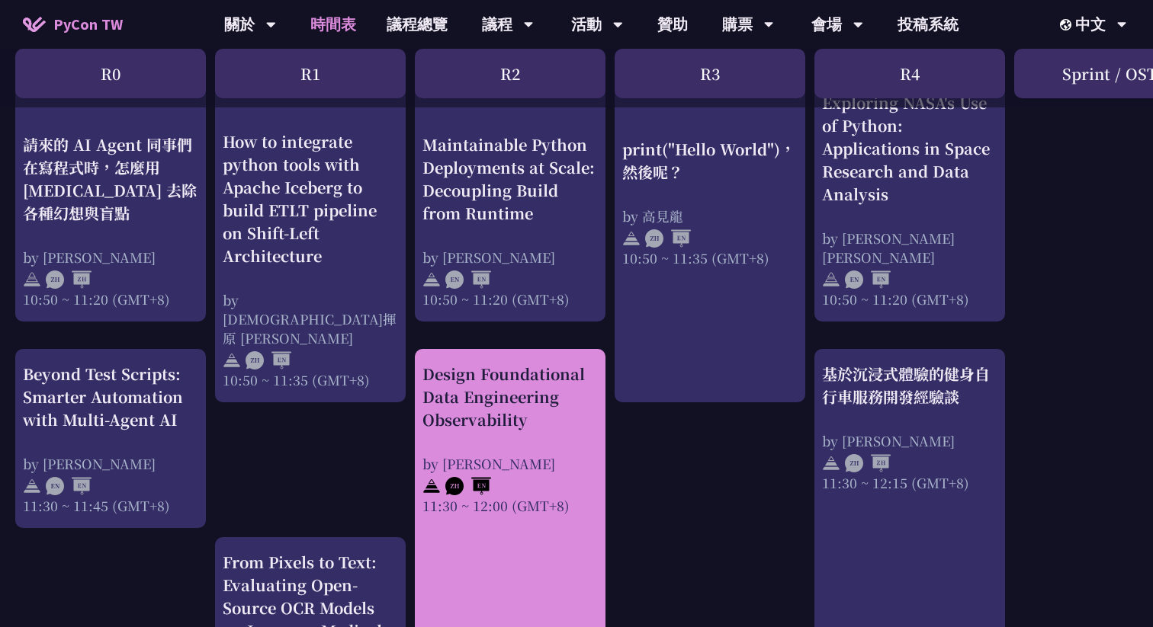
click at [511, 384] on div "Design Foundational Data Engineering Observability" at bounding box center [509, 397] width 175 height 69
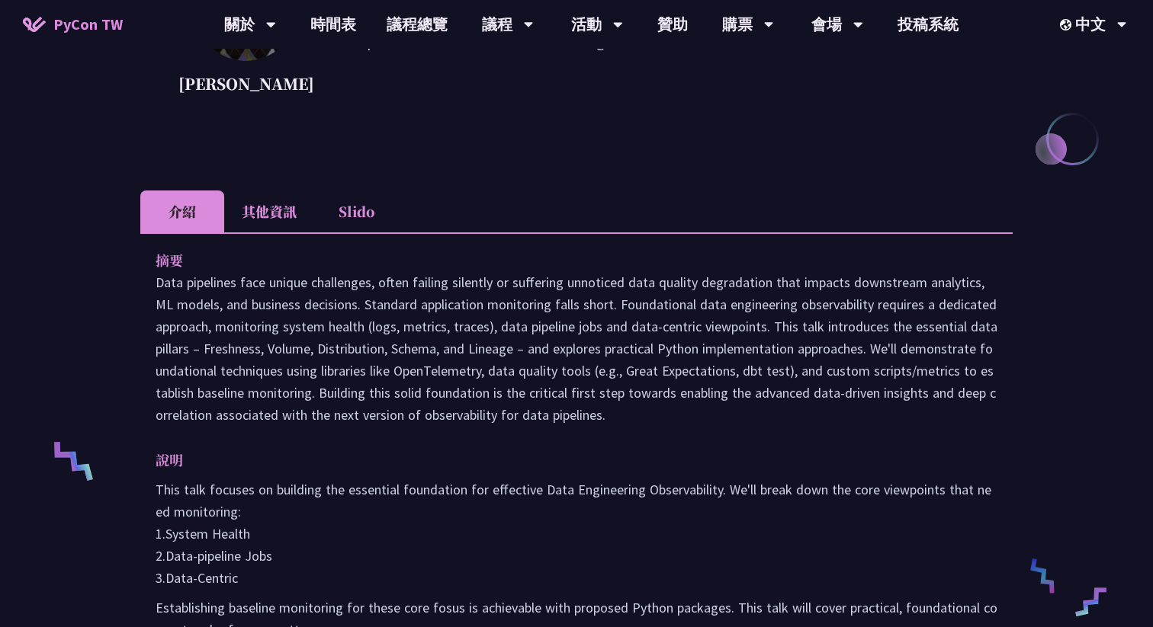
scroll to position [319, 0]
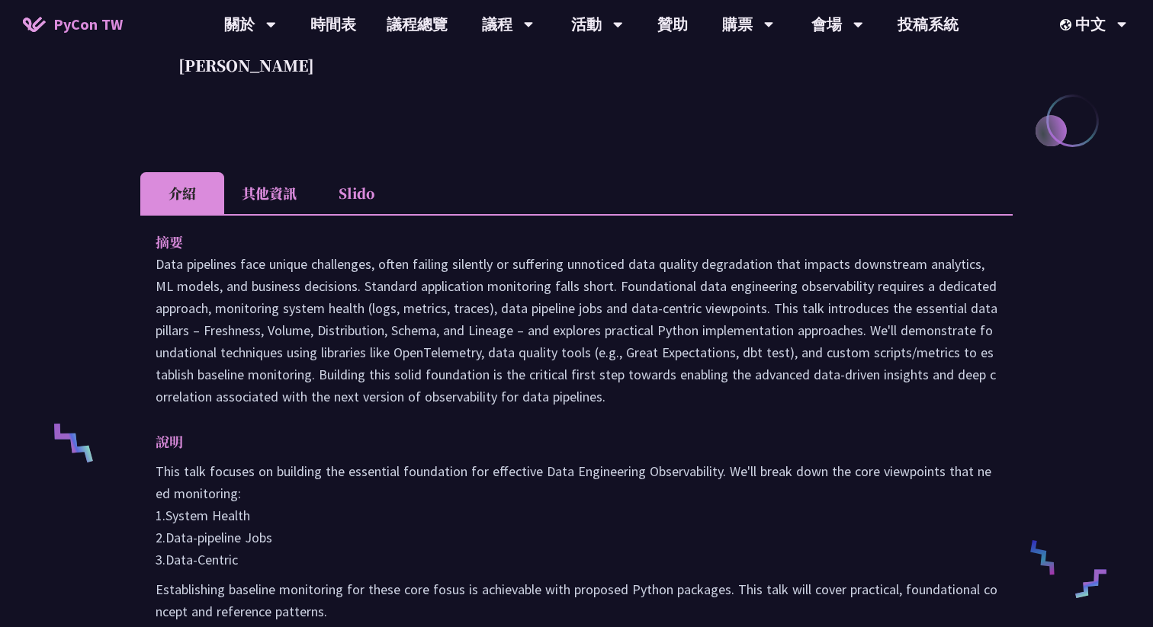
click at [272, 212] on li "其他資訊" at bounding box center [269, 193] width 90 height 42
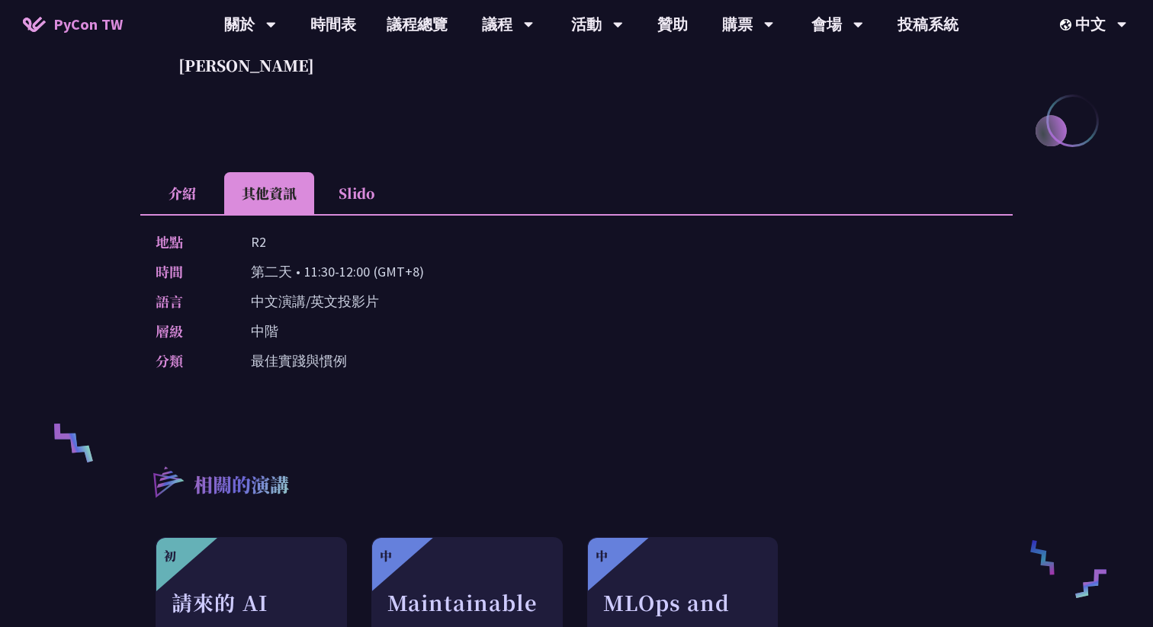
click at [184, 193] on li "介紹" at bounding box center [182, 193] width 84 height 42
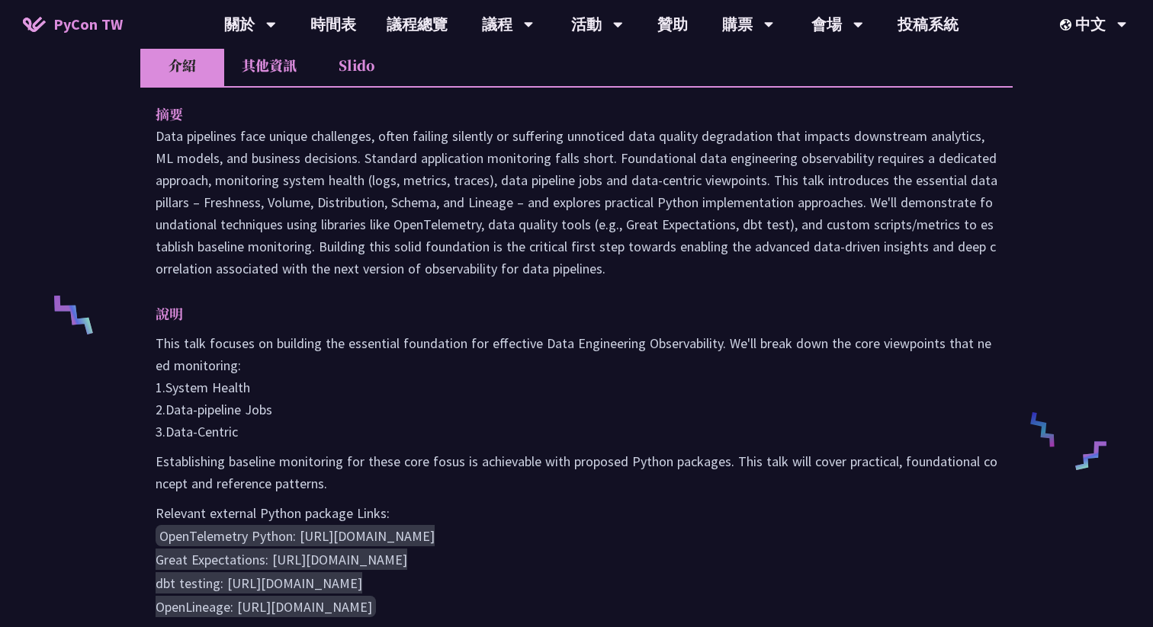
scroll to position [444, 0]
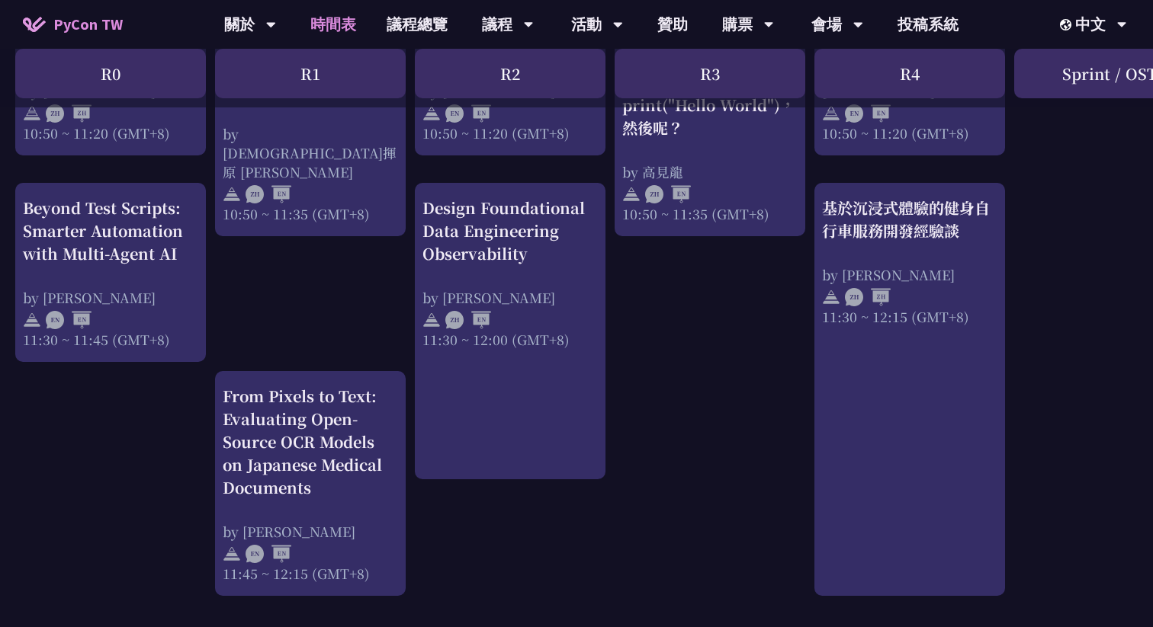
scroll to position [839, 0]
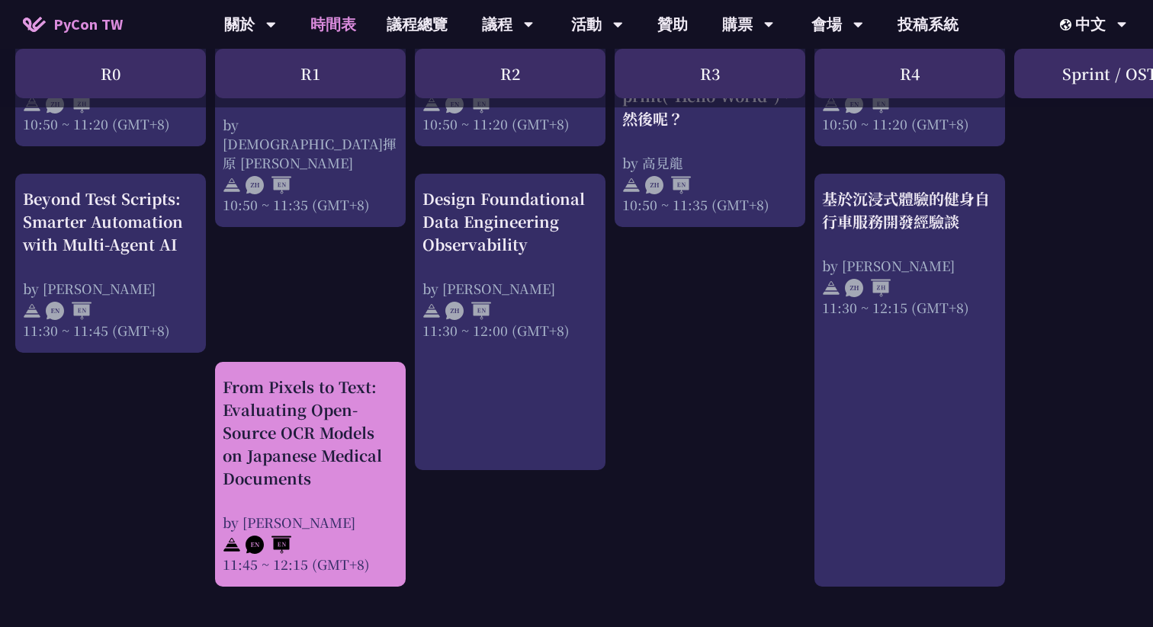
click at [325, 447] on div "From Pixels to Text: Evaluating Open-Source OCR Models on Japanese Medical Docu…" at bounding box center [310, 433] width 175 height 114
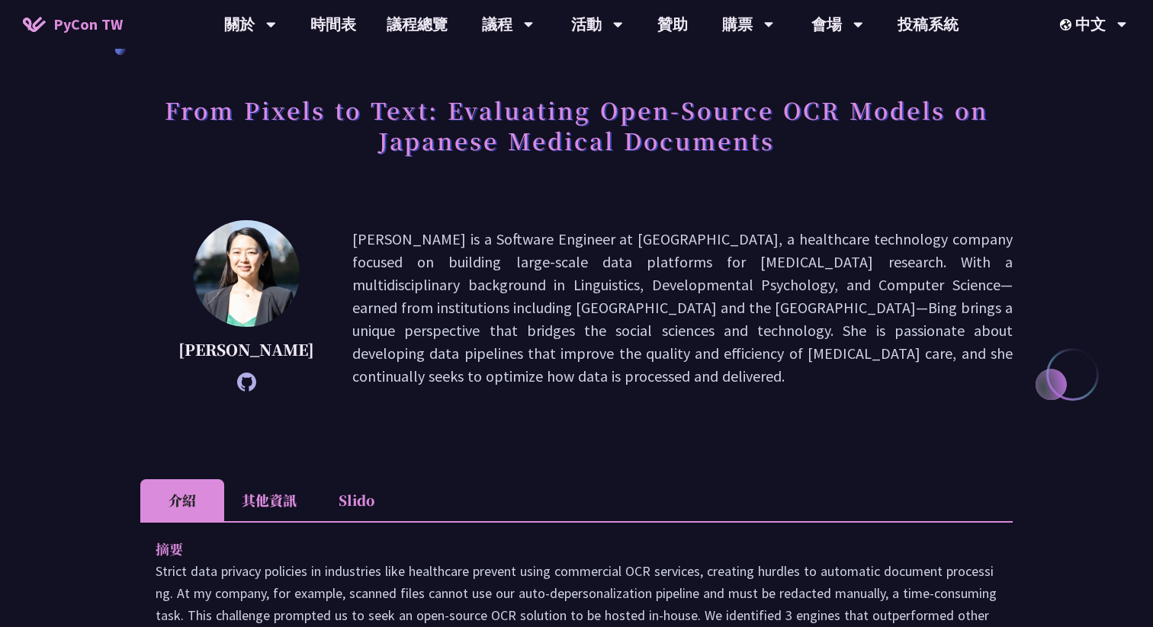
scroll to position [84, 0]
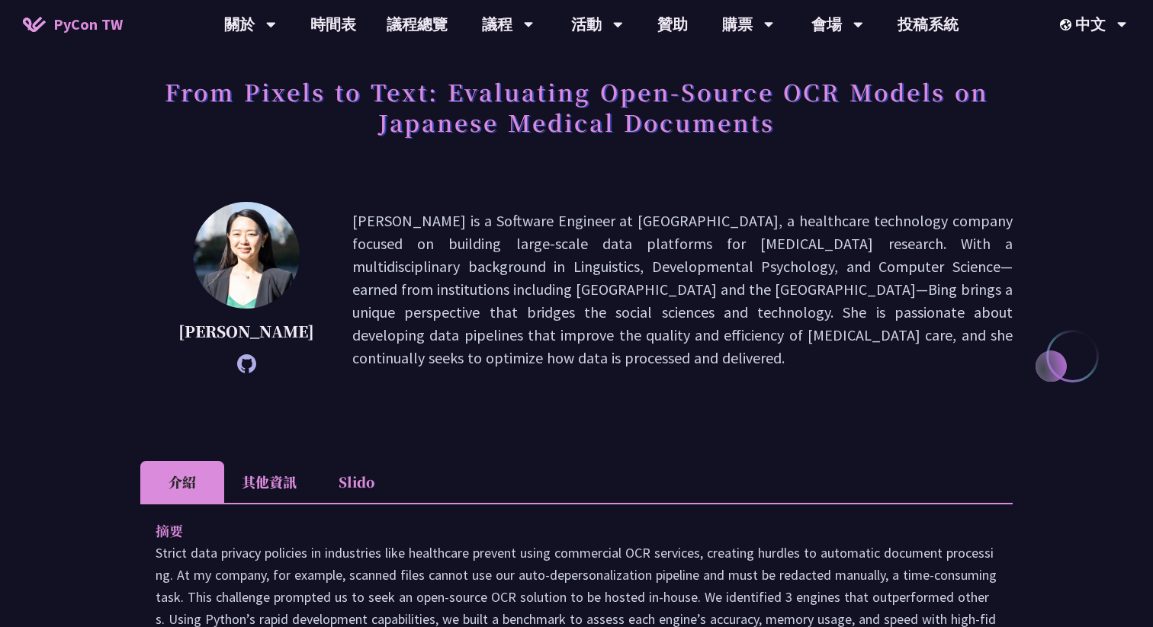
click at [254, 483] on li "其他資訊" at bounding box center [269, 482] width 90 height 42
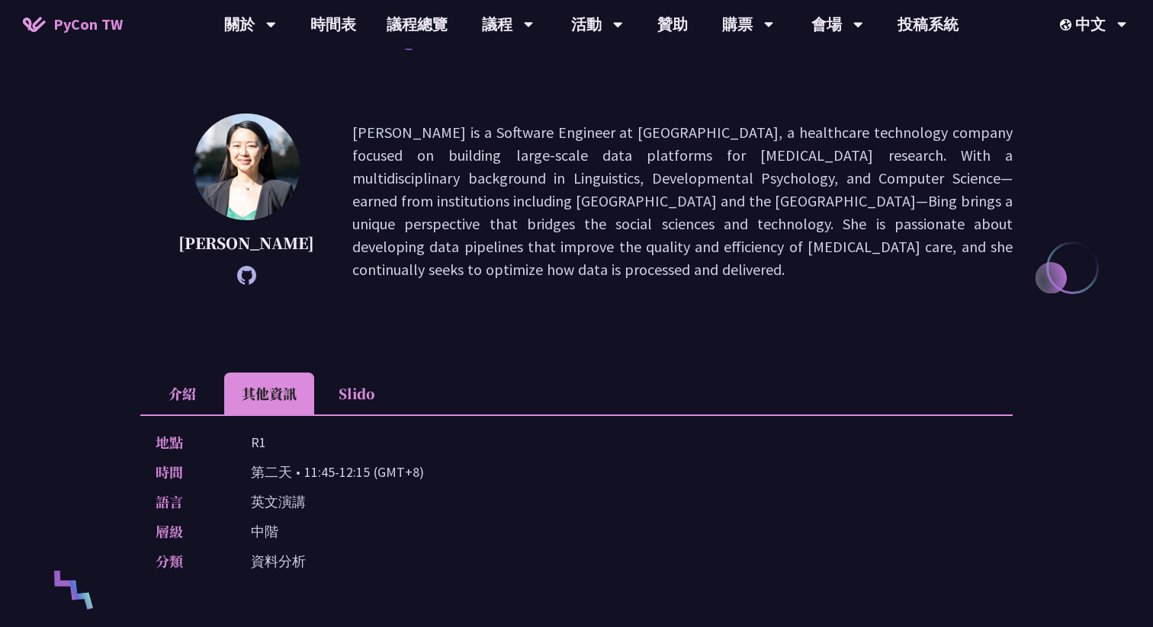
scroll to position [210, 0]
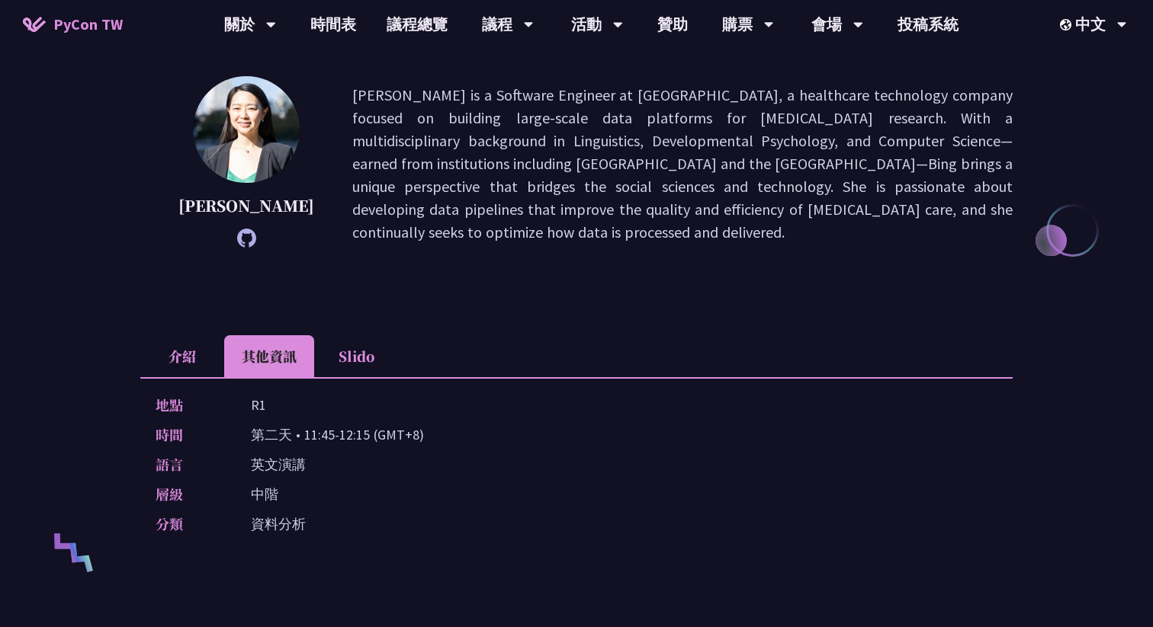
click at [168, 335] on li "介紹" at bounding box center [182, 356] width 84 height 42
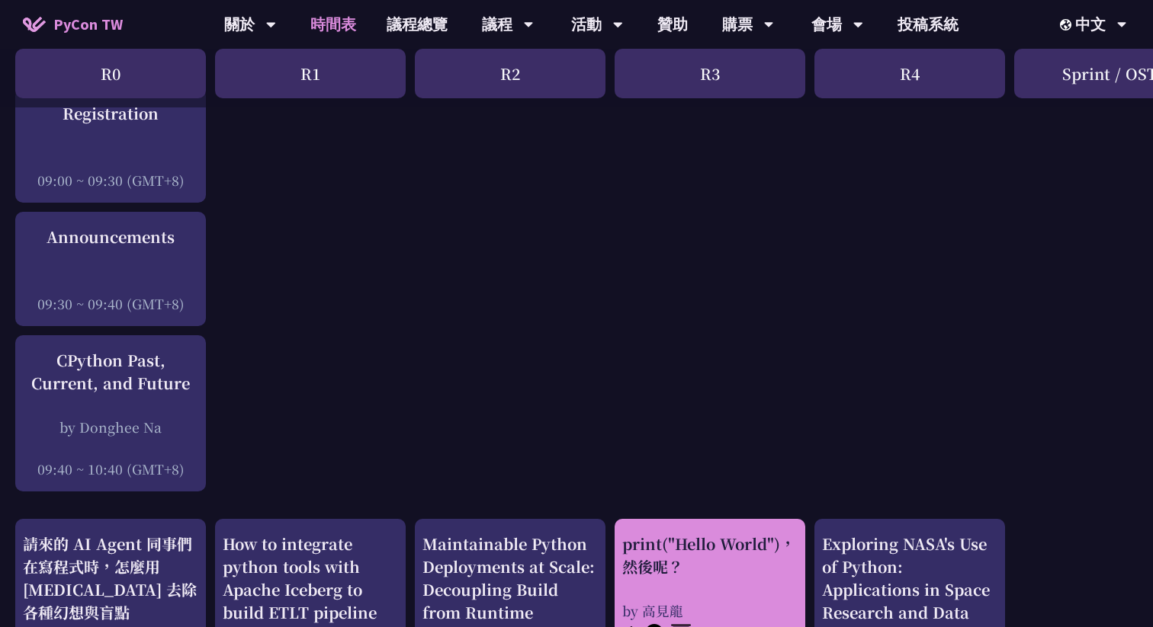
scroll to position [197, 0]
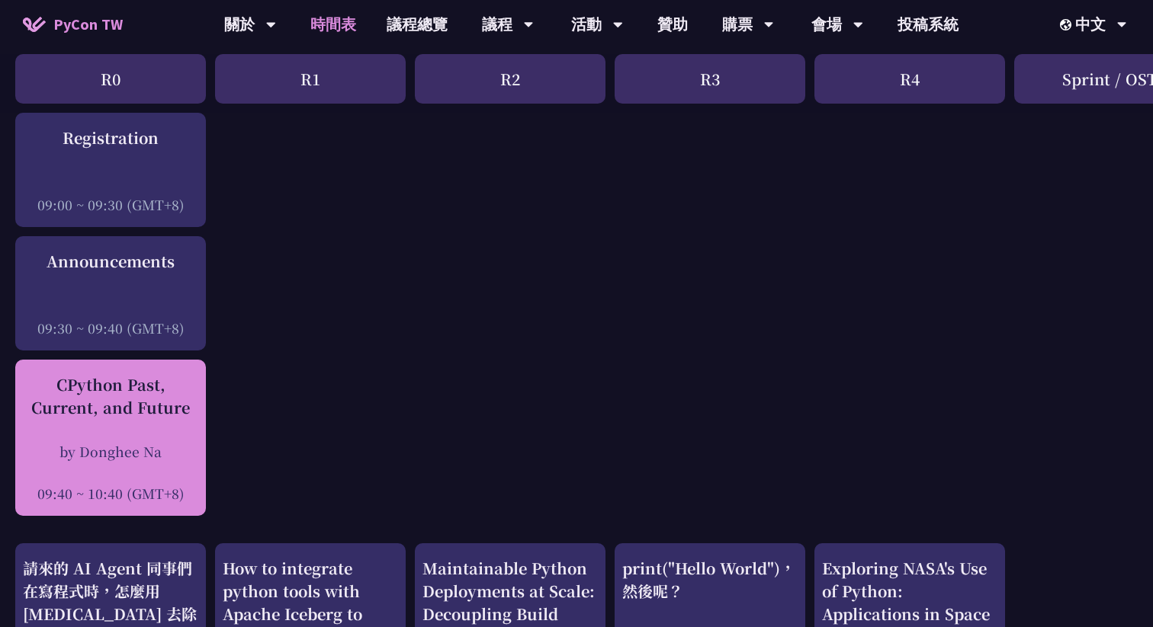
click at [99, 415] on div "CPython Past, Current, and Future" at bounding box center [110, 397] width 175 height 46
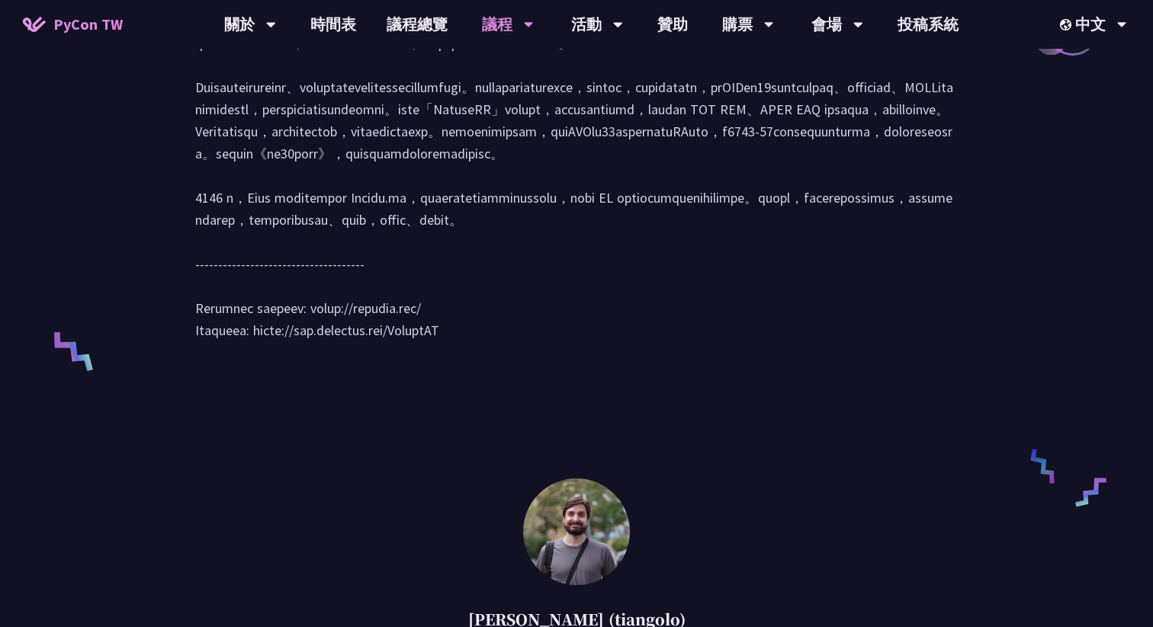
scroll to position [839, 0]
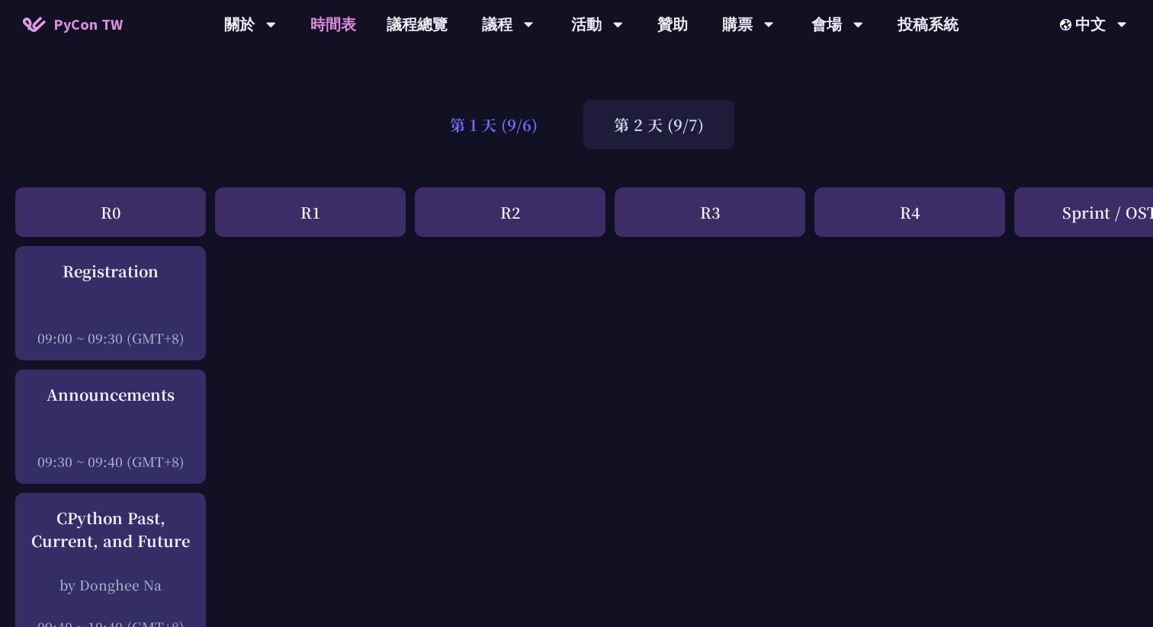
scroll to position [52, 0]
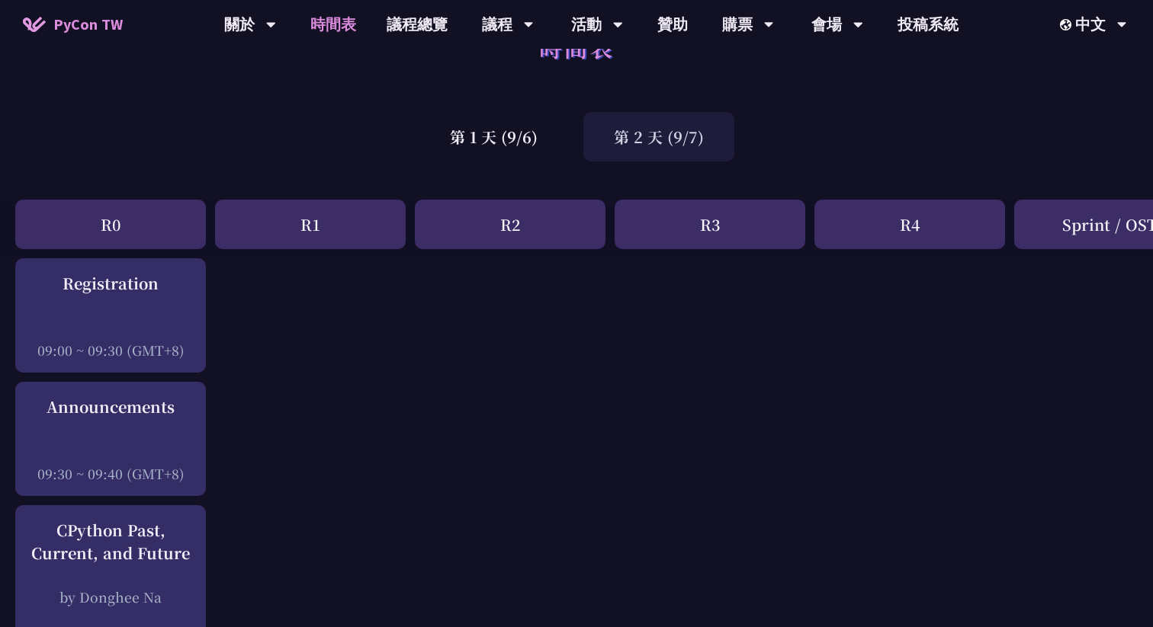
click at [628, 155] on div "第 2 天 (9/7)" at bounding box center [658, 137] width 151 height 50
click at [503, 137] on div "第 1 天 (9/6)" at bounding box center [493, 137] width 149 height 50
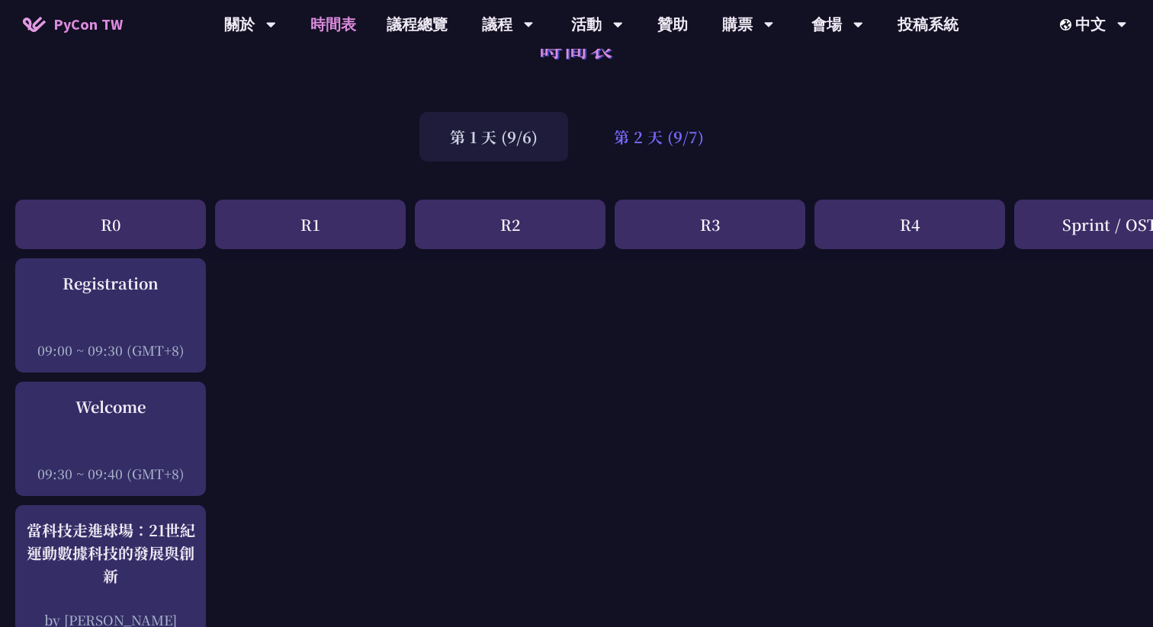
click at [627, 146] on div "第 2 天 (9/7)" at bounding box center [658, 137] width 151 height 50
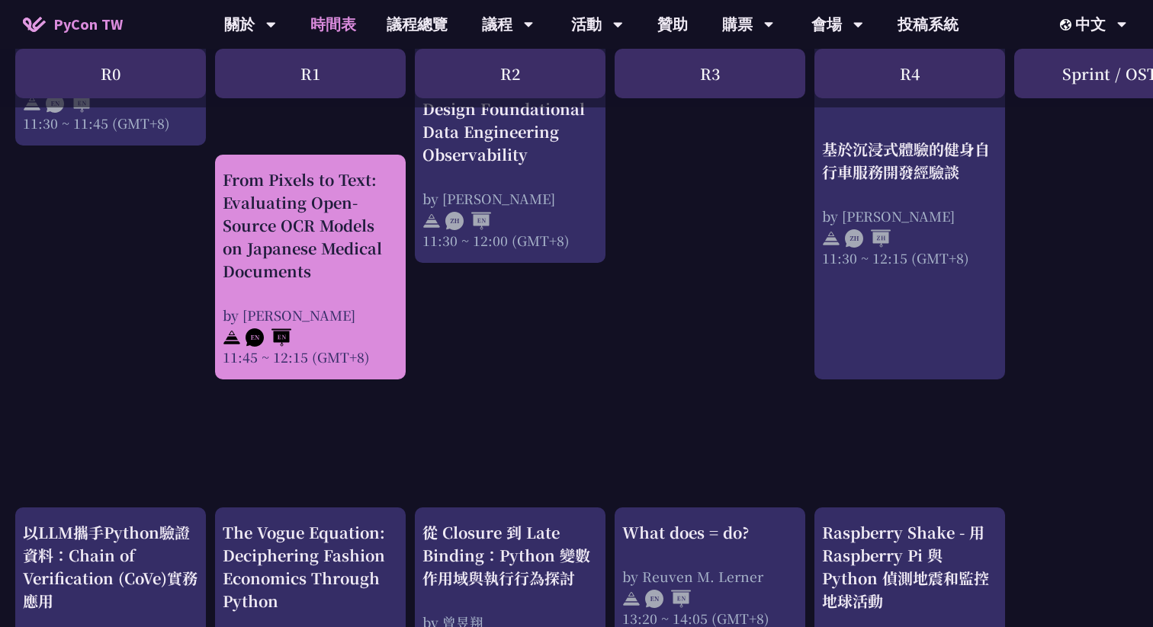
scroll to position [1080, 0]
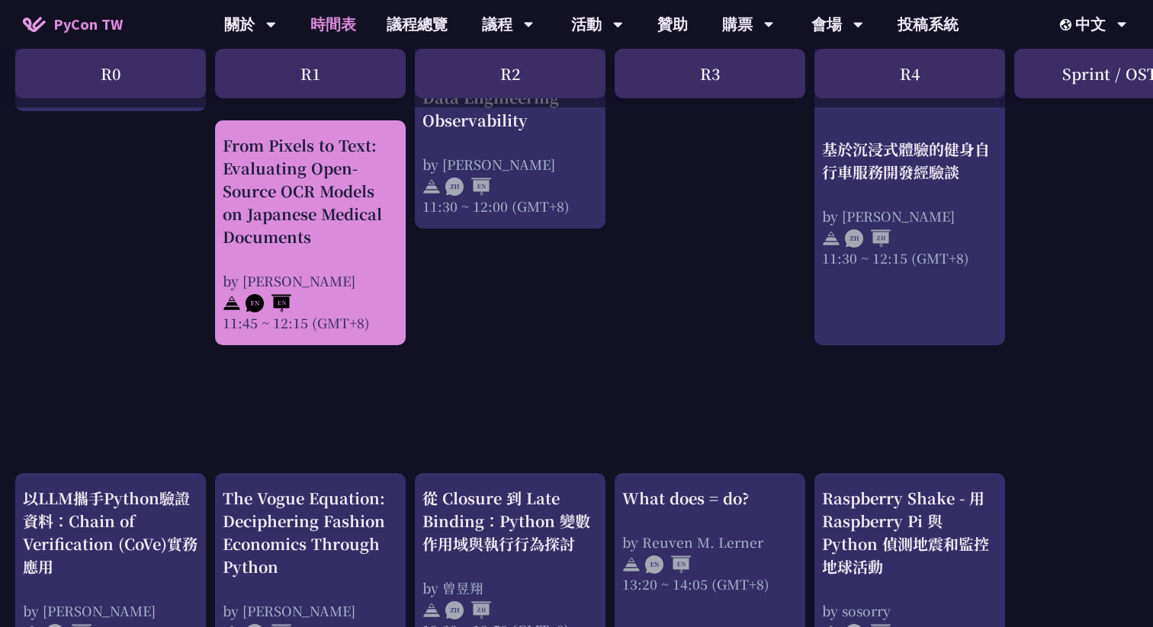
click at [366, 274] on div "by [PERSON_NAME]" at bounding box center [310, 280] width 175 height 19
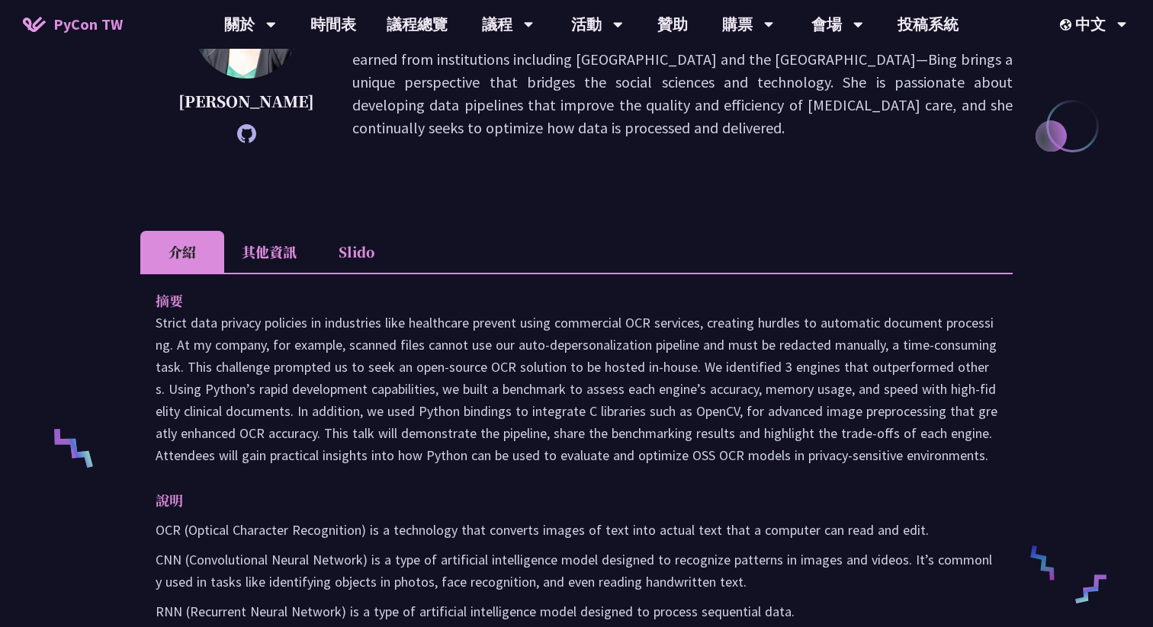
scroll to position [308, 0]
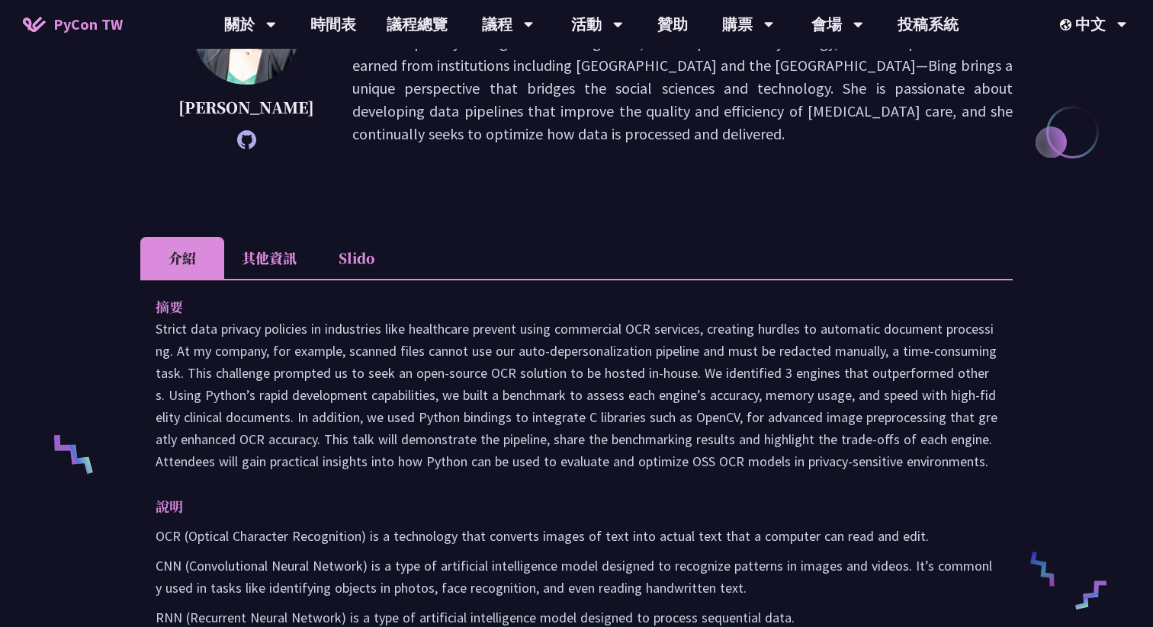
click at [260, 247] on li "其他資訊" at bounding box center [269, 258] width 90 height 42
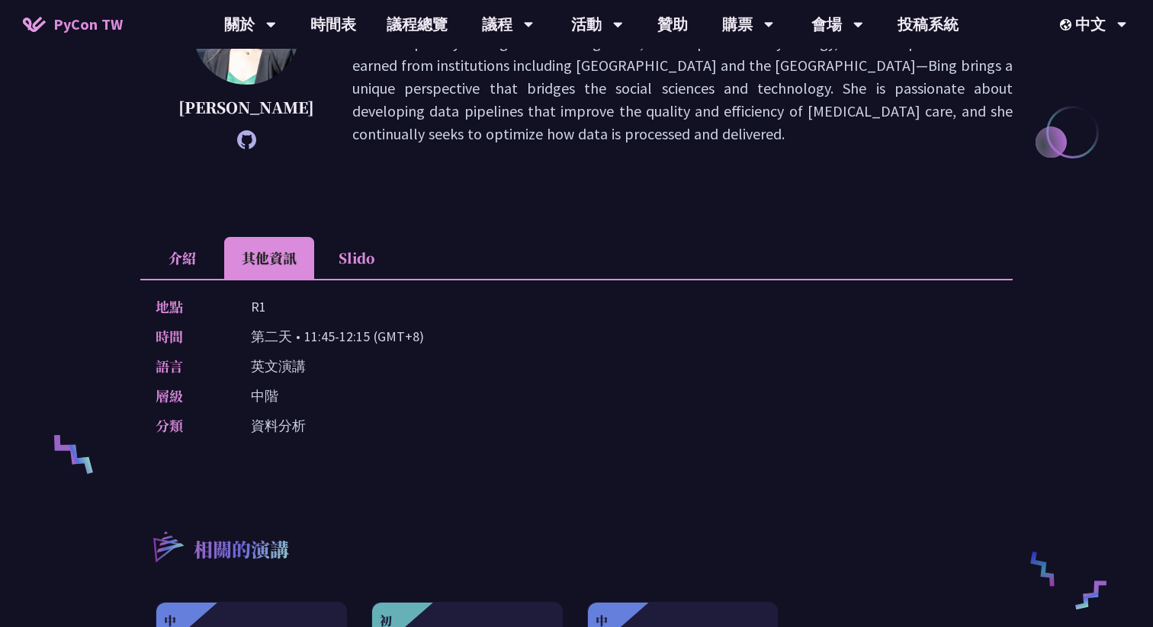
click at [192, 254] on li "介紹" at bounding box center [182, 258] width 84 height 42
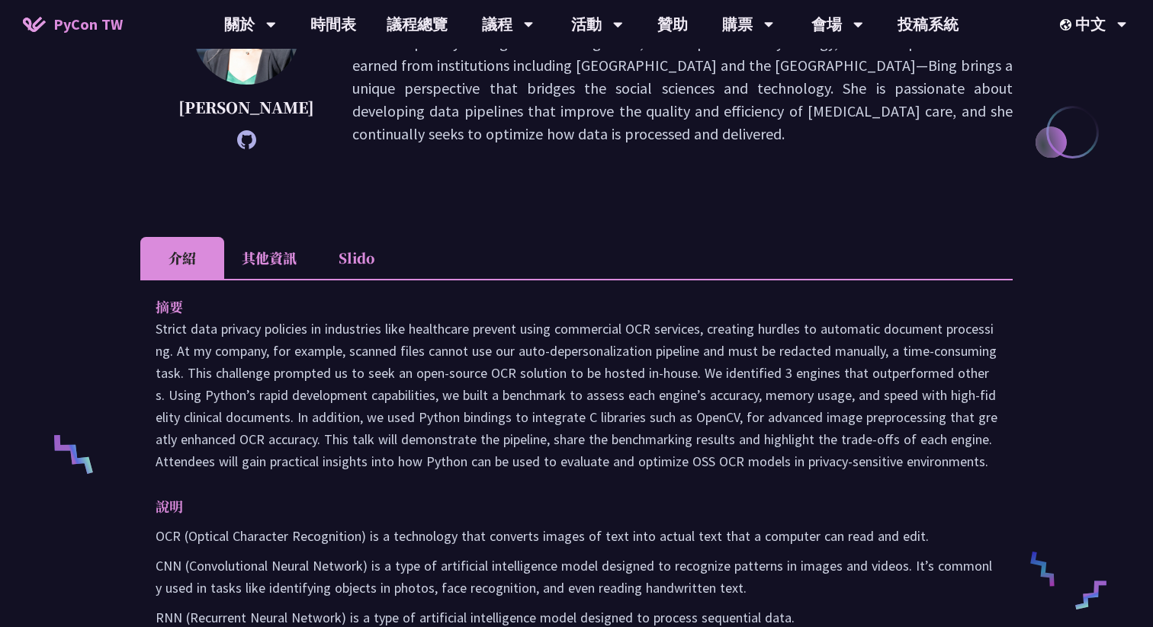
scroll to position [1080, 0]
